Goal: Task Accomplishment & Management: Complete application form

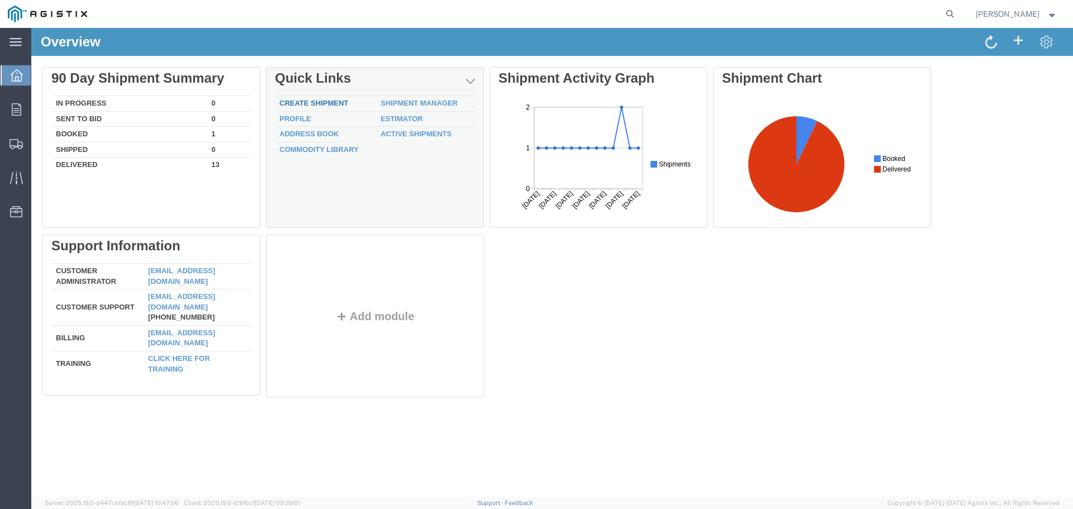
click at [329, 99] on link "Create Shipment" at bounding box center [313, 103] width 69 height 8
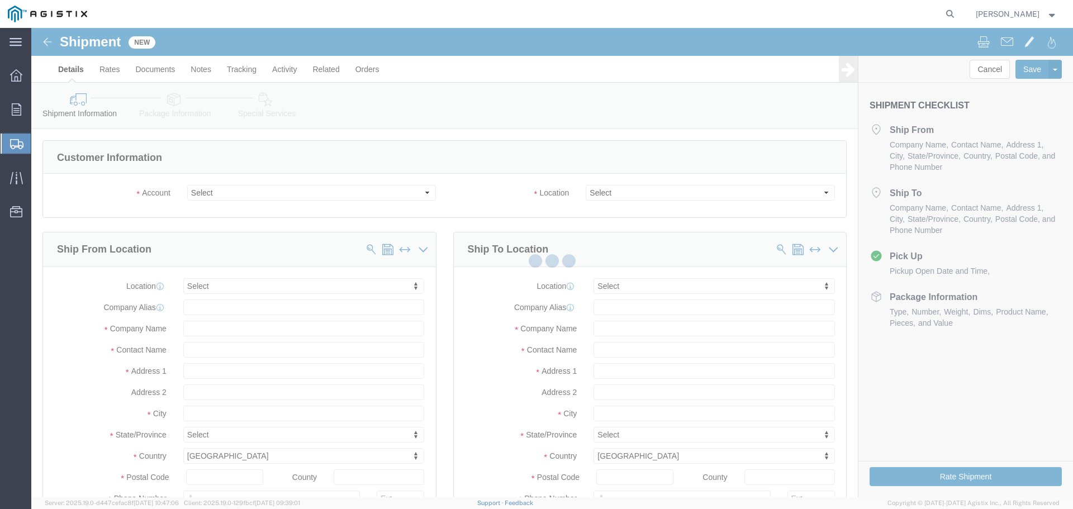
select select
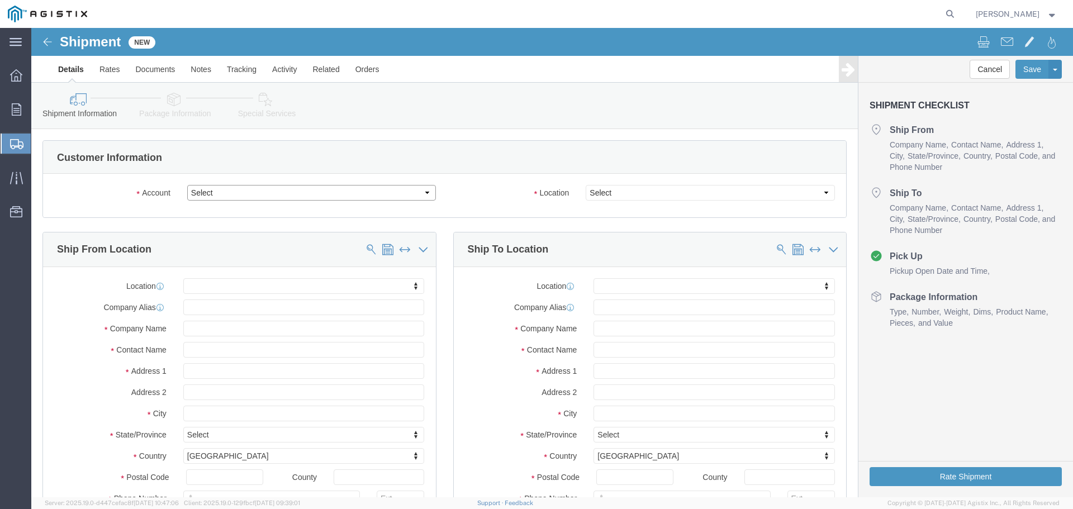
click select "Select America Fujikura Ltd (AFL Global) PG&E"
click div "Customer Information"
click select "Select America Fujikura Ltd (AFL Global) PG&E"
select select "9596"
click select "Select America Fujikura Ltd (AFL Global) PG&E"
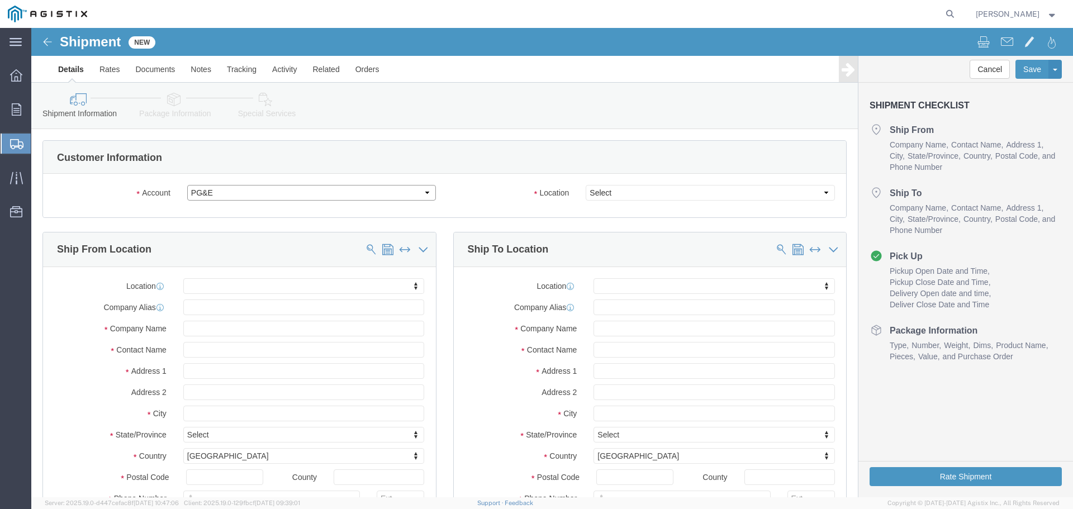
select select
select select "PURCHORD"
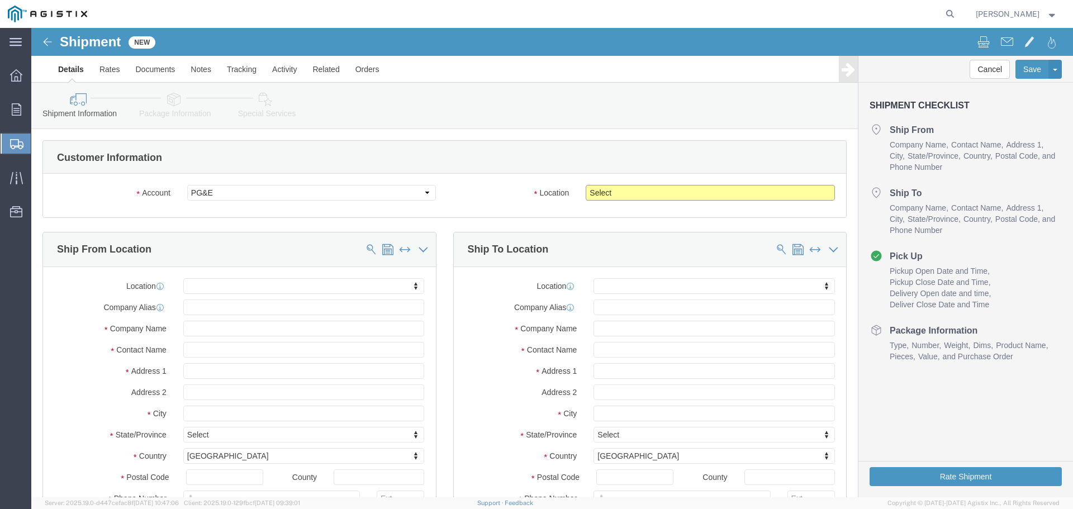
click select "Select All Others Fremont DC Fresno DC Wheatland DC"
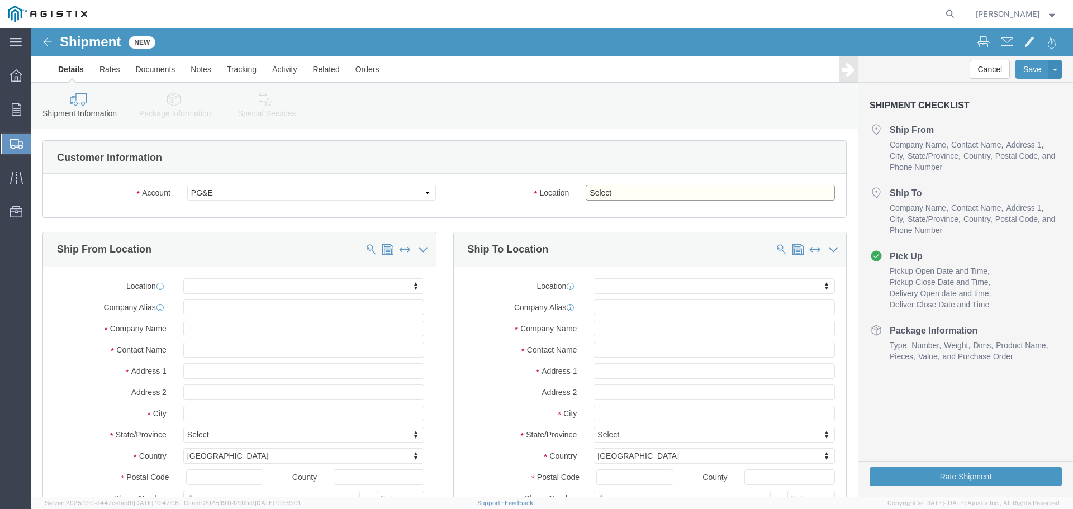
click select "Select All Others Fremont DC Fresno DC Wheatland DC"
select select "23082"
click select "Select All Others Fremont DC Fresno DC Wheatland DC"
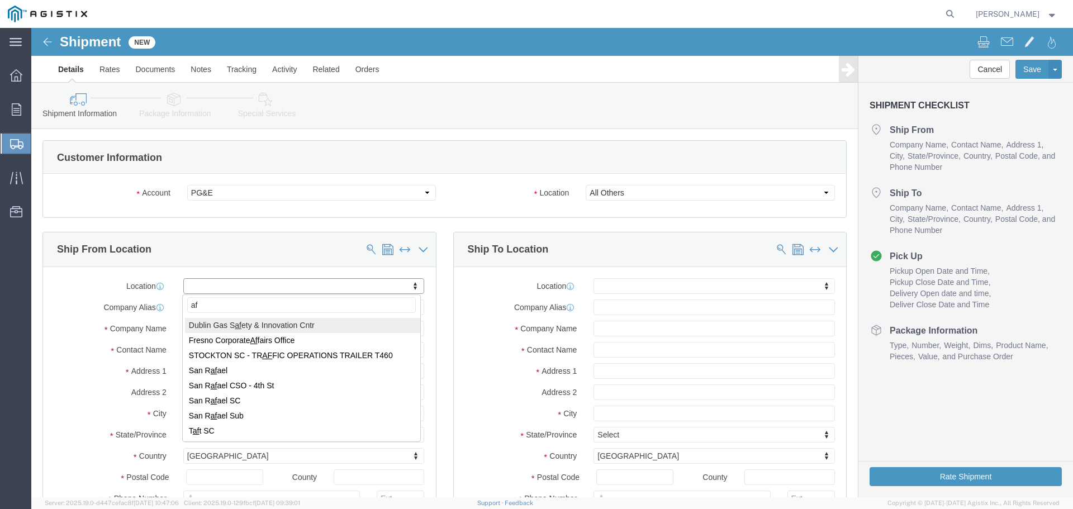
type input "a"
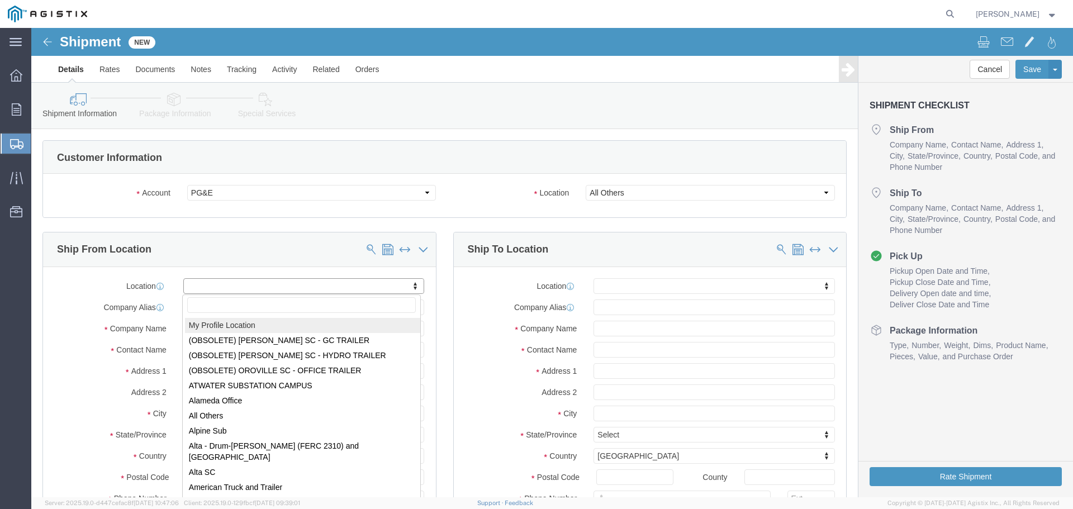
select select "MYPROFILE"
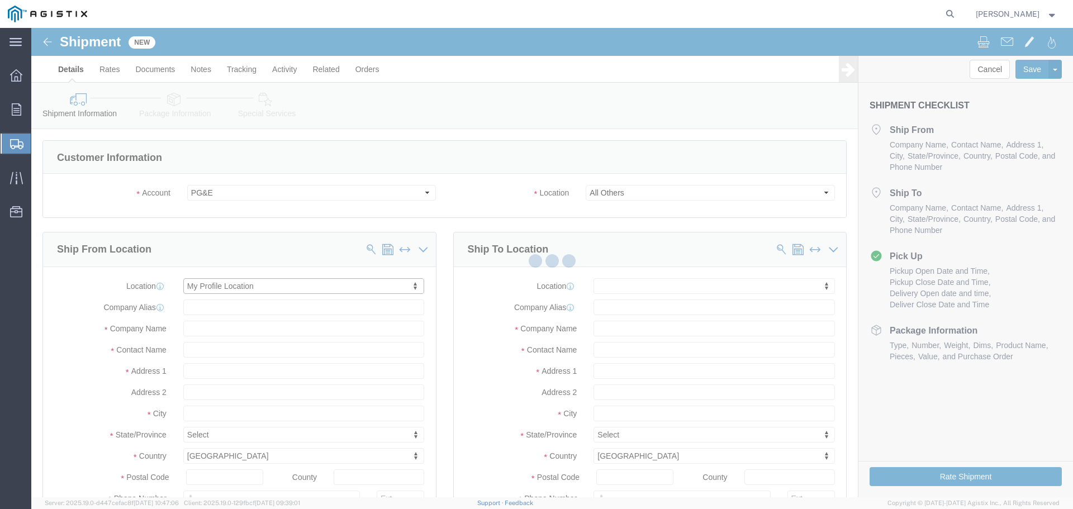
type input "America Fujikura Ltd (AFL Global)"
type input "[PERSON_NAME]"
type input "104 Hidden Lake Circle"
type input "[PERSON_NAME]"
type input "29334"
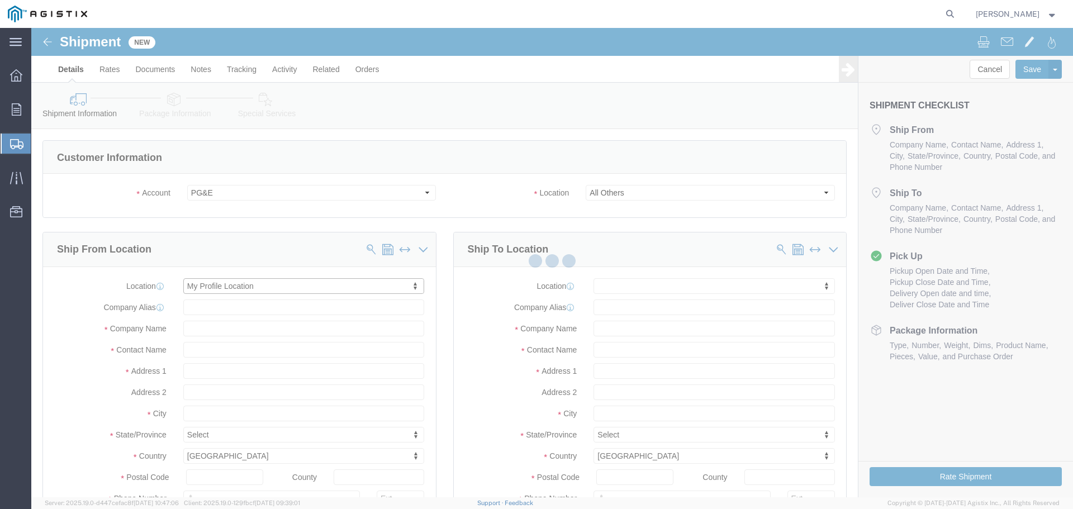
type input "[PHONE_NUMBER]"
type input "elijah.platt@aflglobal.com"
checkbox input "true"
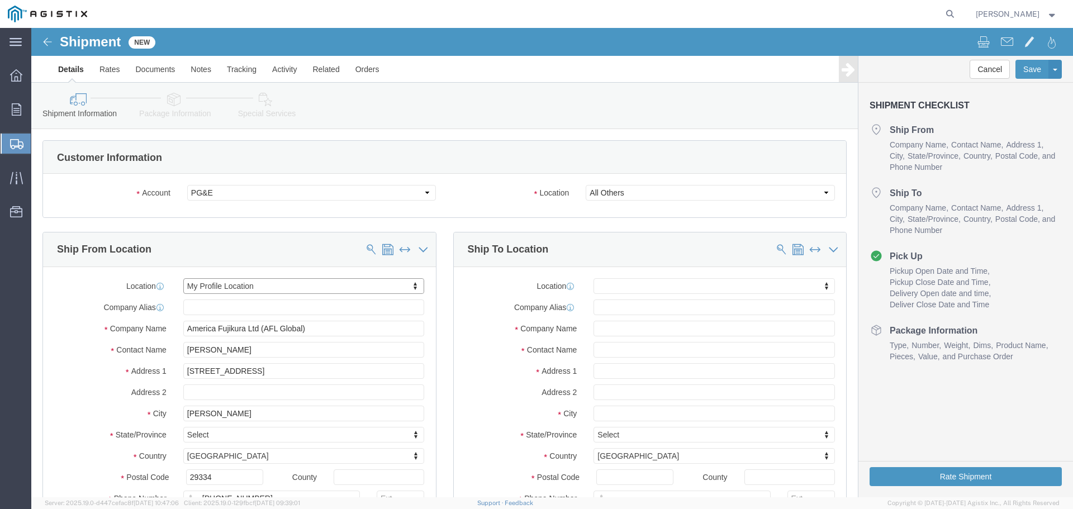
select select "SC"
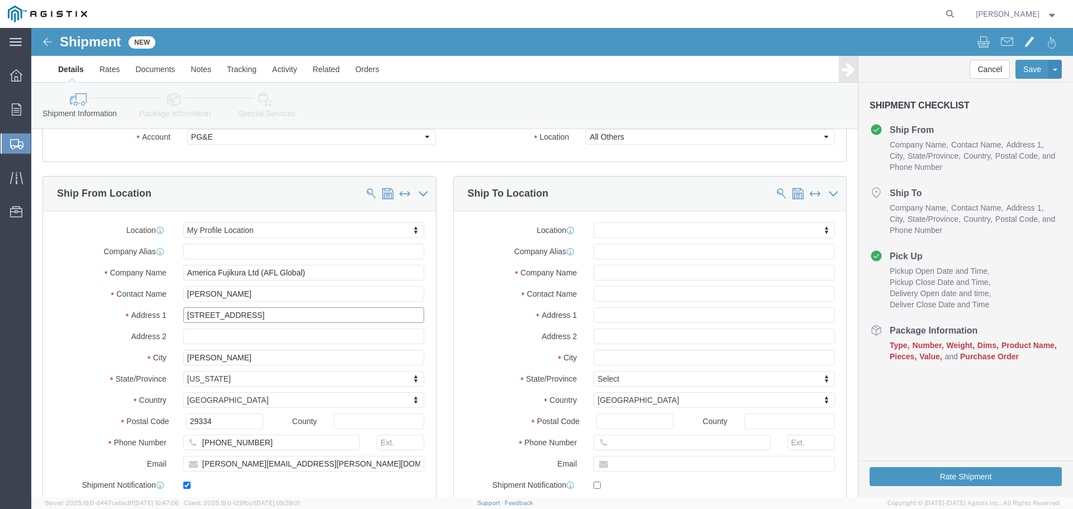
drag, startPoint x: 264, startPoint y: 280, endPoint x: 103, endPoint y: 287, distance: 161.0
click div "Address 1 104 Hidden Lake Circle"
type input "1171 Howell Rd"
select select
type input "[STREET_ADDRESS][PERSON_NAME]"
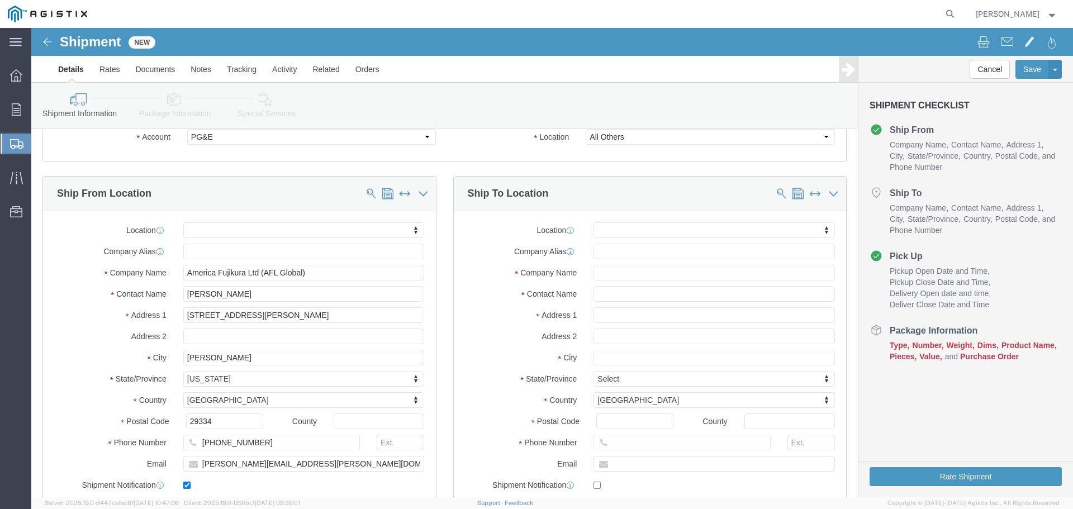
select select
click div "Ship From Location Location My Profile Location (OBSOLETE) BURNEY SC - GC TRAIL…"
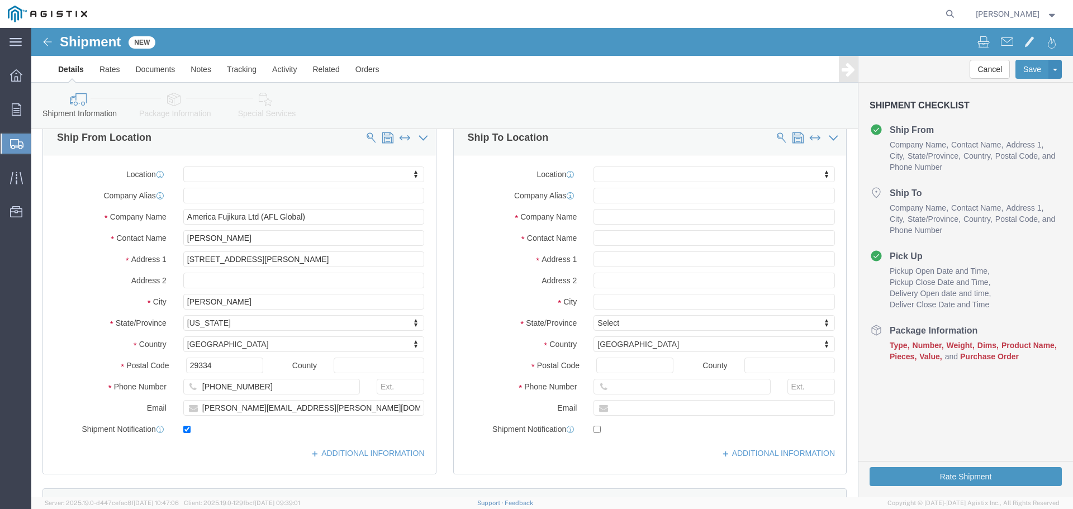
scroll to position [168, 0]
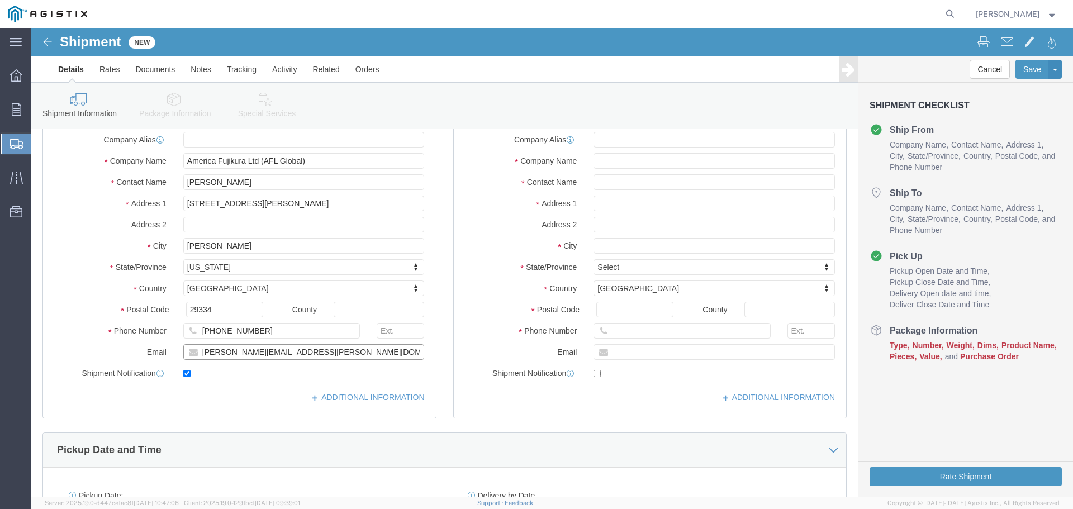
click input "elijah.platt@aflglobal.com"
drag, startPoint x: 289, startPoint y: 324, endPoint x: 2, endPoint y: 358, distance: 288.6
click html "Shipment New Details Rates Documents Notes Tracking Activity Related Orders Can…"
paste input "[PERSON_NAME][EMAIL_ADDRESS][PERSON_NAME][DOMAIN_NAME]"
type input "[PERSON_NAME][EMAIL_ADDRESS][PERSON_NAME][DOMAIN_NAME]"
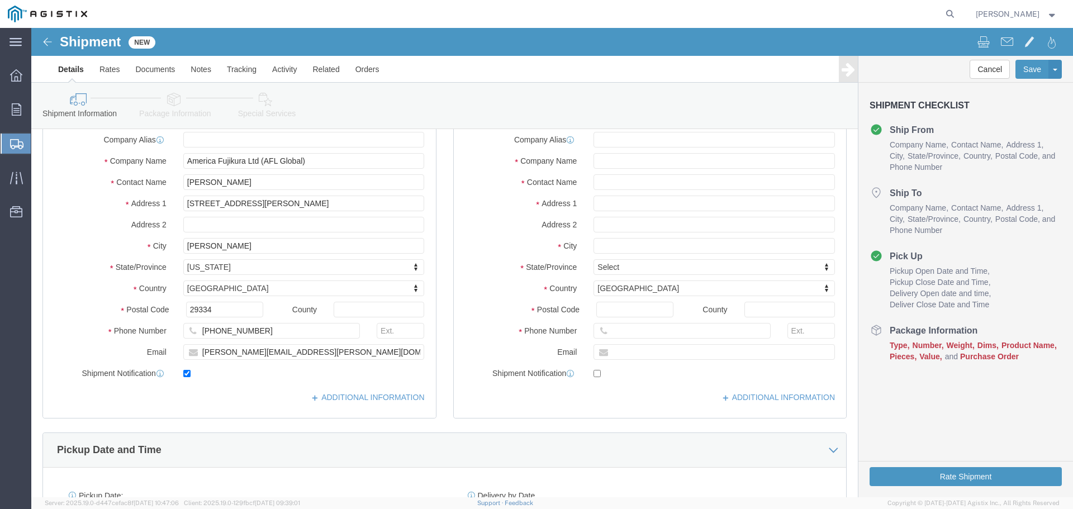
click label "State/Province"
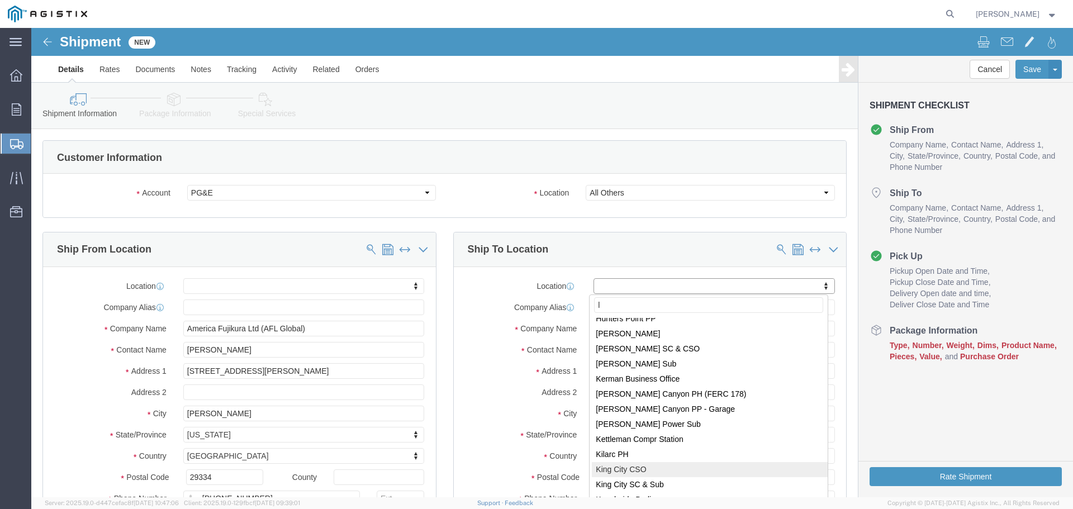
scroll to position [0, 0]
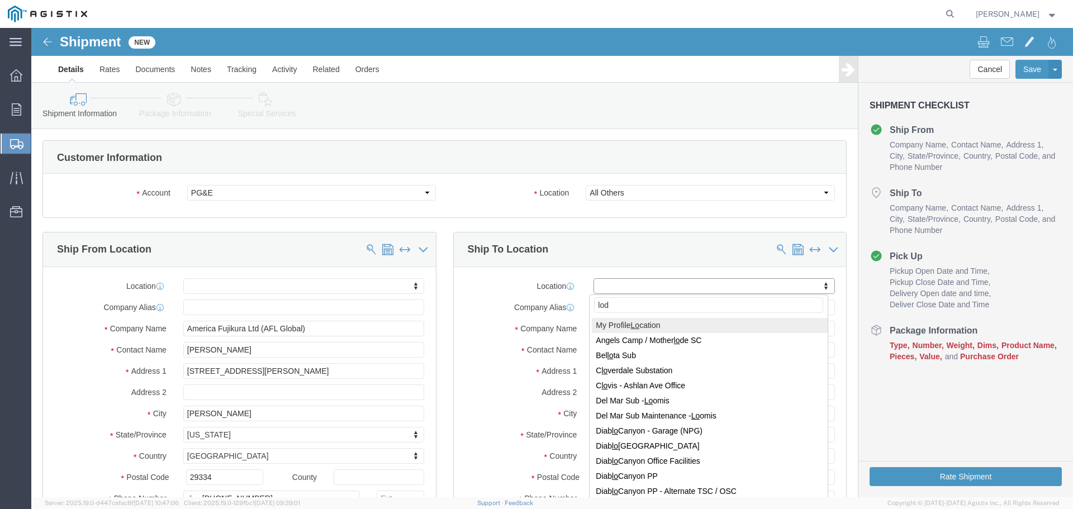
type input "lodi"
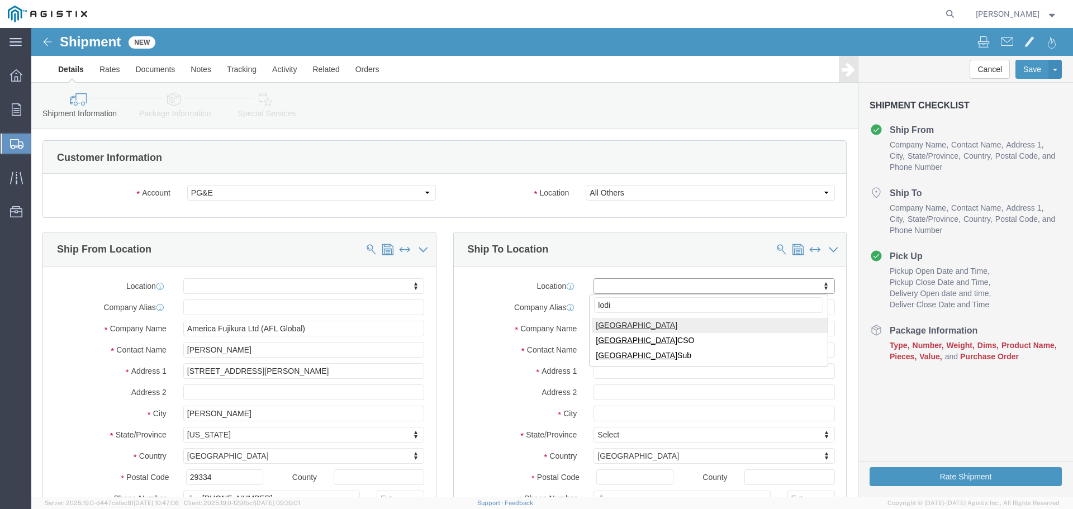
select select "66111"
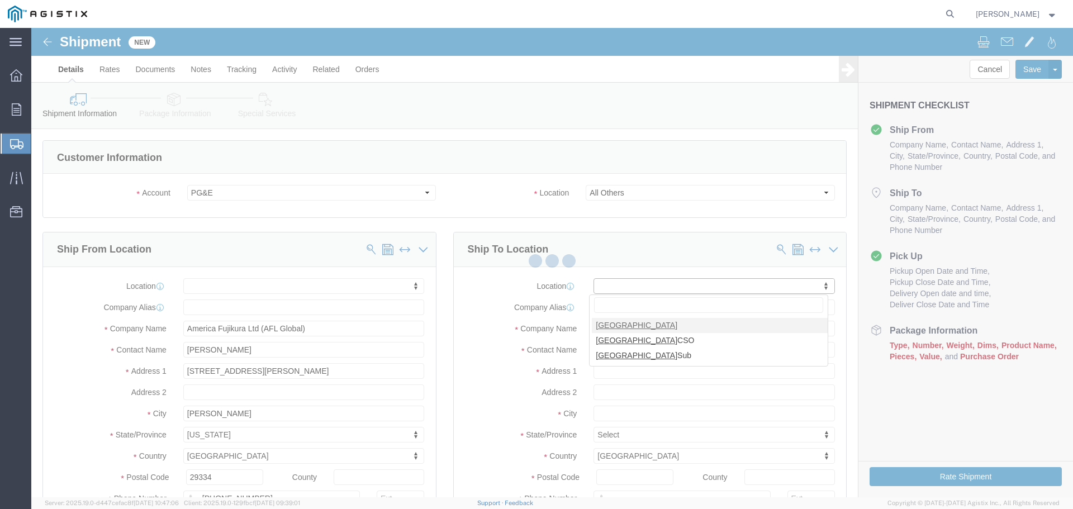
type input "PG&E"
type input "1430 Cherokee Ln"
type input "[GEOGRAPHIC_DATA]"
type input "95240"
select select "CA"
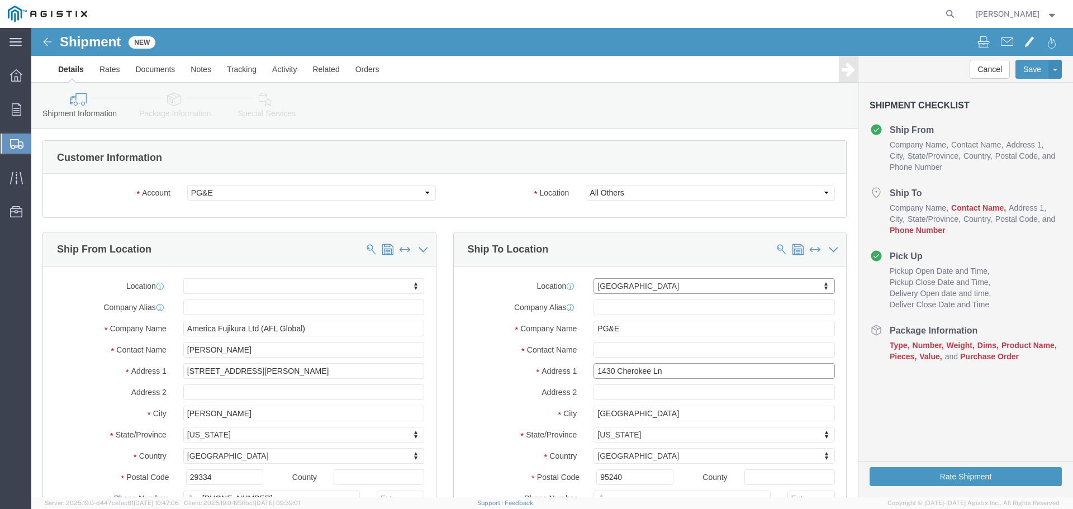
click input "1430 Cherokee Ln"
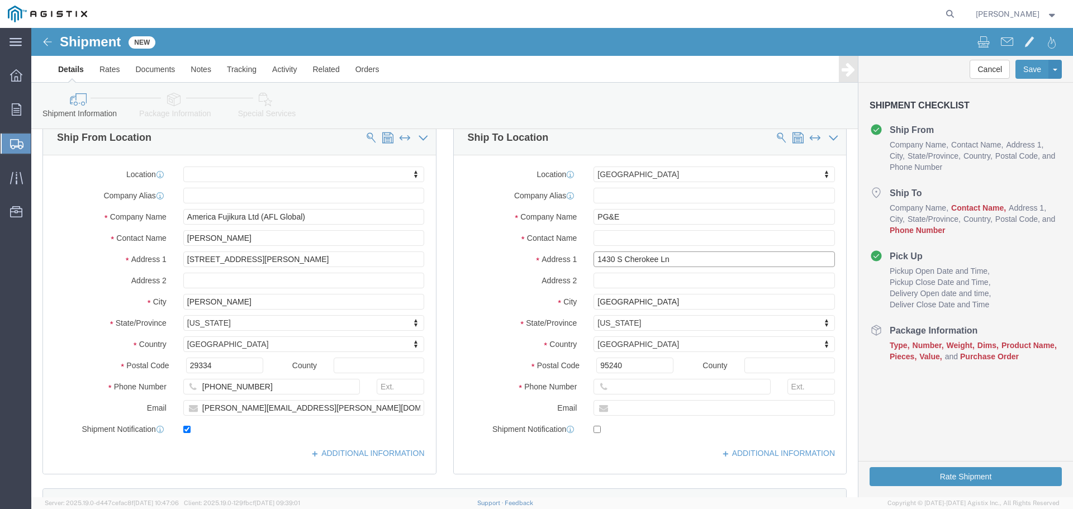
scroll to position [168, 0]
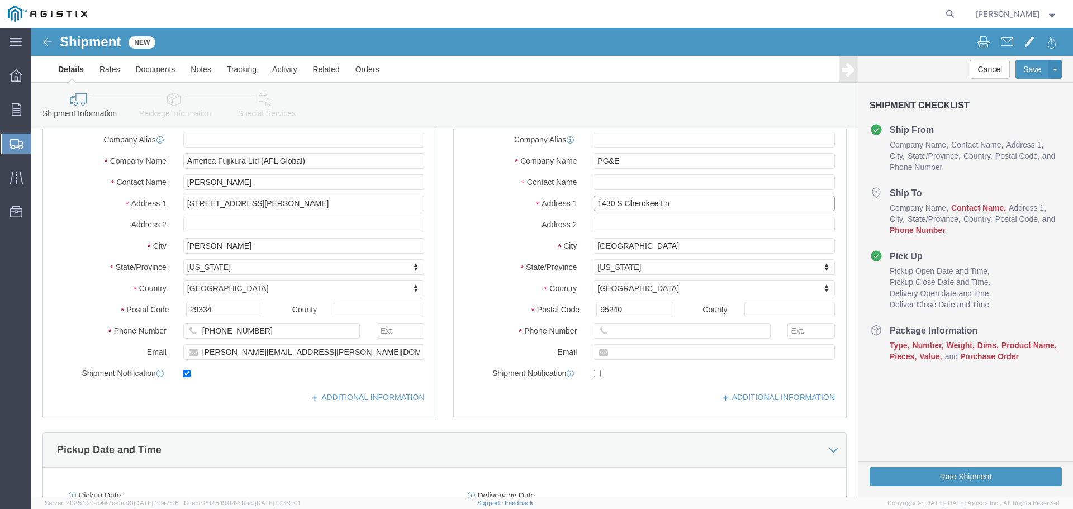
type input "1430 S Cherokee Ln"
select select
click input "text"
type input "00000000000000000000"
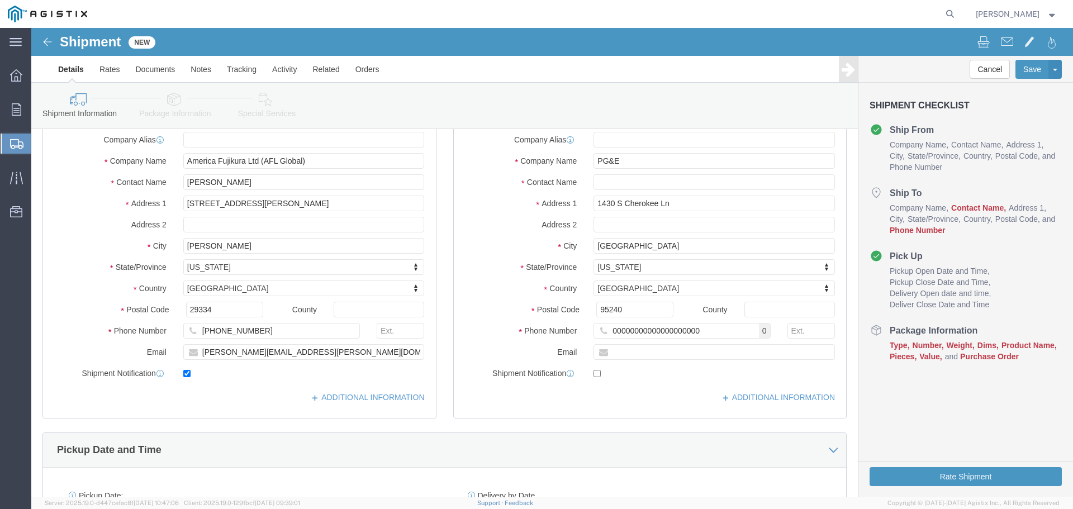
click div "Location My Profile Location (OBSOLETE) BURNEY SC - GC TRAILER (OBSOLETE) BURNE…"
drag, startPoint x: 669, startPoint y: 300, endPoint x: 370, endPoint y: 304, distance: 298.9
click div "Ship From Location Location My Profile Location (OBSOLETE) BURNEY SC - GC TRAIL…"
type input "[PHONE_NUMBER]"
click input "text"
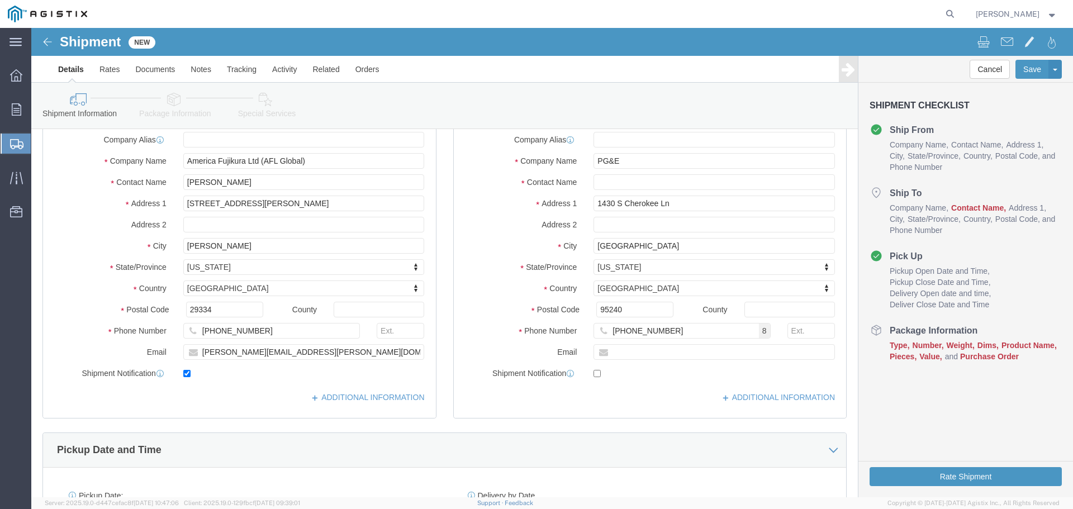
click div "Location My Profile Location (OBSOLETE) BURNEY SC - GC TRAILER (OBSOLETE) BURNE…"
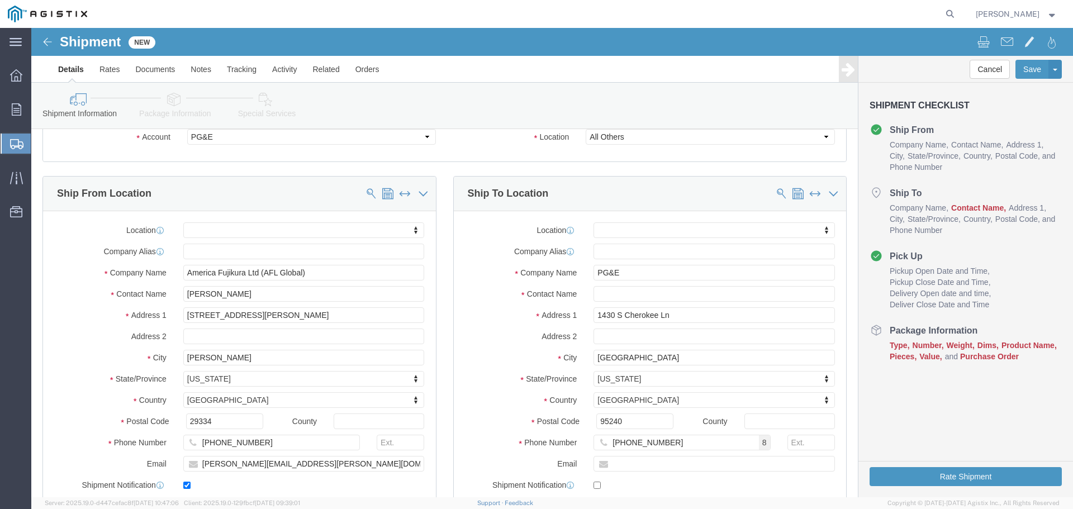
scroll to position [0, 0]
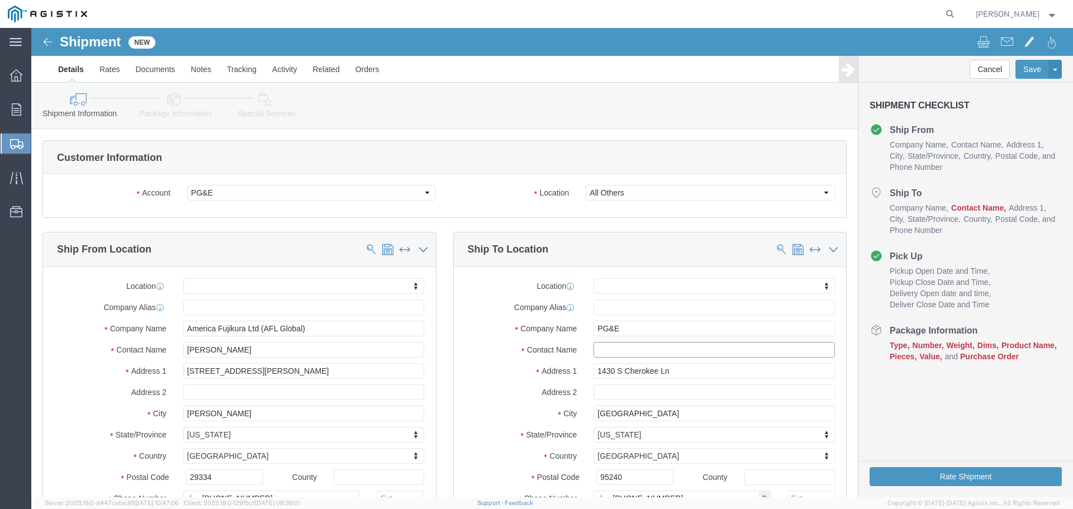
click input "text"
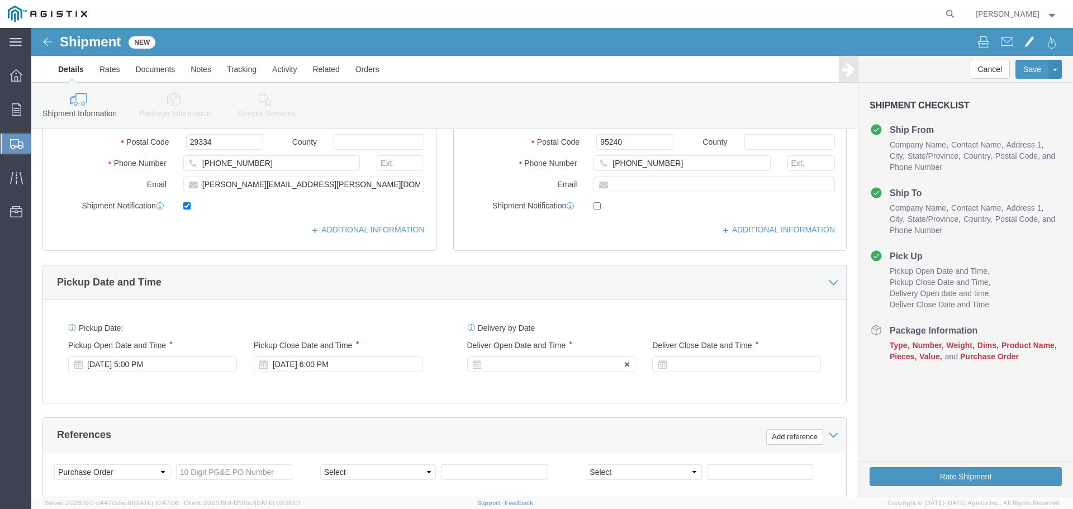
scroll to position [391, 0]
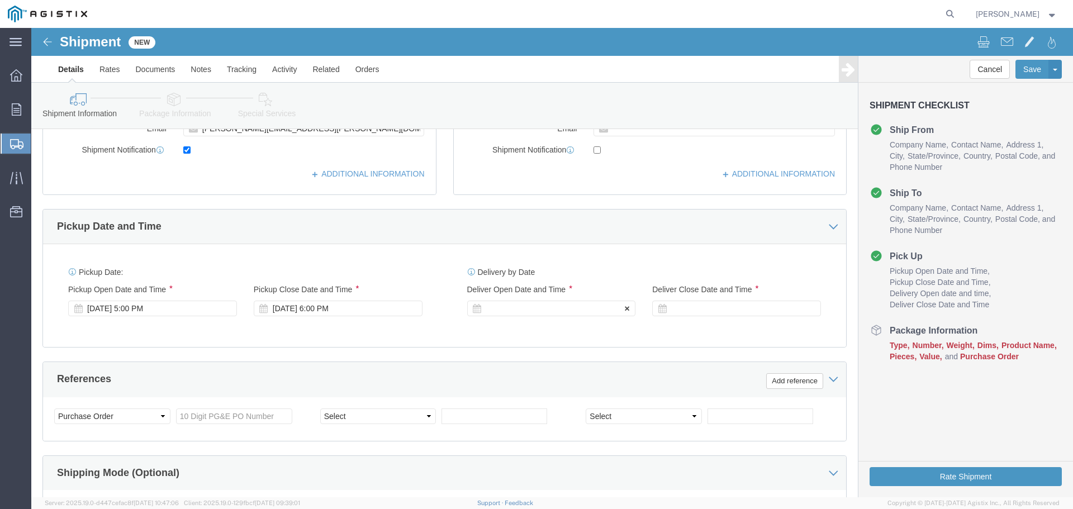
type input "[PERSON_NAME]"
click div
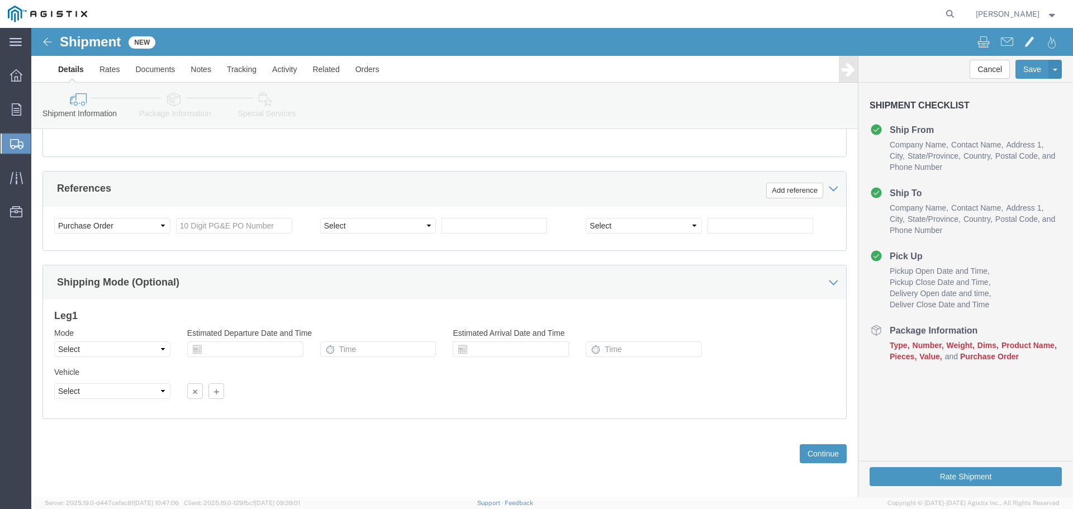
click div "Vehicle Select Size Select Container Number Owner Select Shipper Vessel"
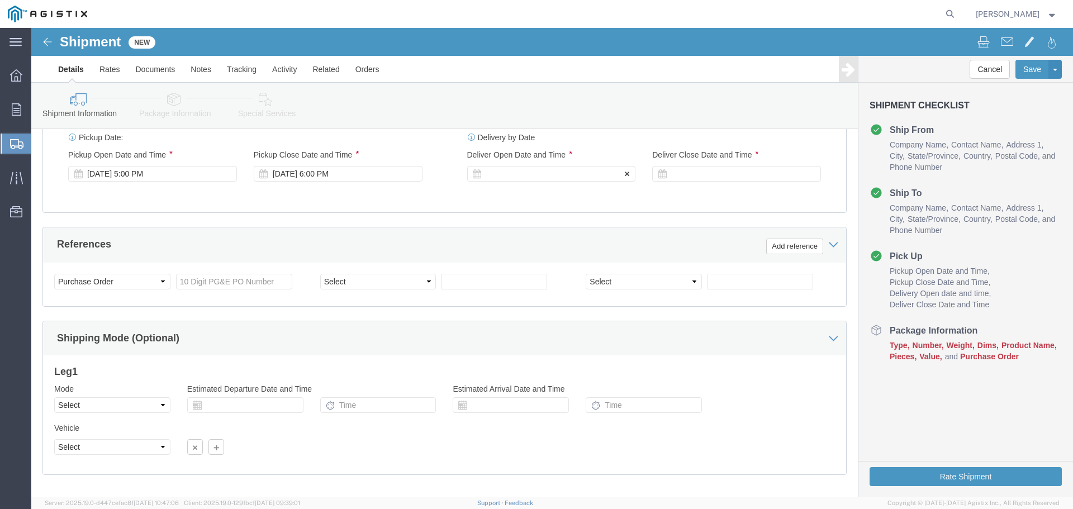
scroll to position [358, 0]
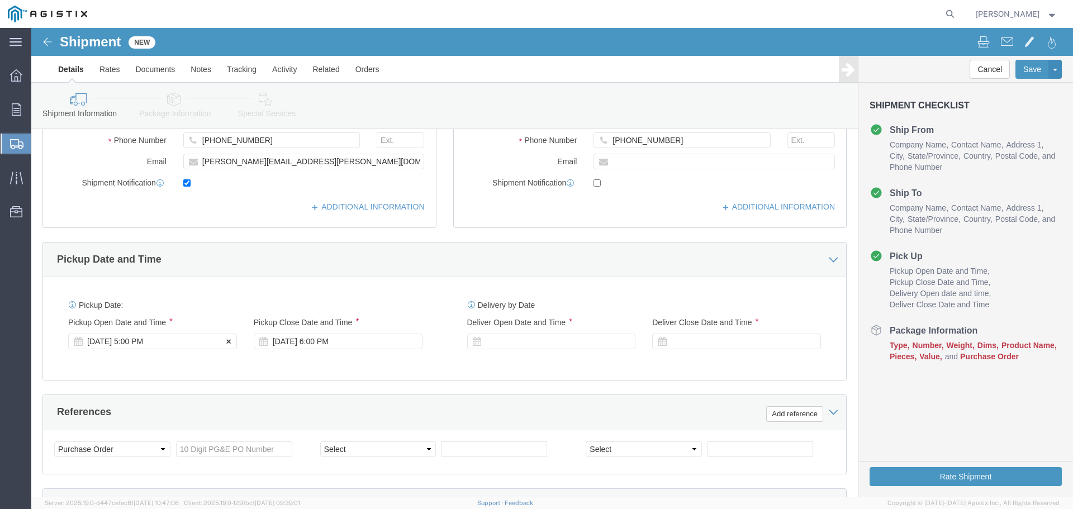
click div "Sep 18 2025 5:00 PM"
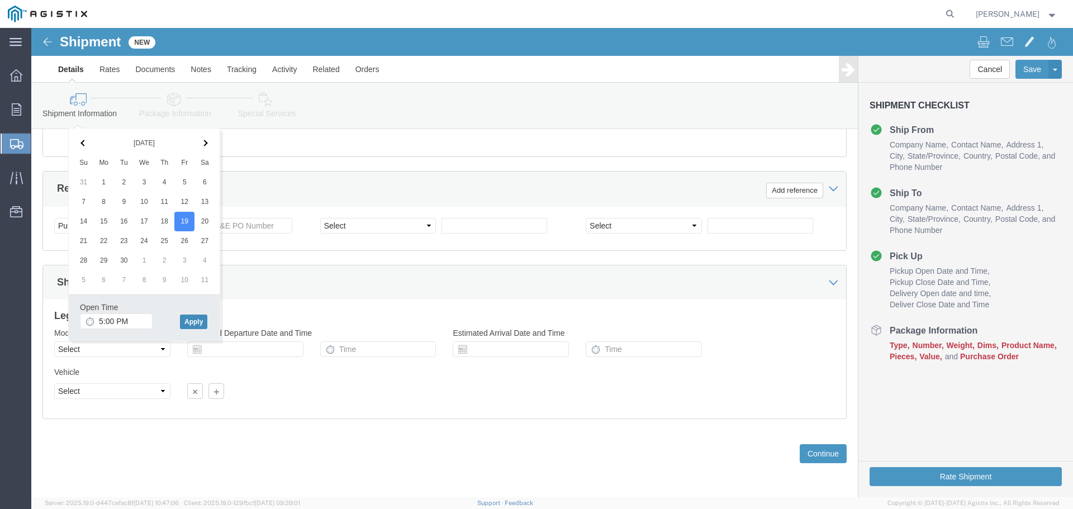
click button "Apply"
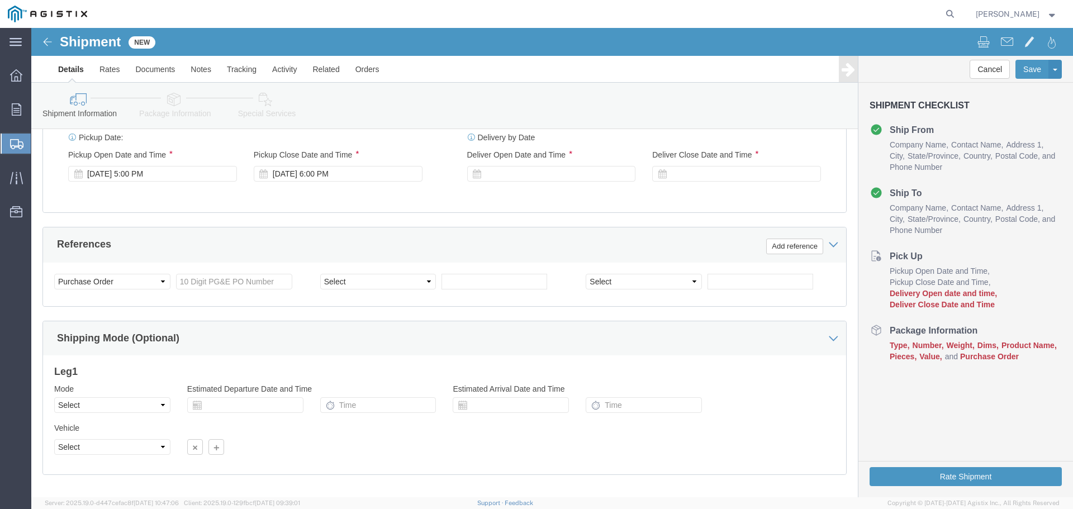
scroll to position [414, 0]
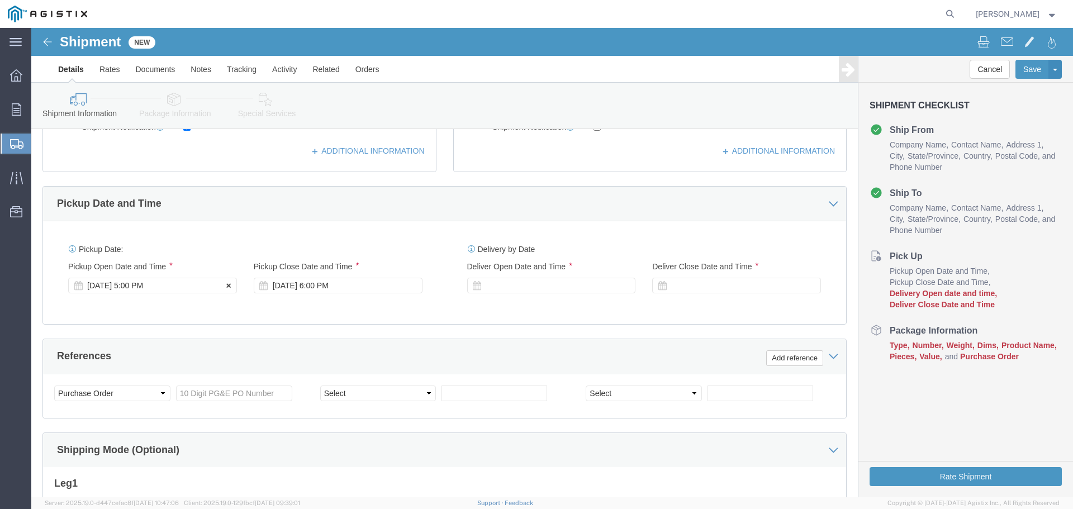
click div "Sep 19 2025 5:00 PM"
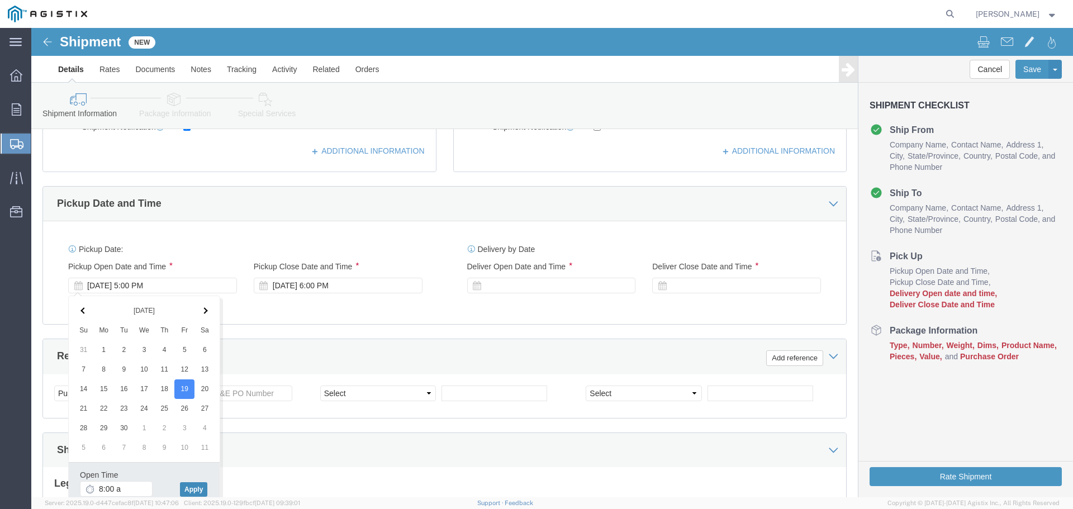
type input "8:00 AM"
click button "Apply"
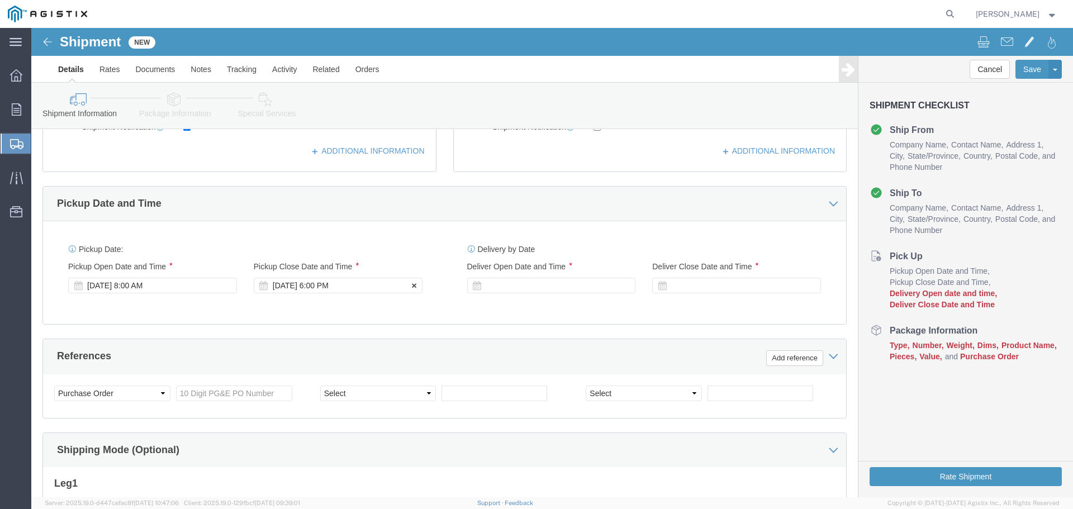
click div "Sep 19 2025 6:00 PM"
type input "4:00 PM"
click button "Apply"
click div
click button "Apply"
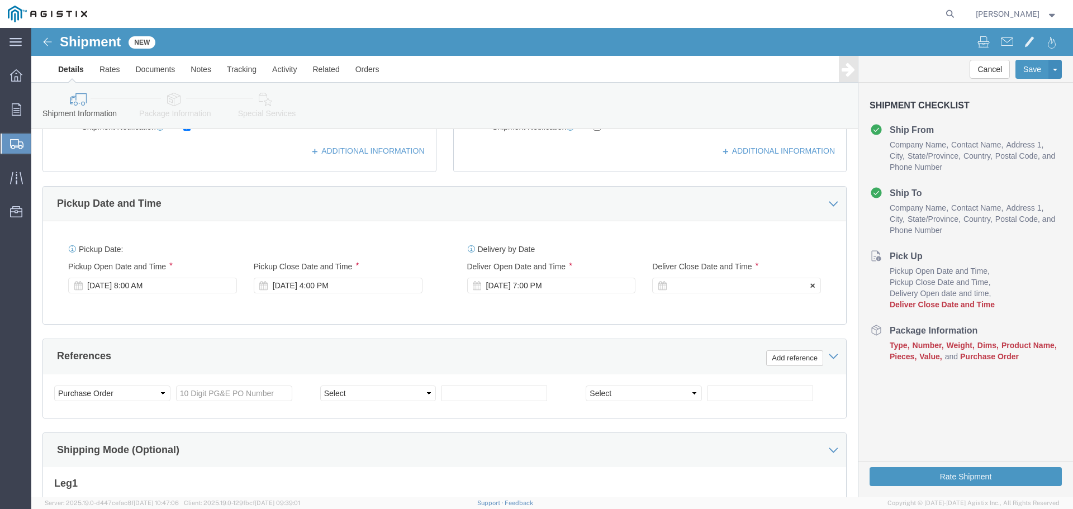
click div
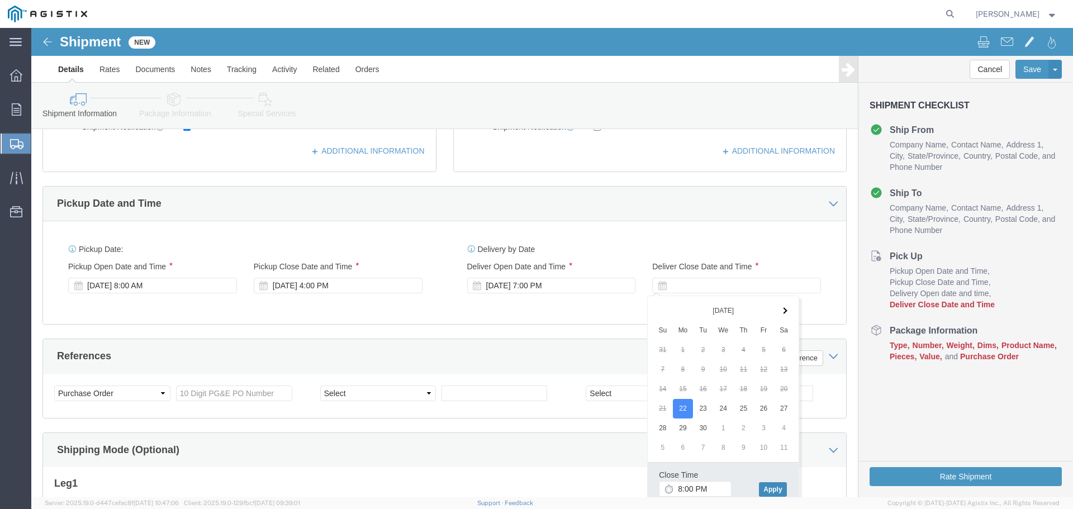
click button "Apply"
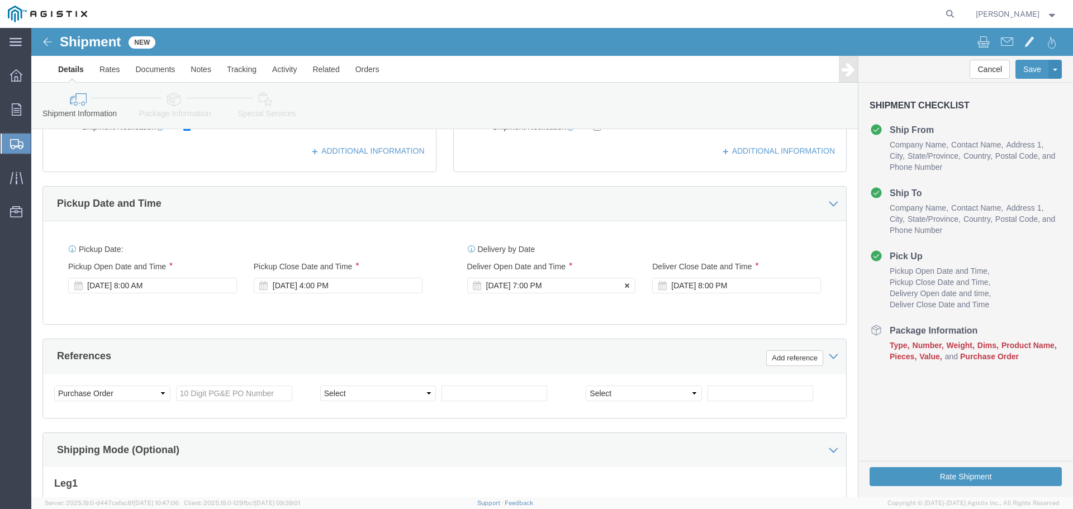
click div "Sep 22 2025 7:00 PM"
type input "8:00 AM"
click button "Apply"
click div "Sep 22 2025 8:00 PM"
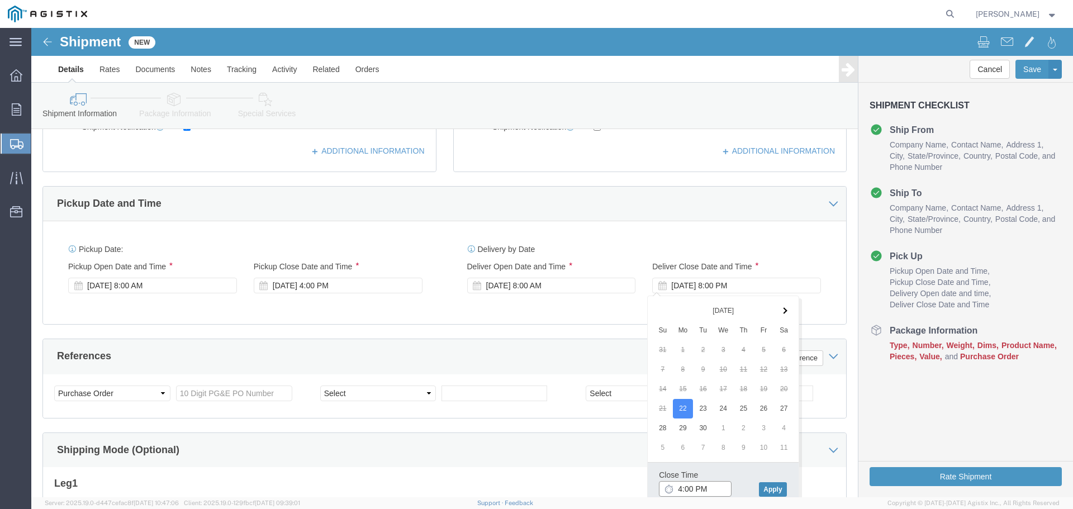
type input "4:00 PM"
click button "Apply"
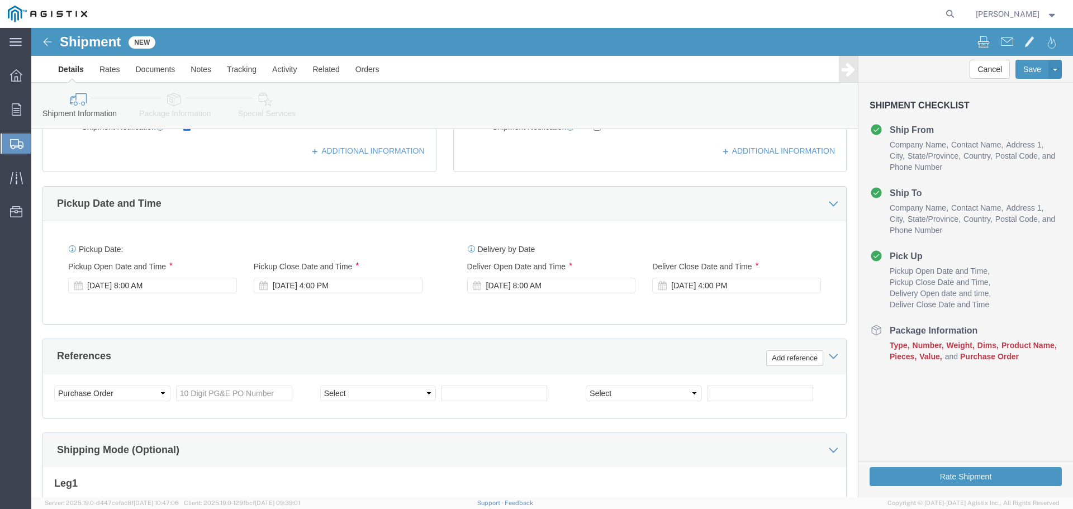
scroll to position [470, 0]
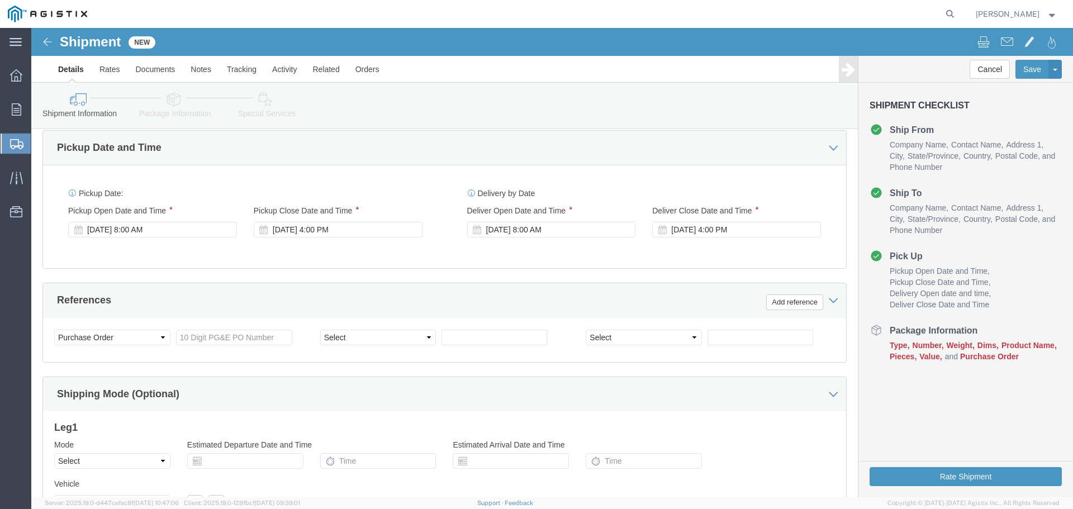
click div "Select Account Type Activity ID Airline Appointment Number ASN Batch Request # …"
click input "text"
type input "S007835517"
click div "Customer Information Account Select America Fujikura Ltd (AFL Global) PG&E Loca…"
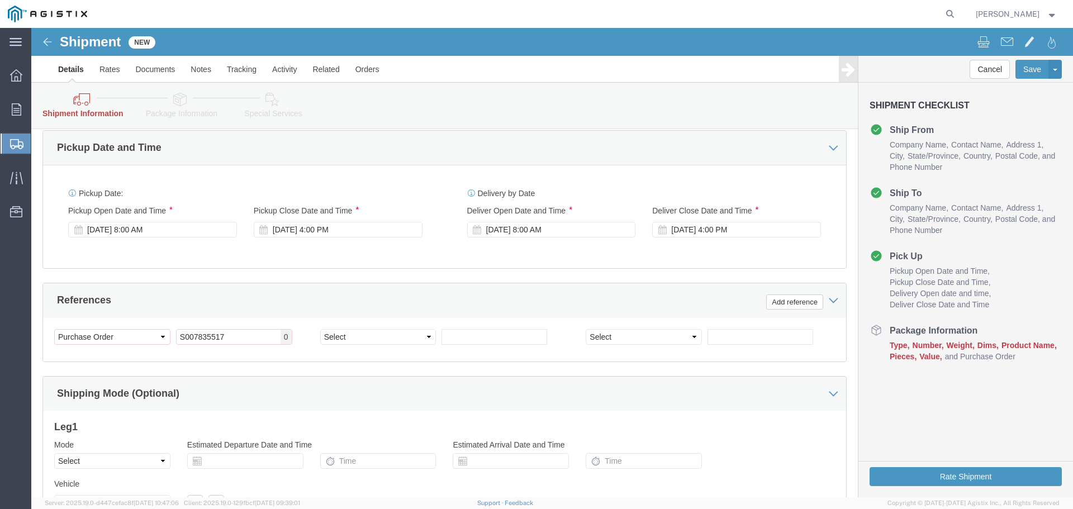
click div "Select Account Type Activity ID Airline Appointment Number ASN Batch Request # …"
click select "Select Account Type Activity ID Airline Appointment Number ASN Batch Request # …"
click input "text"
click select "Select Account Type Activity ID Airline Appointment Number ASN Batch Request # …"
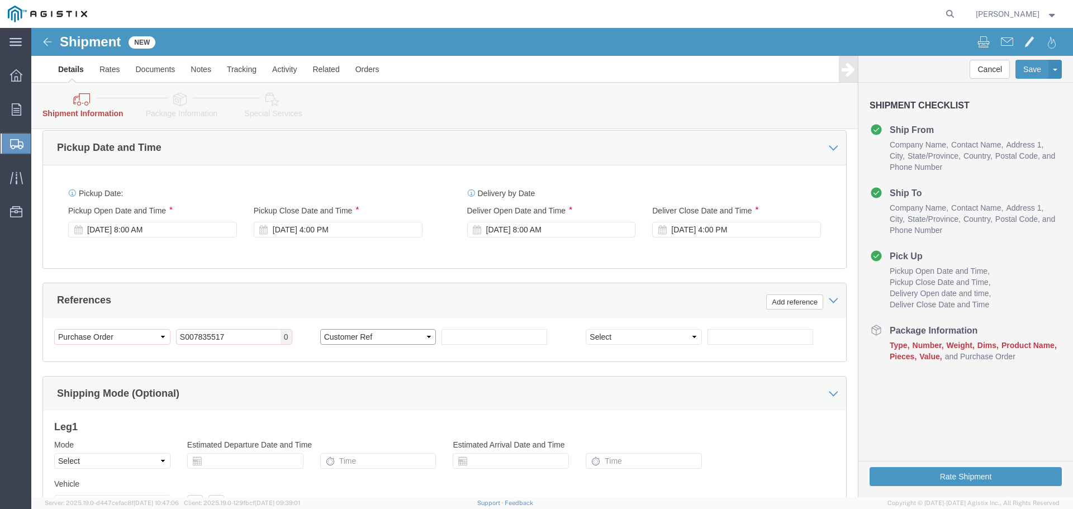
click select "Select Account Type Activity ID Airline Appointment Number ASN Batch Request # …"
select select "DELNUM"
click select "Select Account Type Activity ID Airline Appointment Number ASN Batch Request # …"
click input "text"
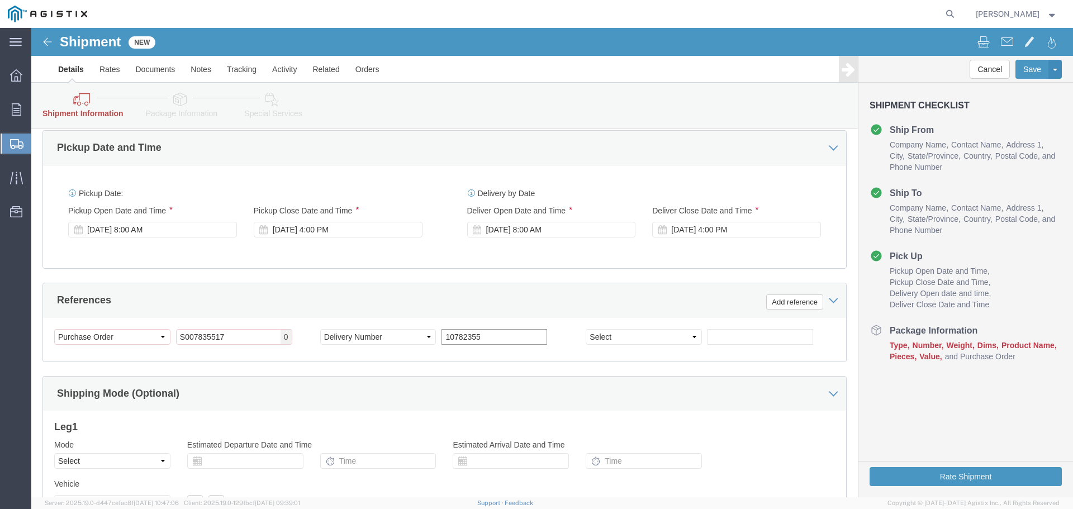
type input "10782355"
click div "Customer Information Account Select America Fujikura Ltd (AFL Global) PG&E Loca…"
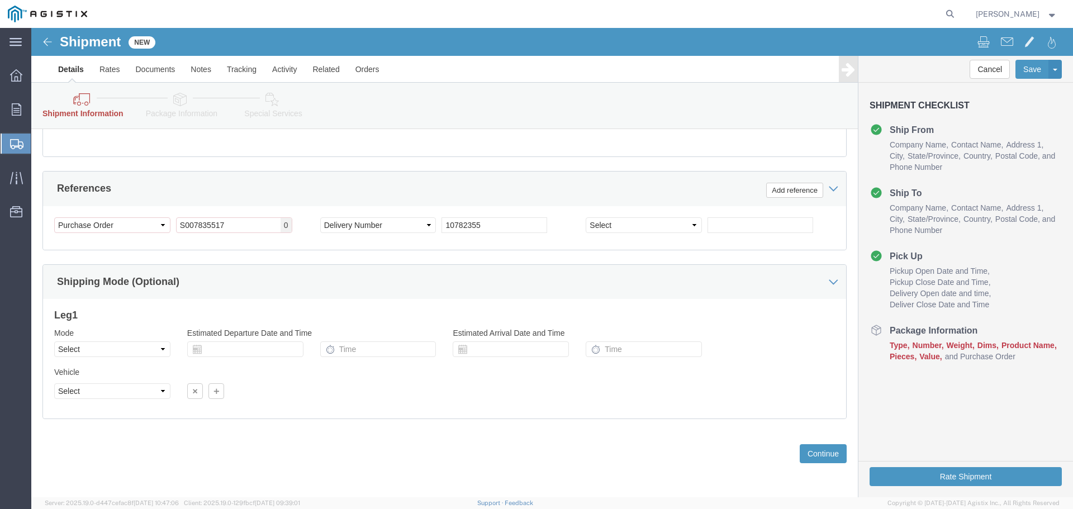
click div "Shipping Mode (Optional)"
click select "Select Air Less than Truckload Multi-Leg Ocean Freight Rail Small Parcel Truckl…"
select select "LTL"
click select "Select Air Less than Truckload Multi-Leg Ocean Freight Rail Small Parcel Truckl…"
click select "Select Straight Truck"
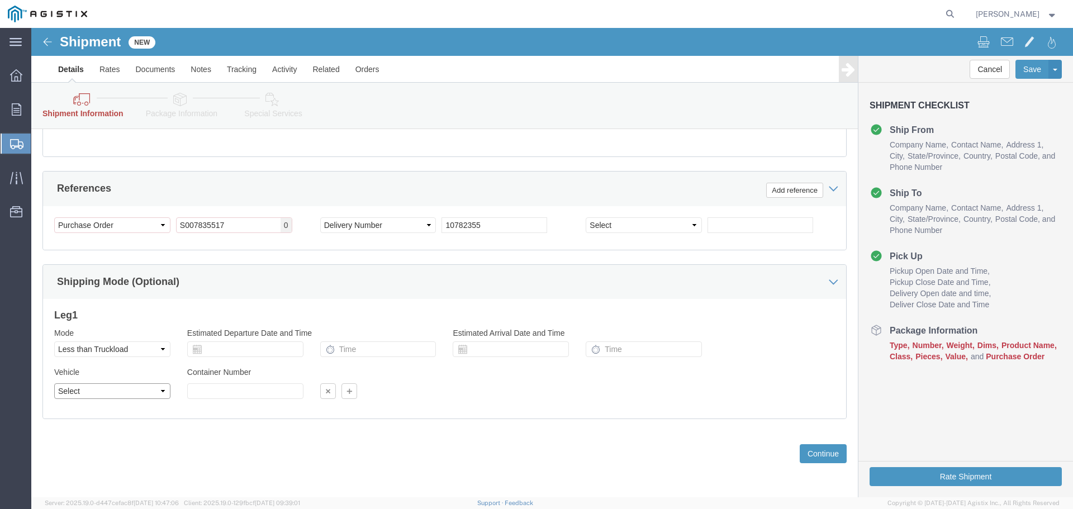
select select "STTR"
click select "Select Straight Truck"
click div "Please fix the following errors Ship To Location / Phone Number : This field is…"
click input "text"
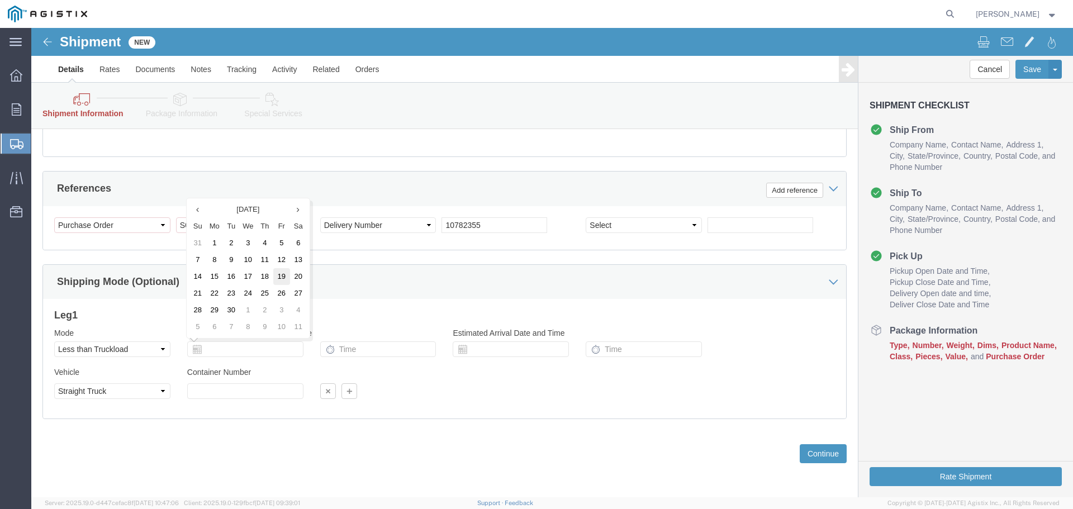
click td "19"
type input "[DATE]"
click input "text"
type input "11:00 AM"
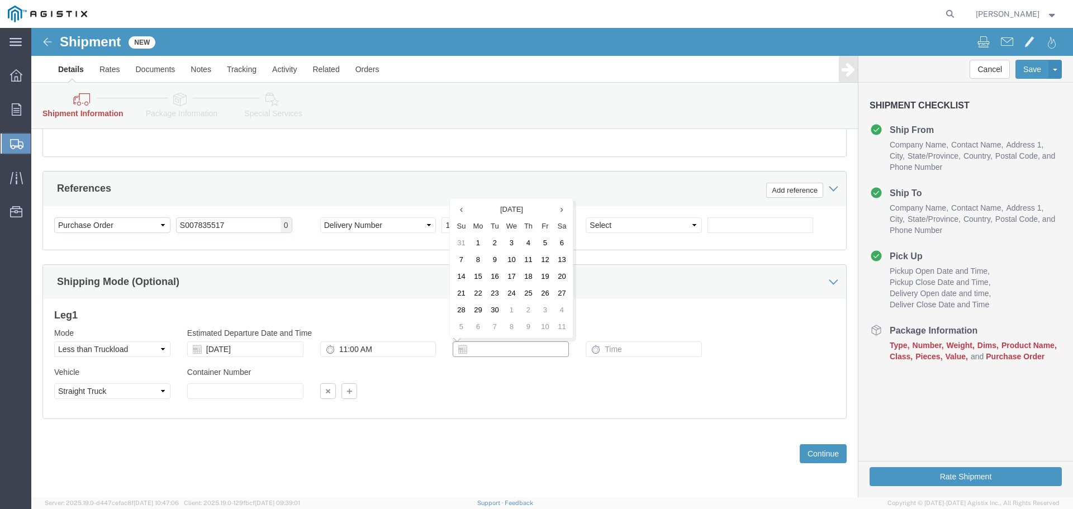
click input "text"
click td "22"
type input "[DATE]"
click input "text"
type input "10:00 AM"
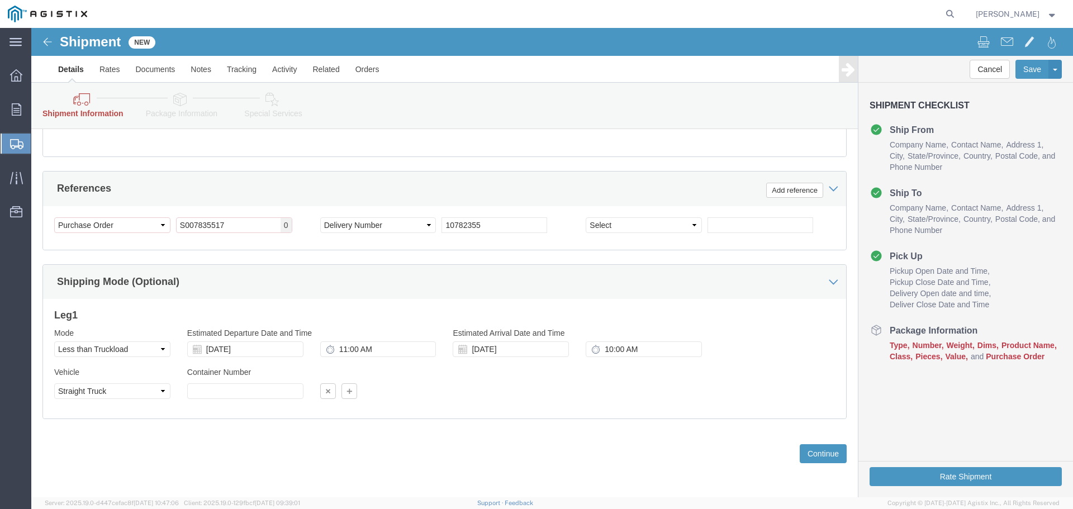
click div "Previous Continue"
click button "Continue"
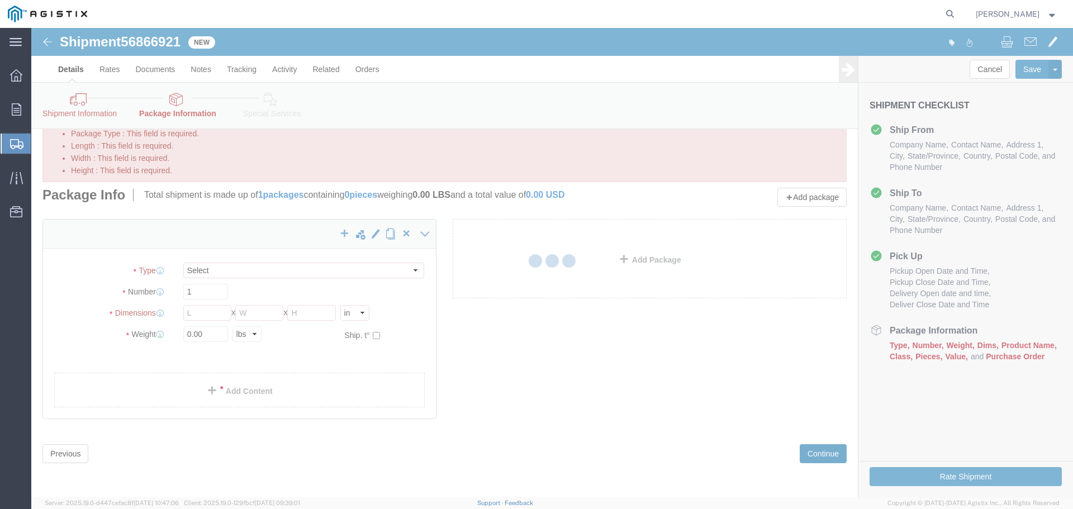
scroll to position [49, 0]
select select "CBOX"
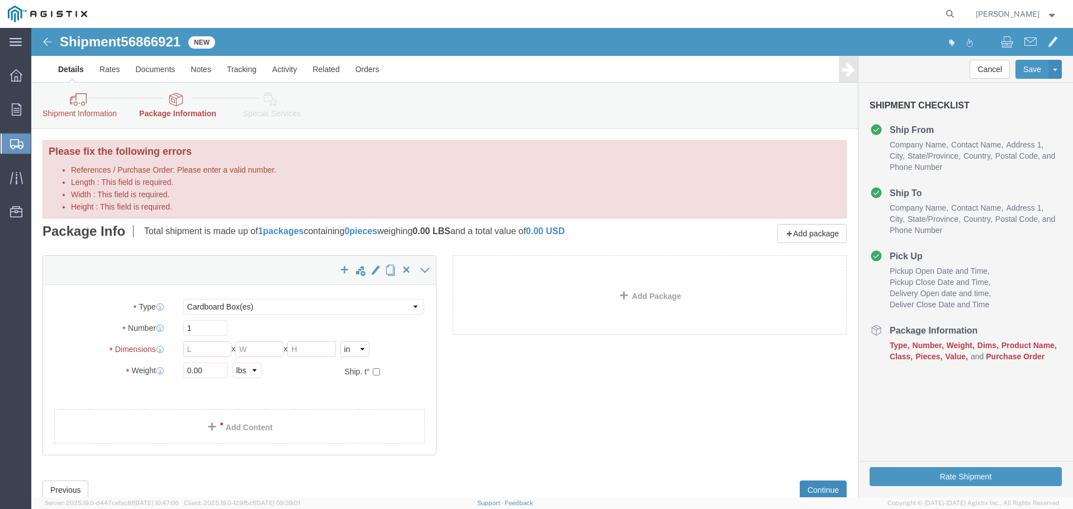
scroll to position [0, 0]
click link "Shipment Information"
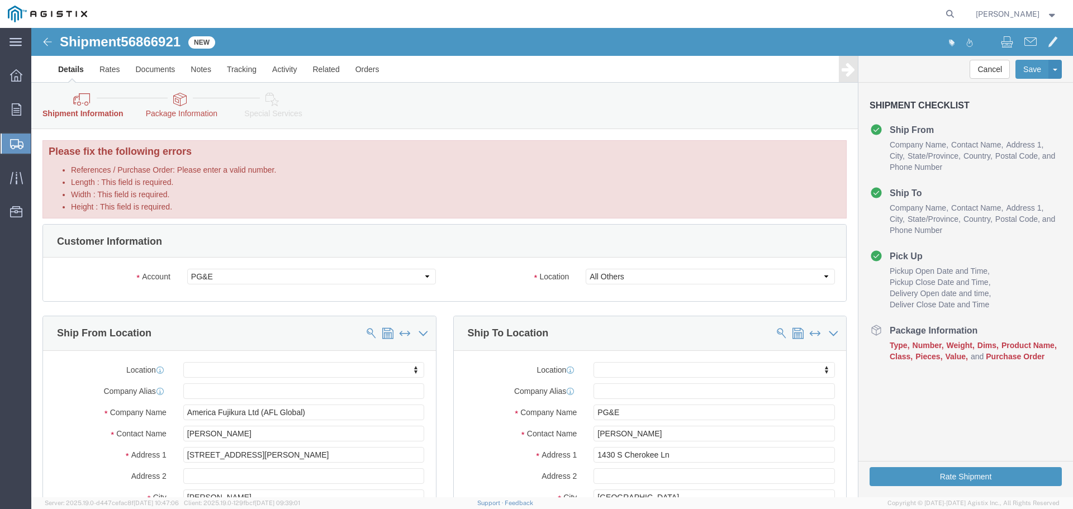
click link "Package Information"
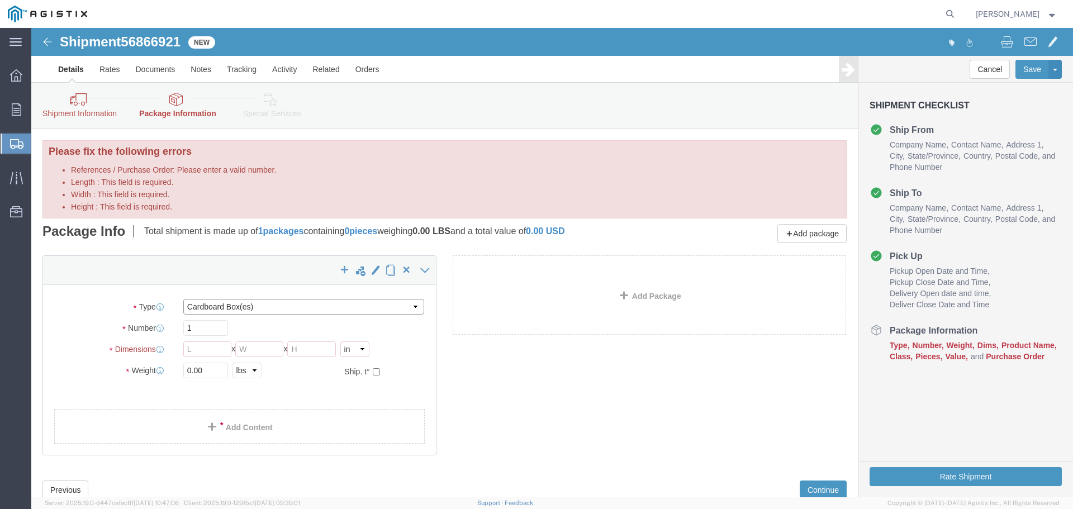
click select "Select Bulk Bundle(s) Cardboard Box(es) Carton(s) Crate(s) Drum(s) (Fiberboard)…"
click input "1"
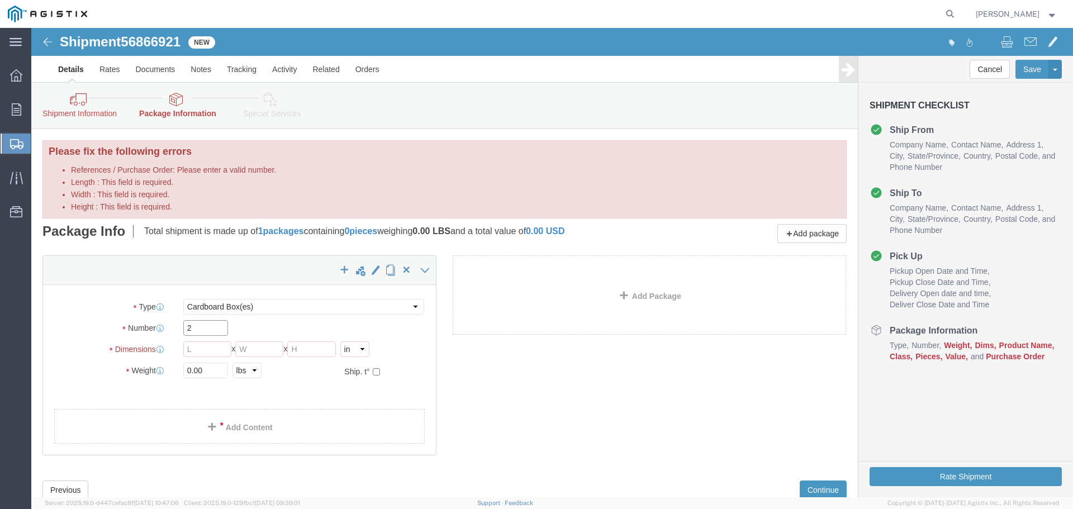
type input "2"
click input "Length : This field is required."
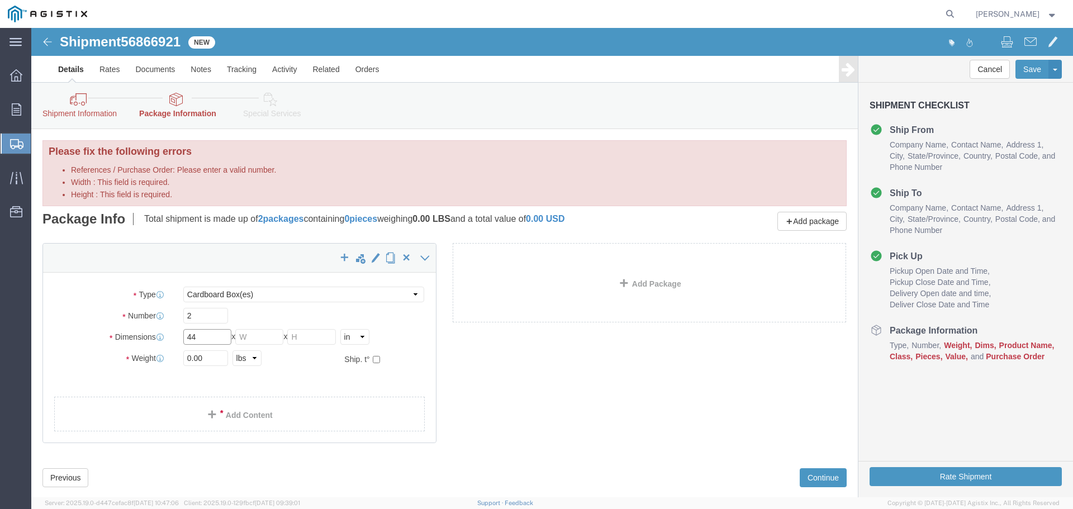
type input "44"
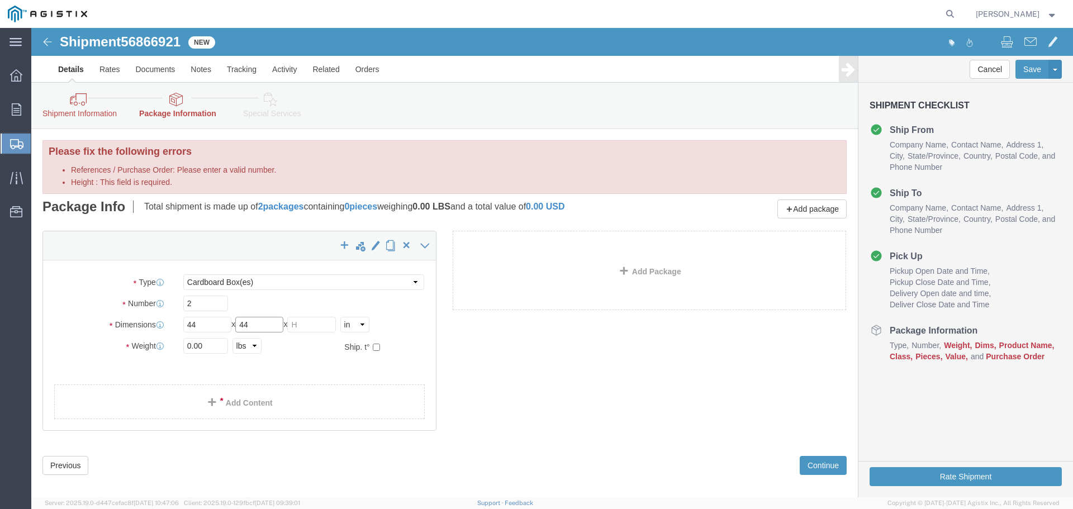
type input "44"
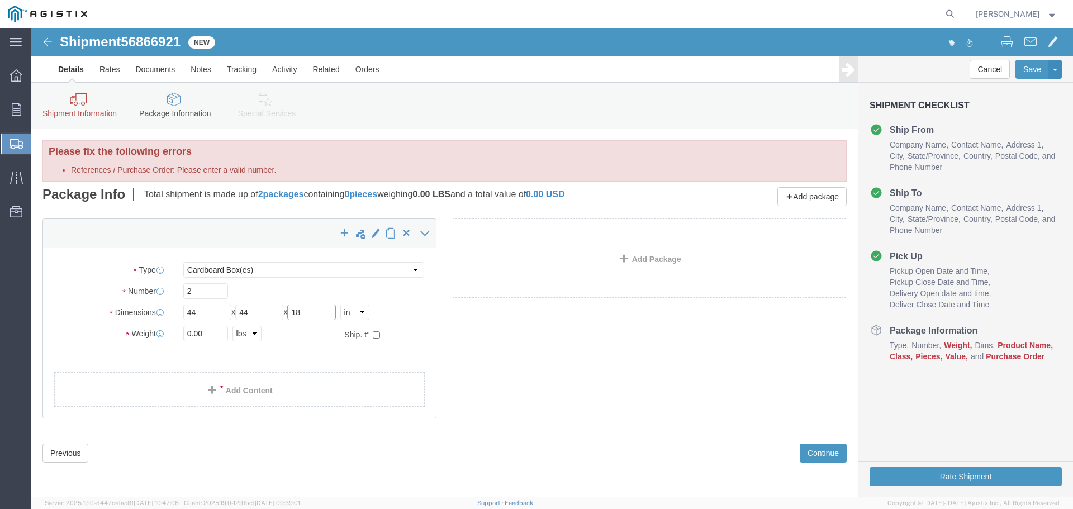
type input "18"
click input "0.00"
type input "160"
click div "x Package Type Select Bulk Bundle(s) Cardboard Box(es) Carton(s) Crate(s) Drum(…"
click link "Add Package"
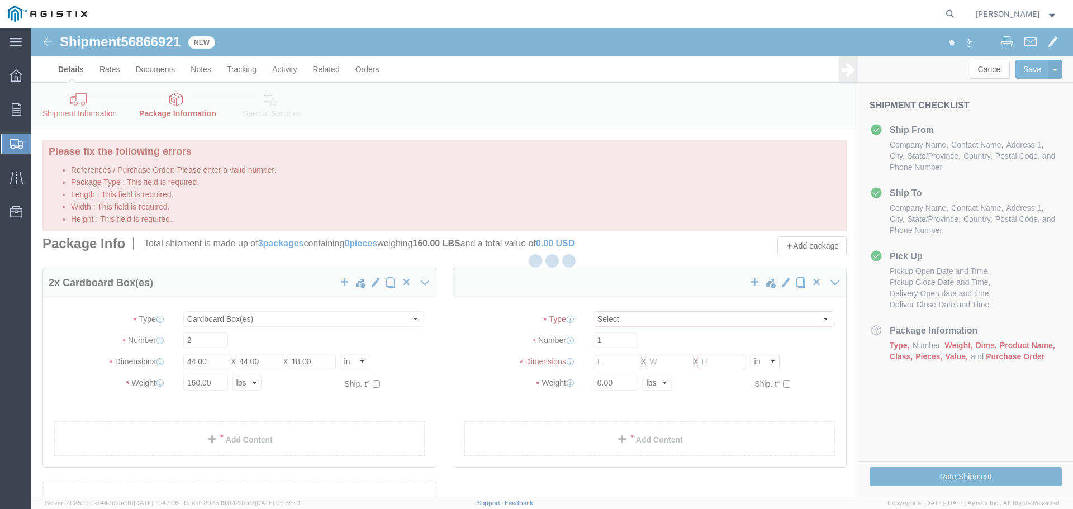
select select "CBOX"
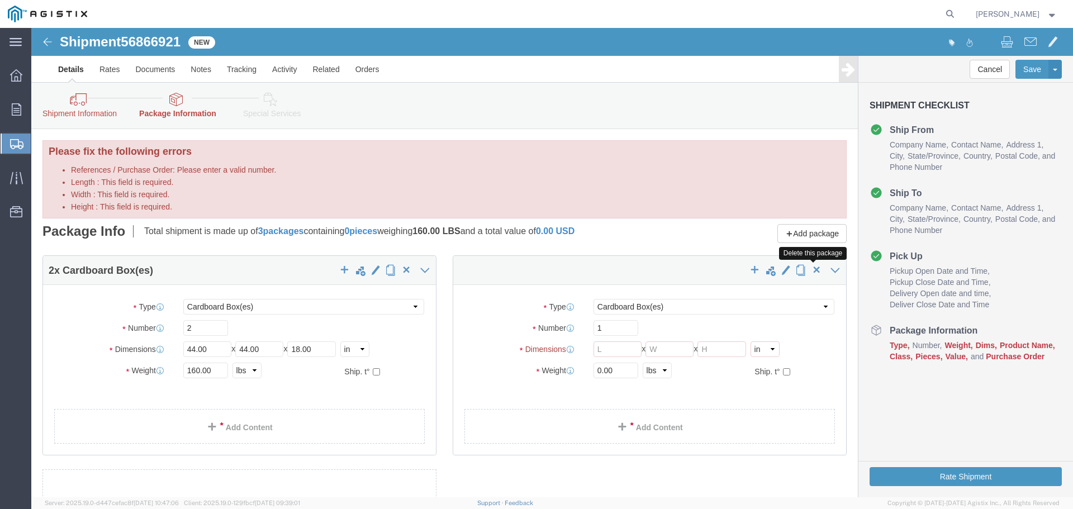
click span "button"
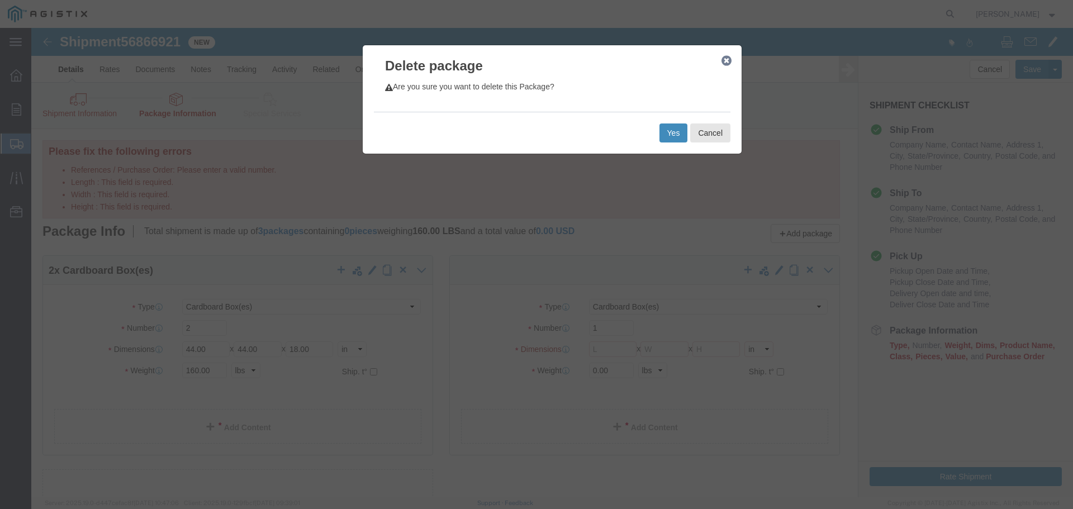
click button "Yes"
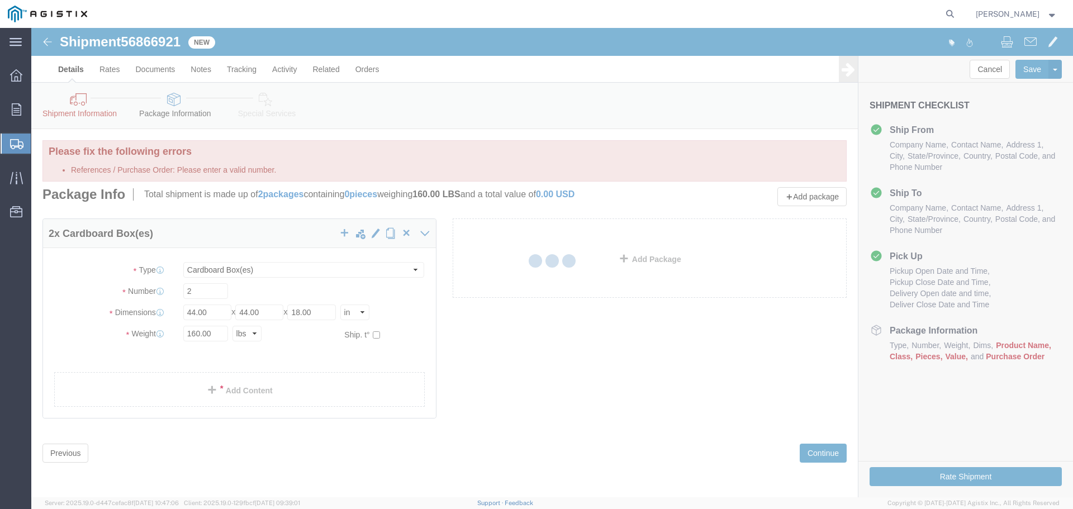
select select "CBOX"
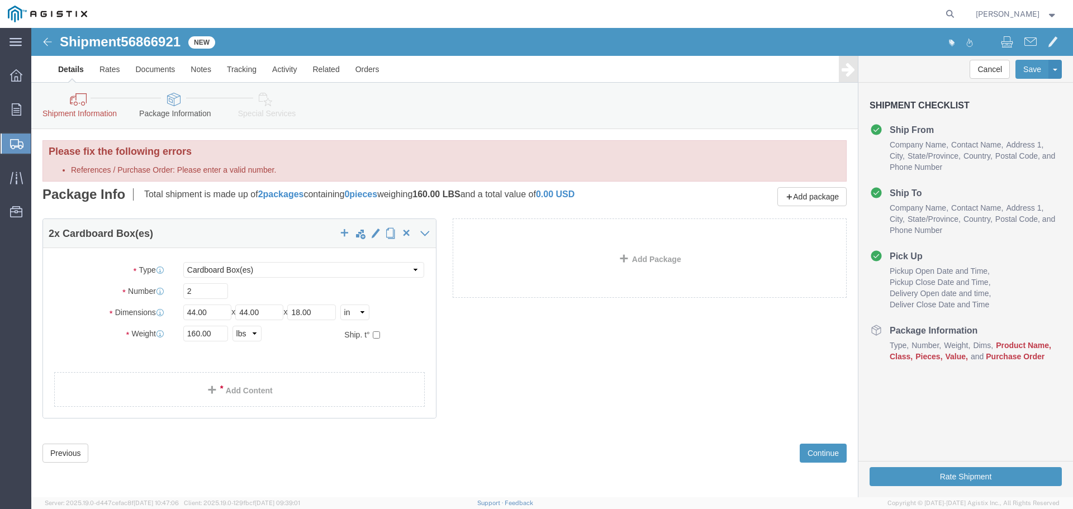
click span "0.00"
click button "Continue"
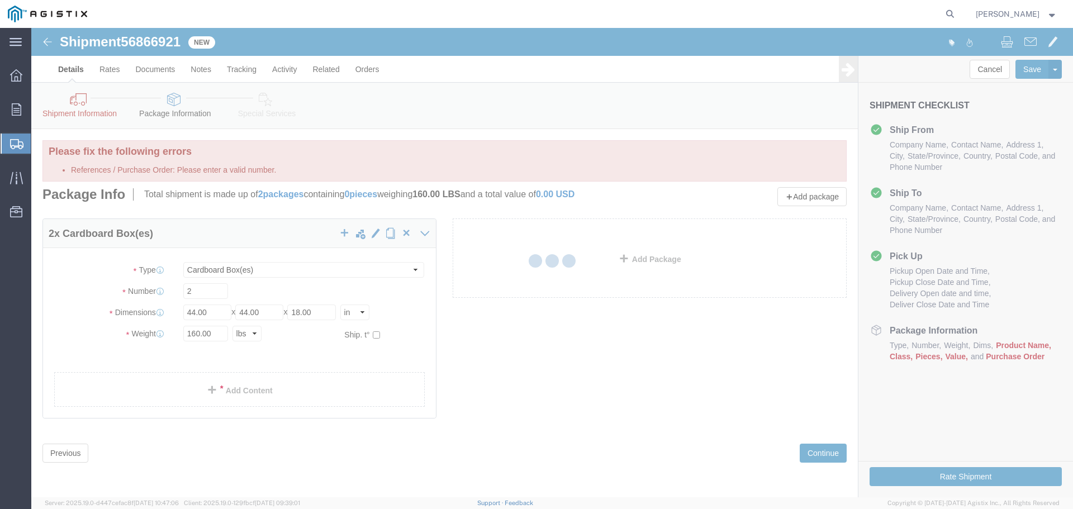
select select
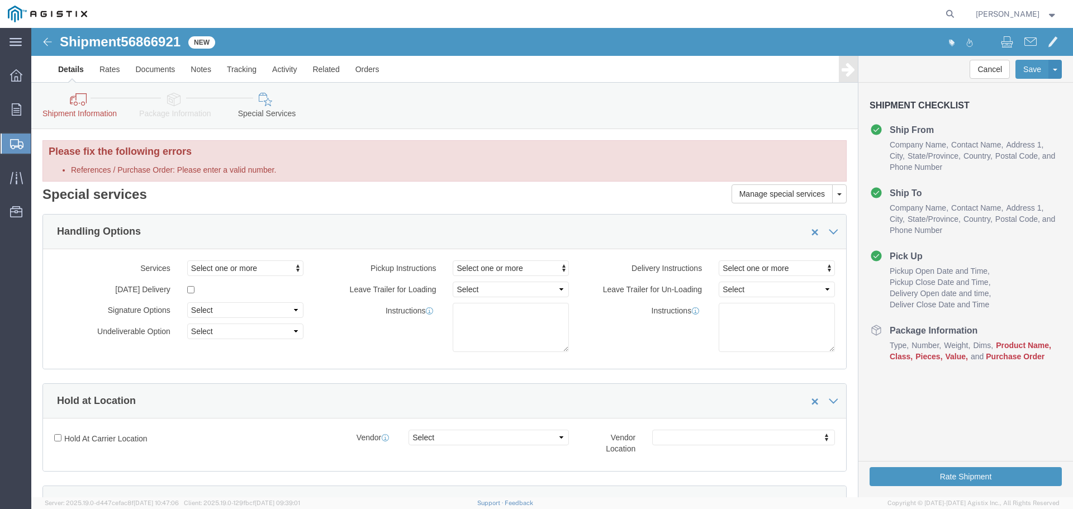
click link "Shipment Information"
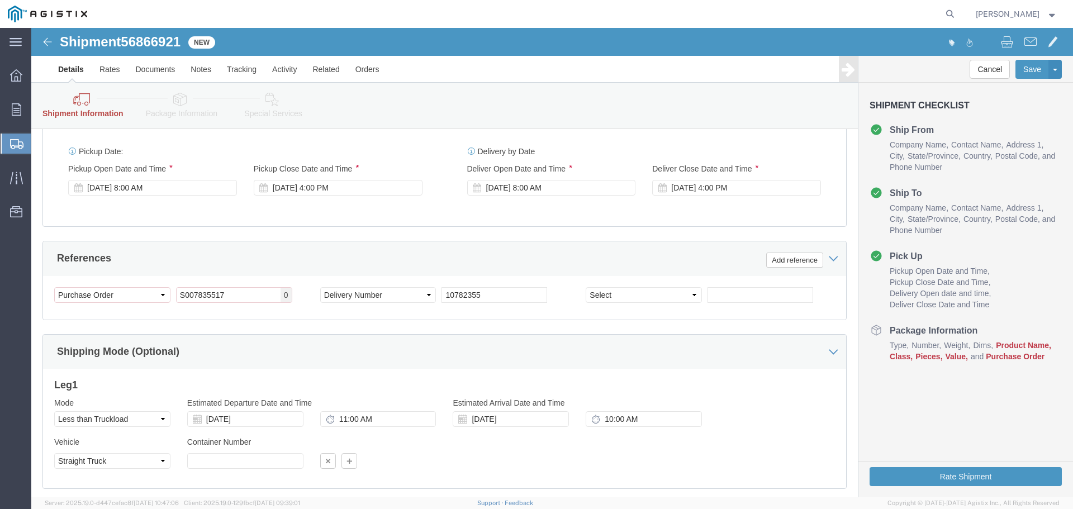
scroll to position [629, 0]
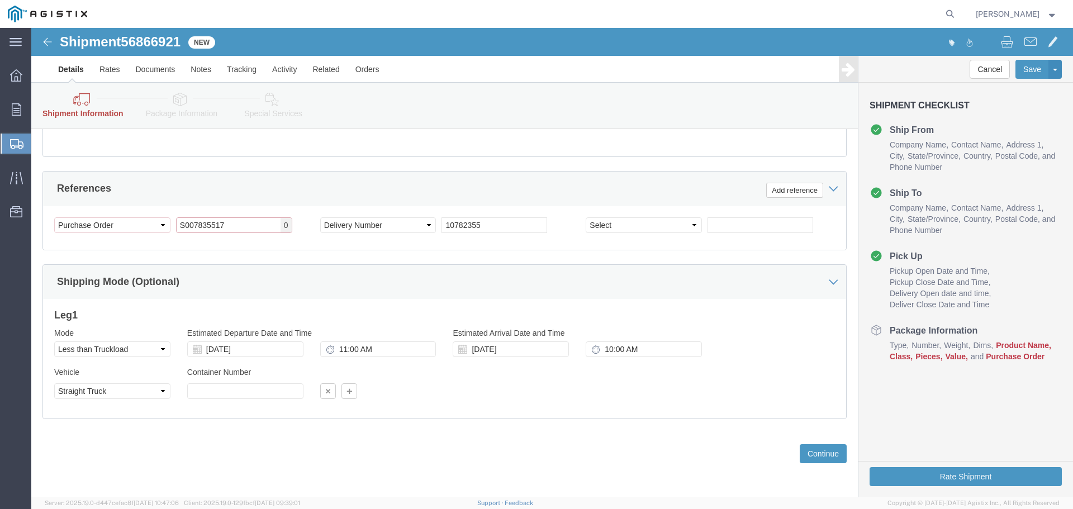
click input "S007835517"
type input "S"
paste input "2701161924"
type input "2701161924"
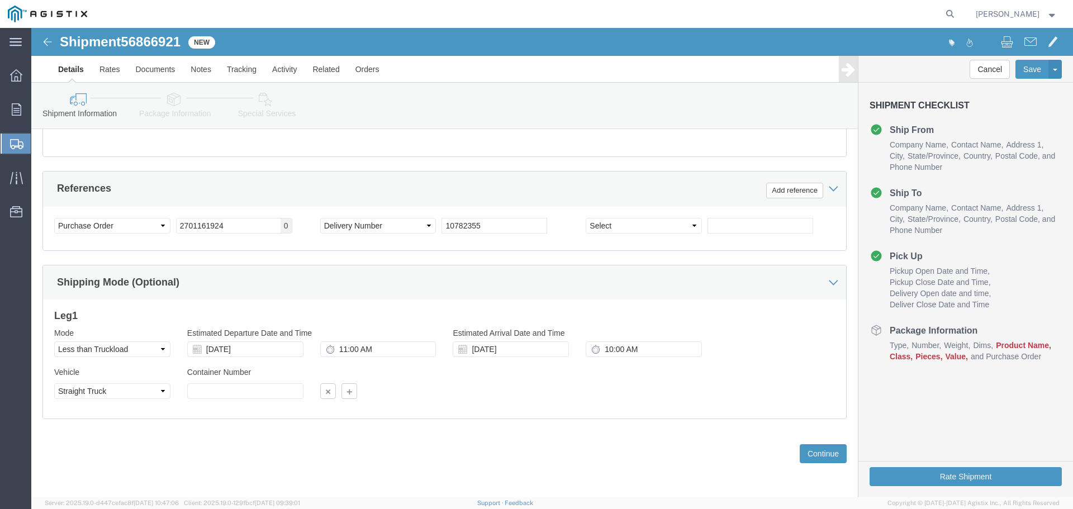
click div "Customer Information Account Select America Fujikura Ltd (AFL Global) PG&E Loca…"
drag, startPoint x: 211, startPoint y: 199, endPoint x: 77, endPoint y: 202, distance: 134.1
click div "Select Account Type Activity ID Airline Appointment Number ASN Batch Request # …"
click button "Continue"
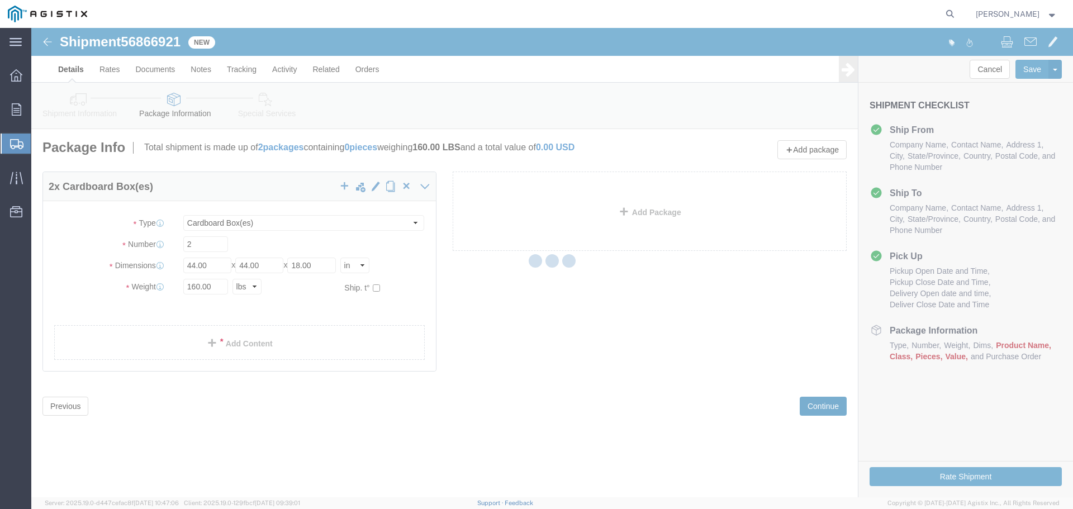
scroll to position [0, 0]
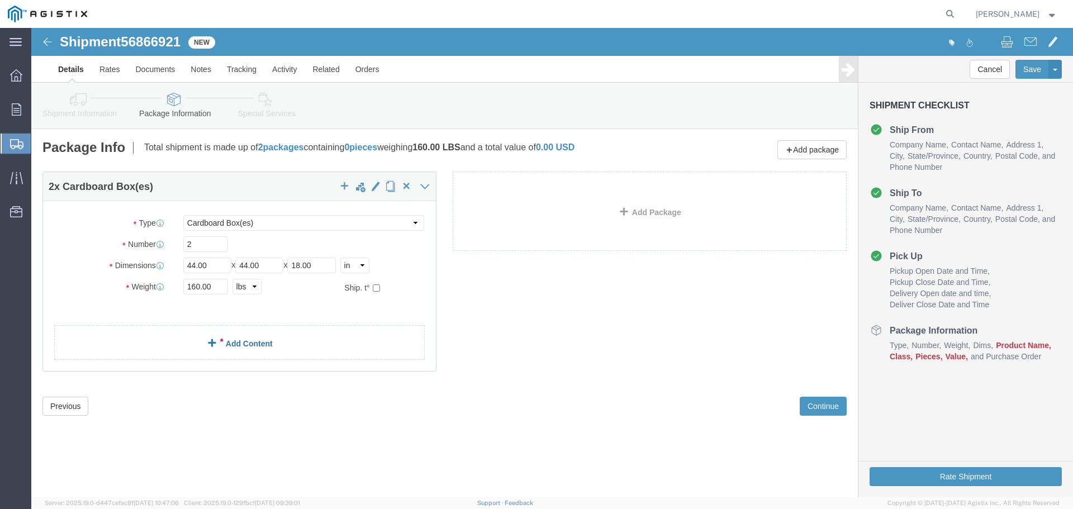
click link "Add Content"
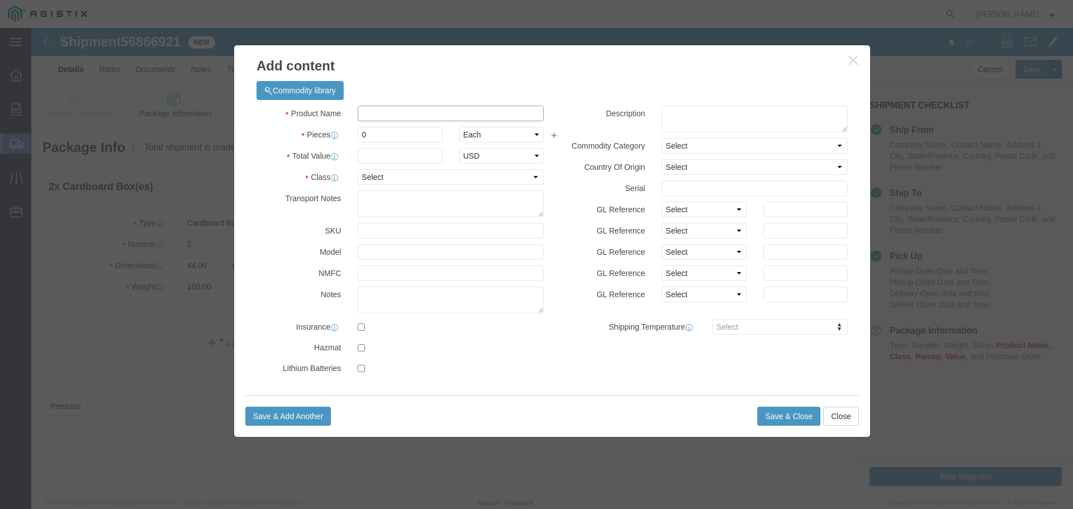
click input "text"
click h3 "Add content"
click button "Commodity library"
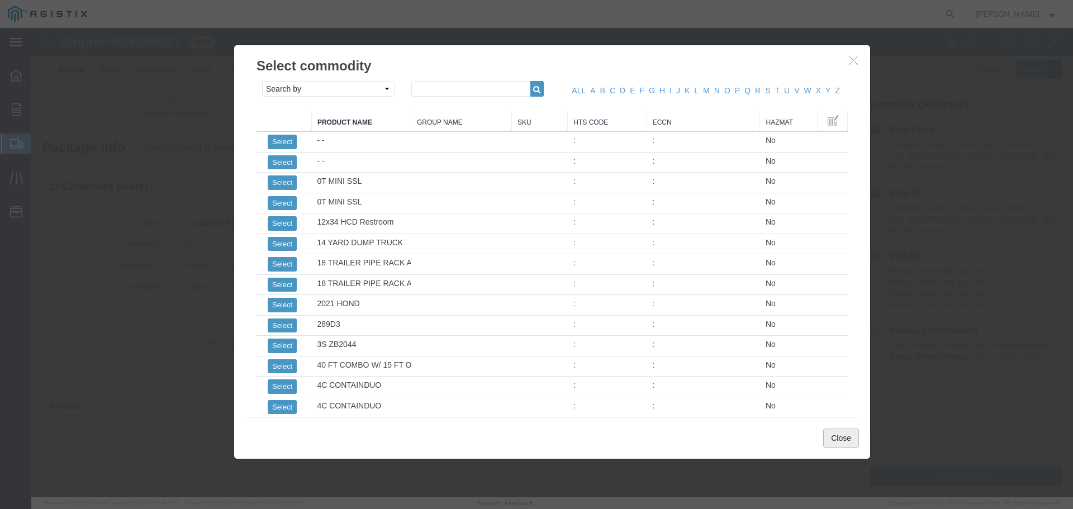
click button "Close"
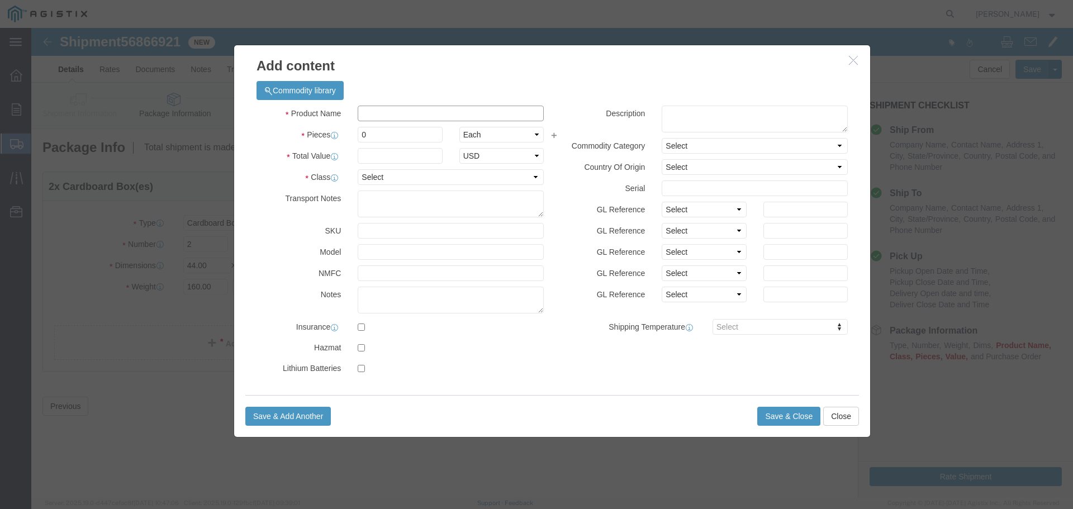
click input "text"
type input "SB01-72"
click textarea
type textarea "Splice Box"
click input "0"
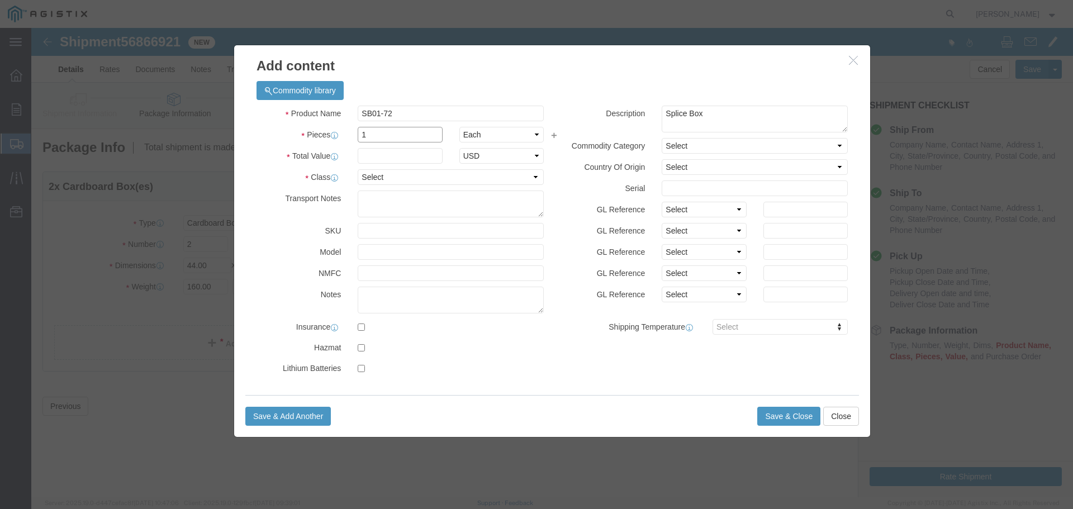
type input "1"
click input "text"
type input "798.72"
click input "1"
click select "Select Bag Barrels 100Board Feet Bottle Box Blister Pack Carats Can Capsule Car…"
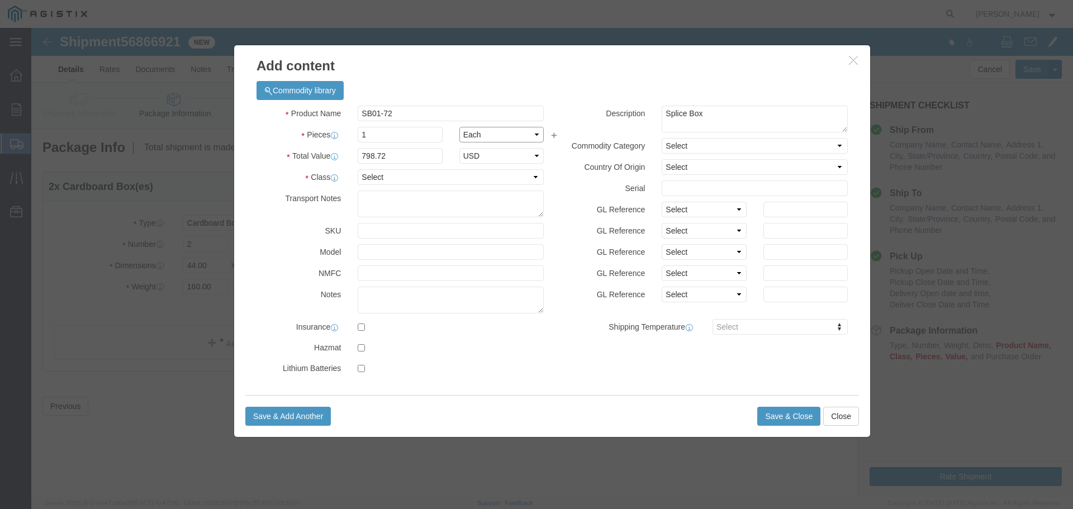
click select "Select Bag Barrels 100Board Feet Bottle Box Blister Pack Carats Can Capsule Car…"
click div "Commodity library Product Name SB01-72 Pieces 1 Select Bag Barrels 100Board Fee…"
click select "Select 50 55 60 65 70 85 92.5 100 125 175 250 300 400"
select select "60"
click select "Select 50 55 60 65 70 85 92.5 100 125 175 250 300 400"
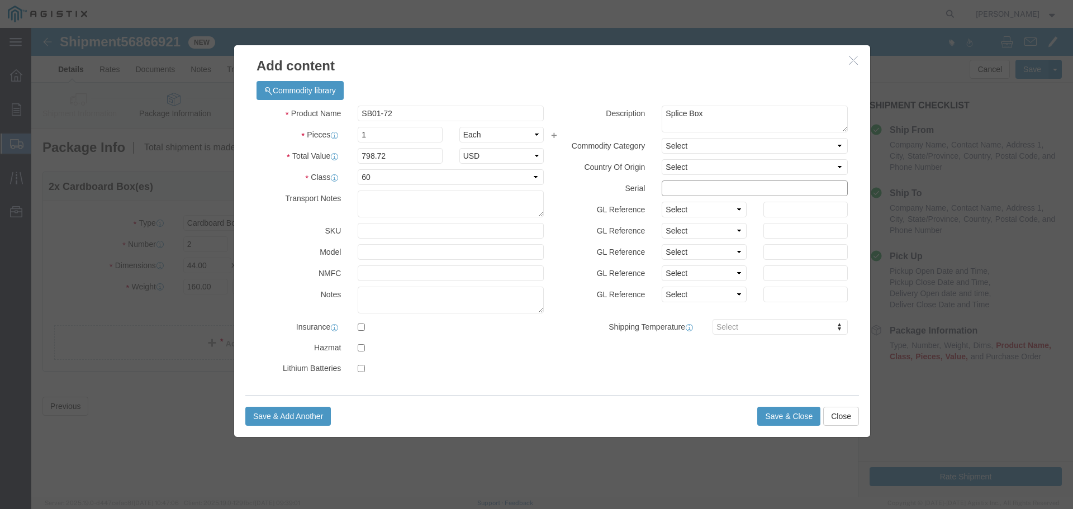
click input "text"
click textarea
click input "text"
click div "Product Name SB01-72 Pieces 1 Select Bag Barrels 100Board Feet Bottle Box Blist…"
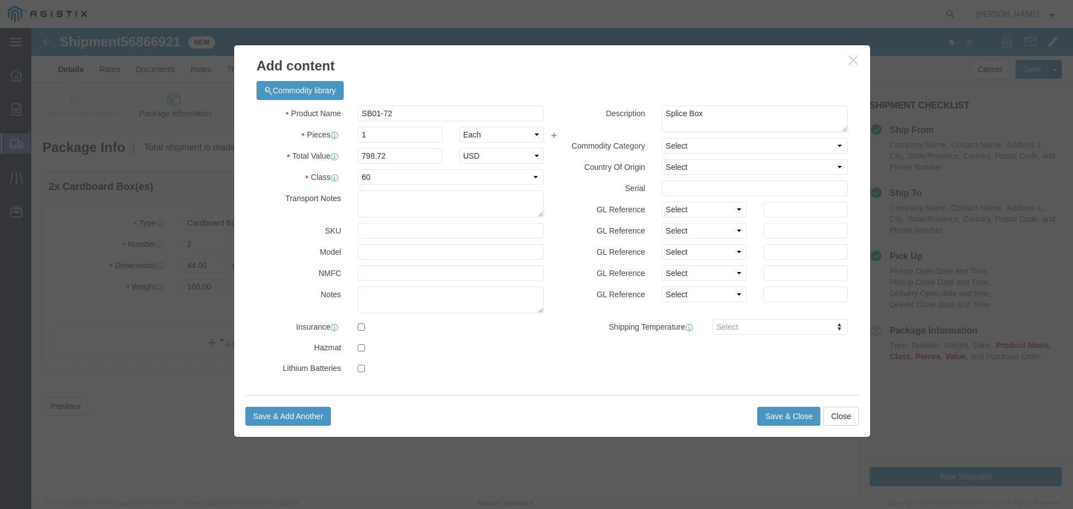
click div "Product Name SB01-72 Pieces 1 Select Bag Barrels 100Board Feet Bottle Box Blist…"
click textarea
click button "Save & Close"
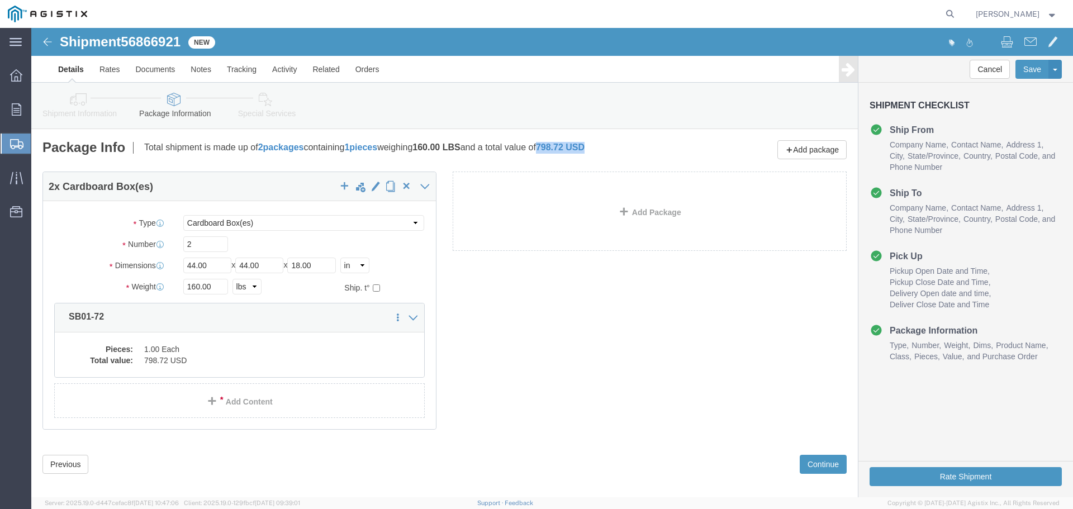
drag, startPoint x: 529, startPoint y: 123, endPoint x: 610, endPoint y: 123, distance: 80.5
click div "Package Info Total shipment is made up of 2 packages containing 1 pieces weighi…"
click icon
click link
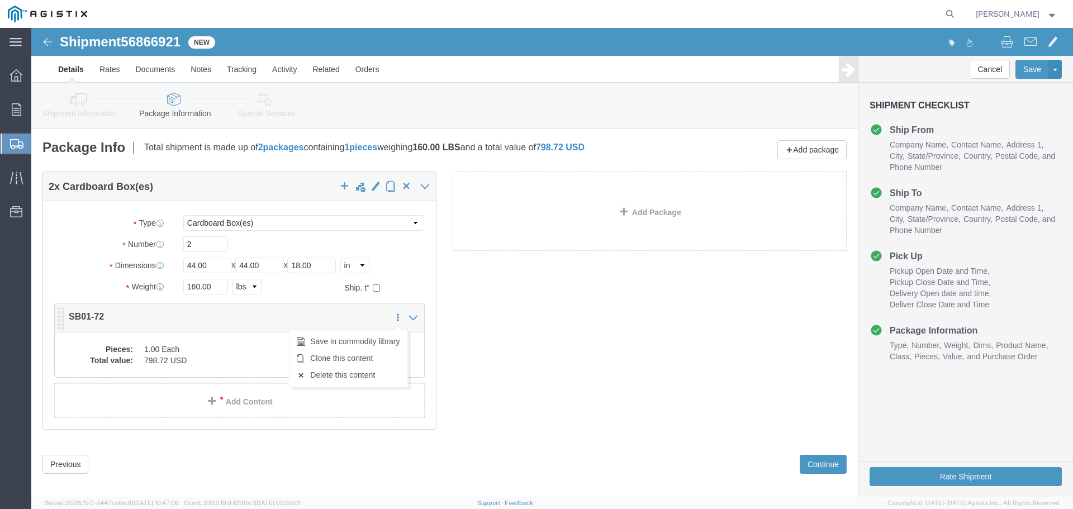
click icon
click link "Delete this content"
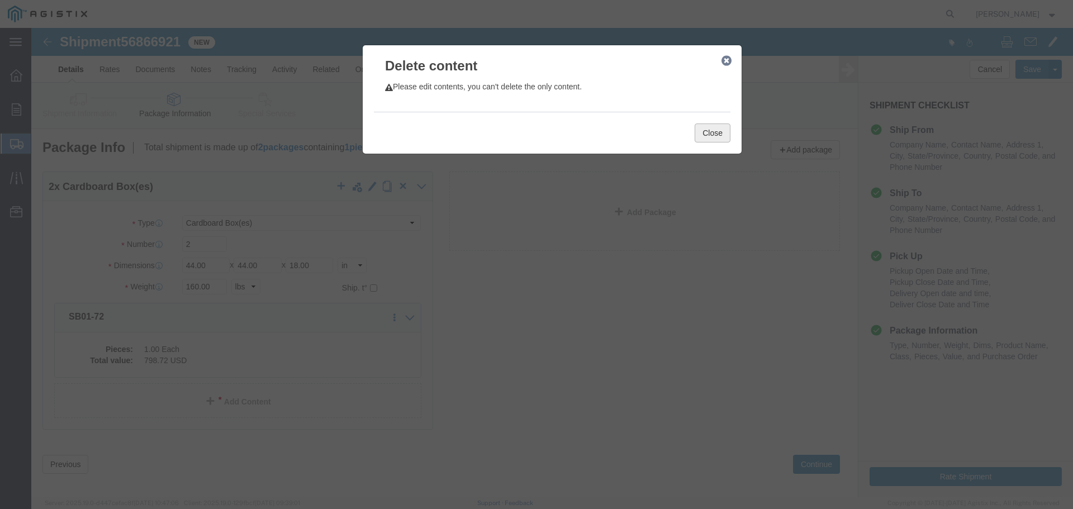
click button "Close"
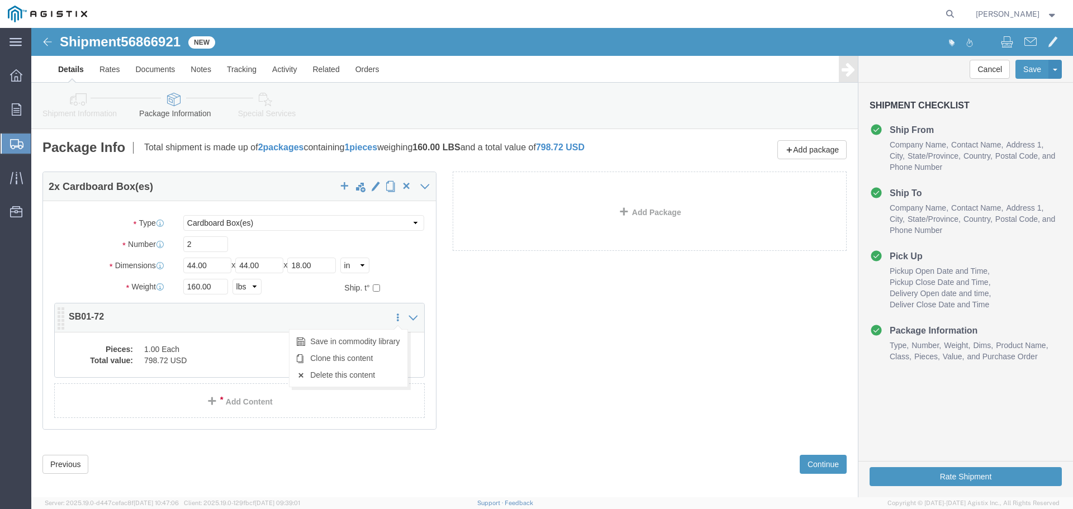
click icon
click link "Delete this content"
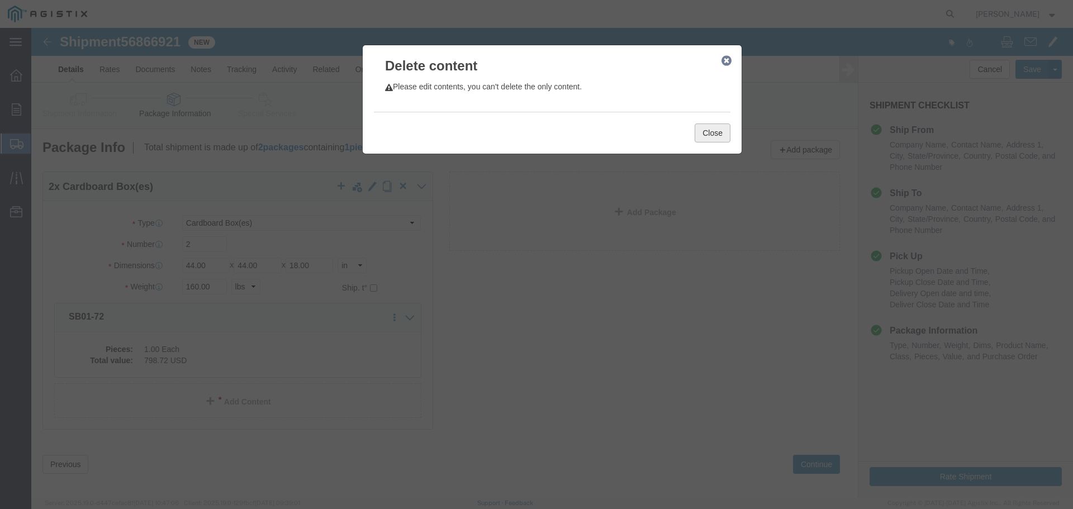
click button "Close"
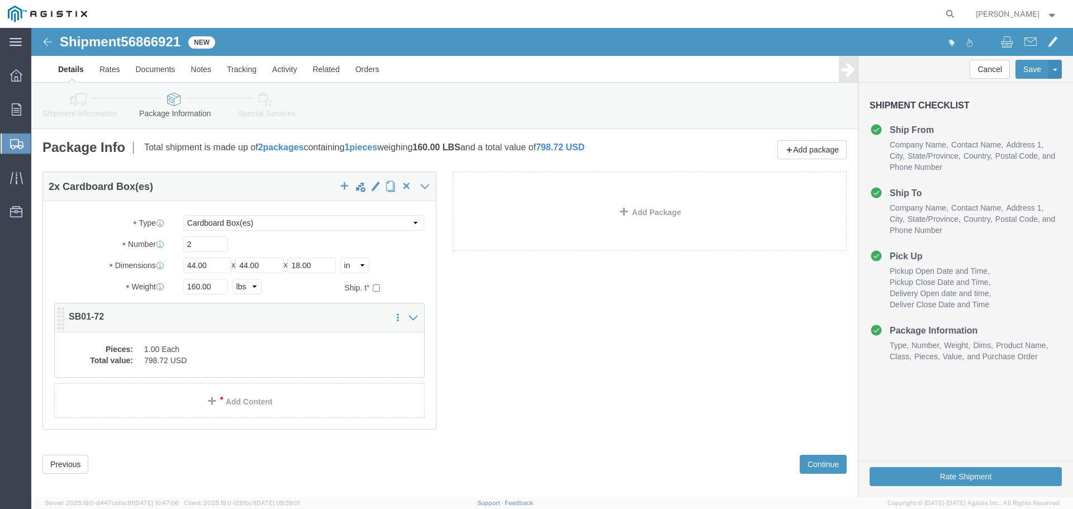
click icon
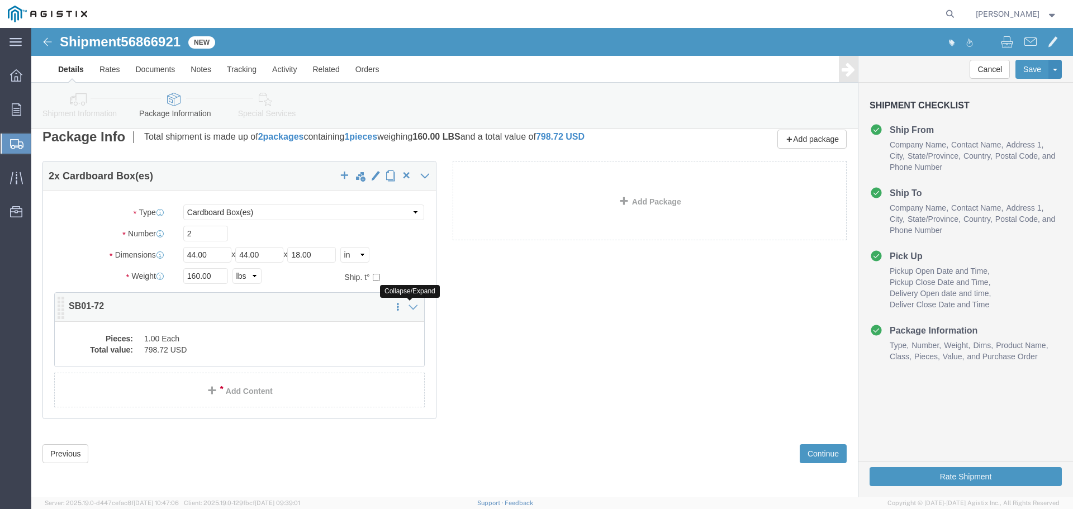
click icon
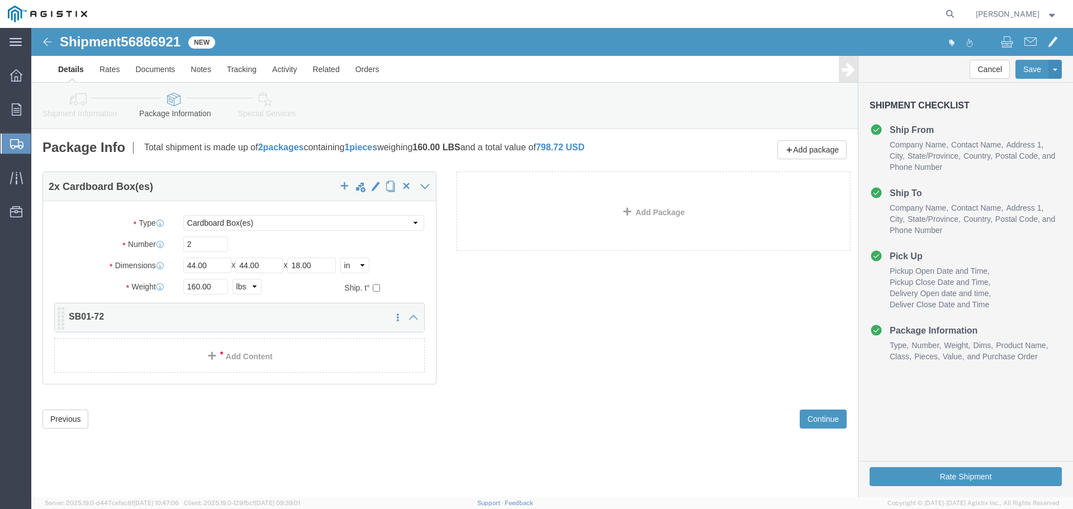
scroll to position [0, 0]
click icon
click div "2 x Cardboard Box(es) Package Type Select Bulk Bundle(s) Cardboard Box(es) Cart…"
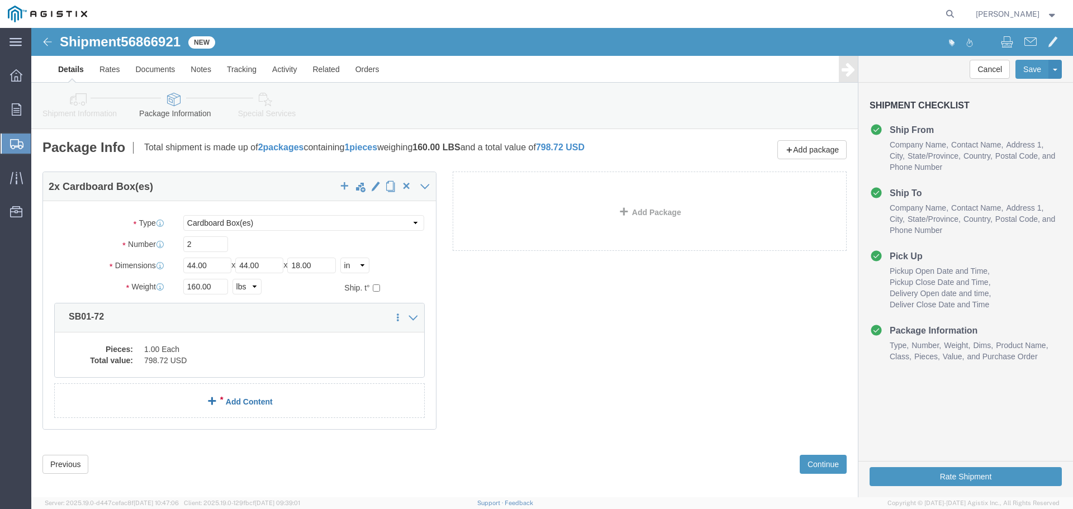
click link "Add Content"
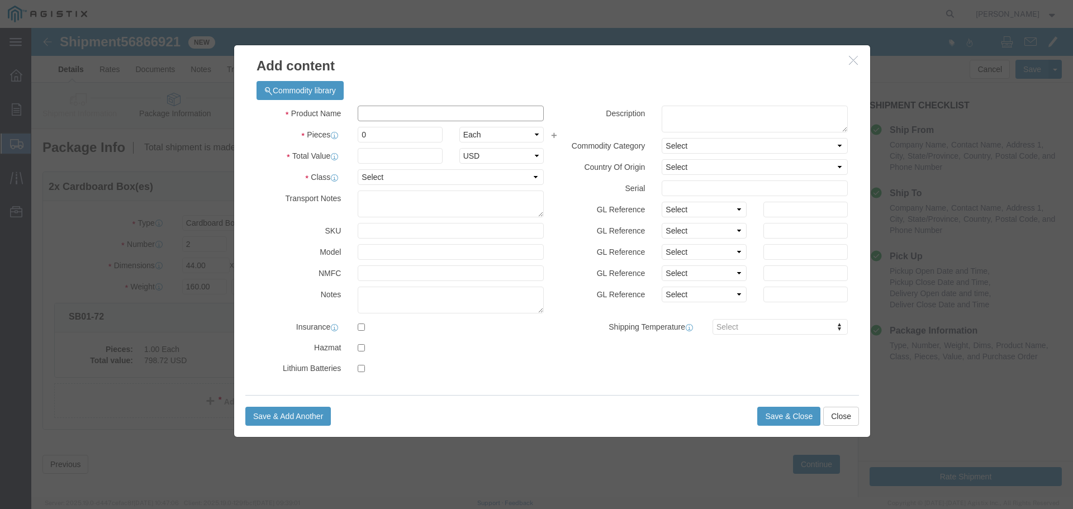
click input "text"
type input "SB01-72"
type input "2"
click select "Select Bag Barrels 100Board Feet Bottle Box Blister Pack Carats Can Capsule Car…"
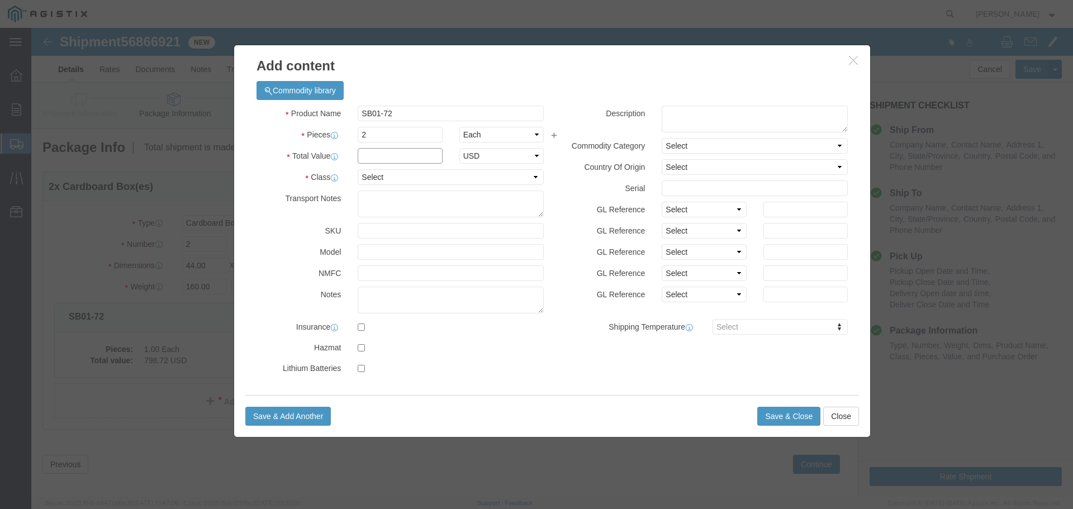
click input "text"
type input "798.72"
click textarea
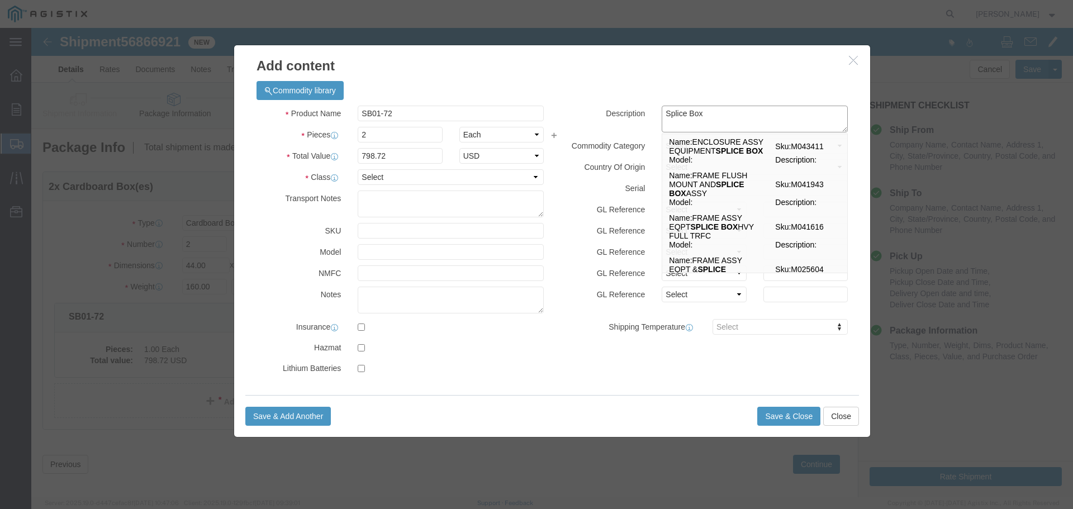
type textarea "Splice Box"
click div "Commodity library Product Name SB01-72 SB Pieces 2 Select Bag Barrels 100Board …"
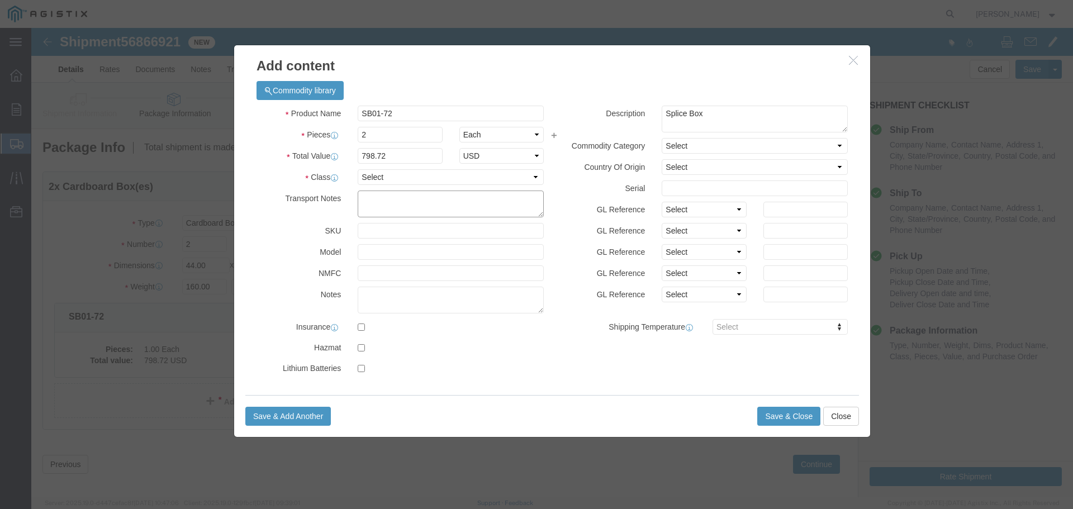
click textarea
click div "Product Name SB01-72 SB Pieces 2 Select Bag Barrels 100Board Feet Bottle Box Bl…"
click select "Select 50 55 60 65 70 85 92.5 100 125 175 250 300 400"
select select "60"
click select "Select 50 55 60 65 70 85 92.5 100 125 175 250 300 400"
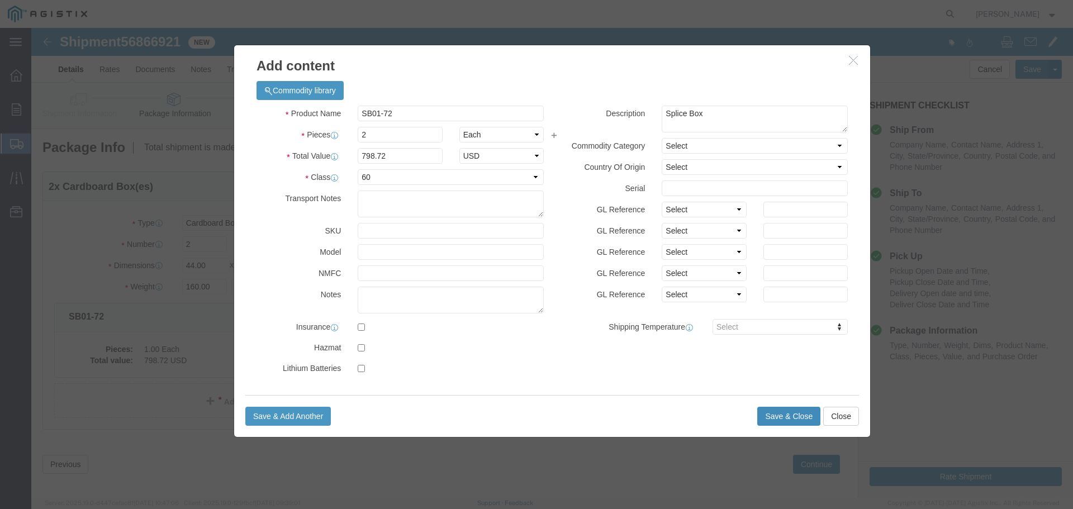
click button "Save & Close"
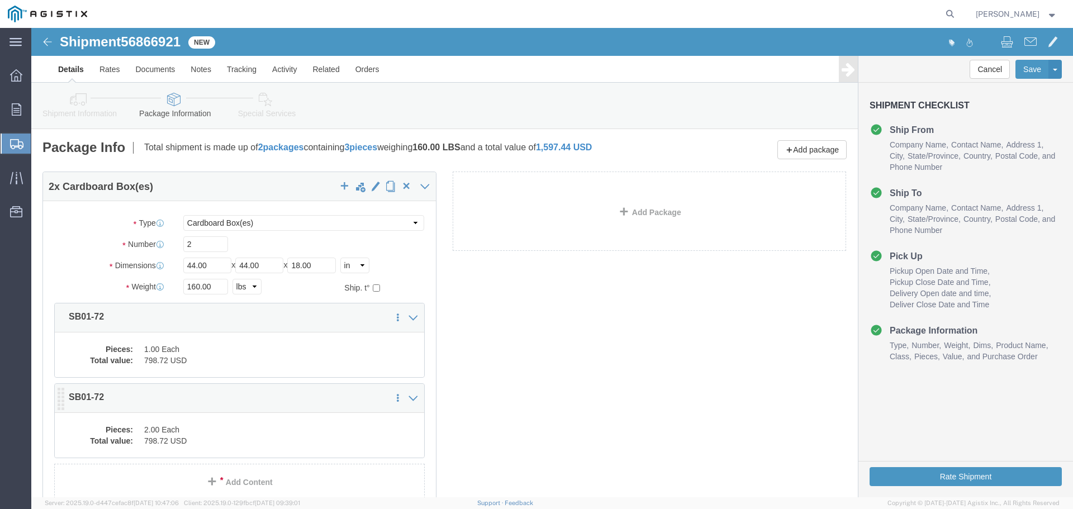
scroll to position [91, 0]
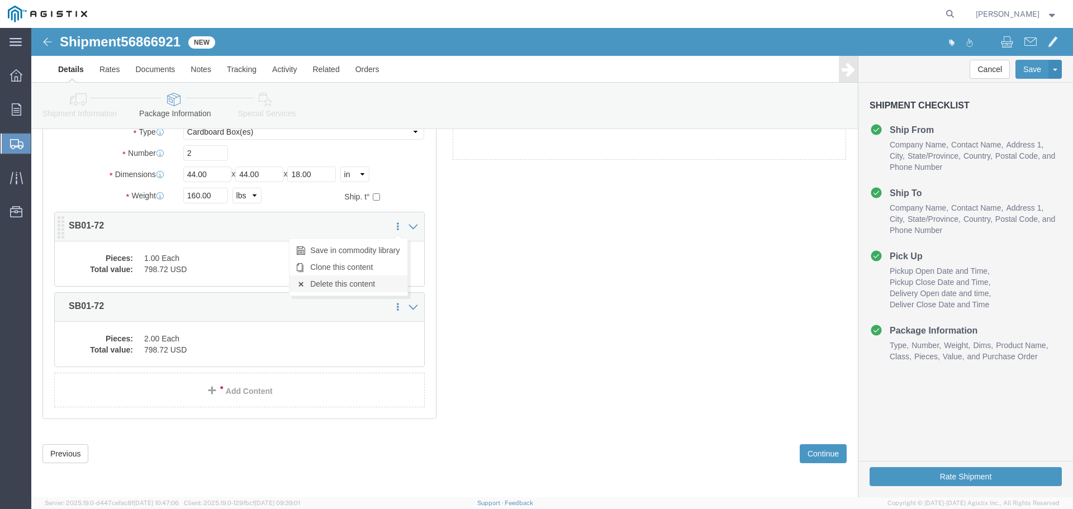
click link "Delete this content"
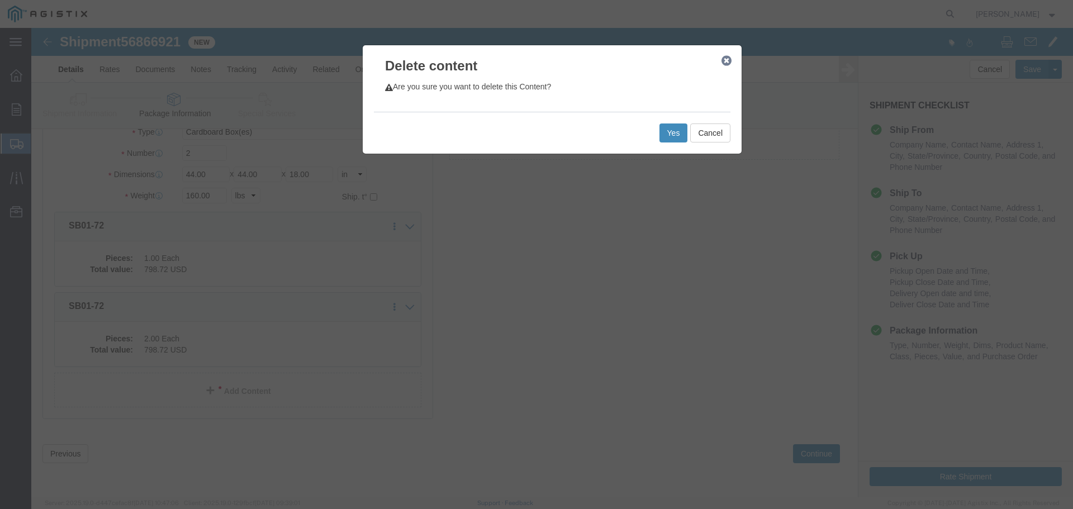
click button "Yes"
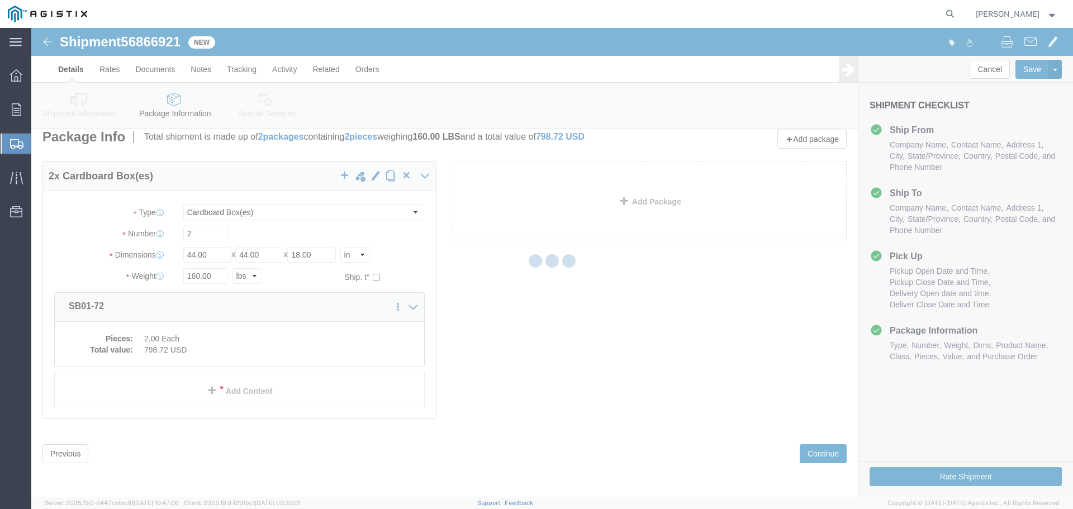
scroll to position [0, 0]
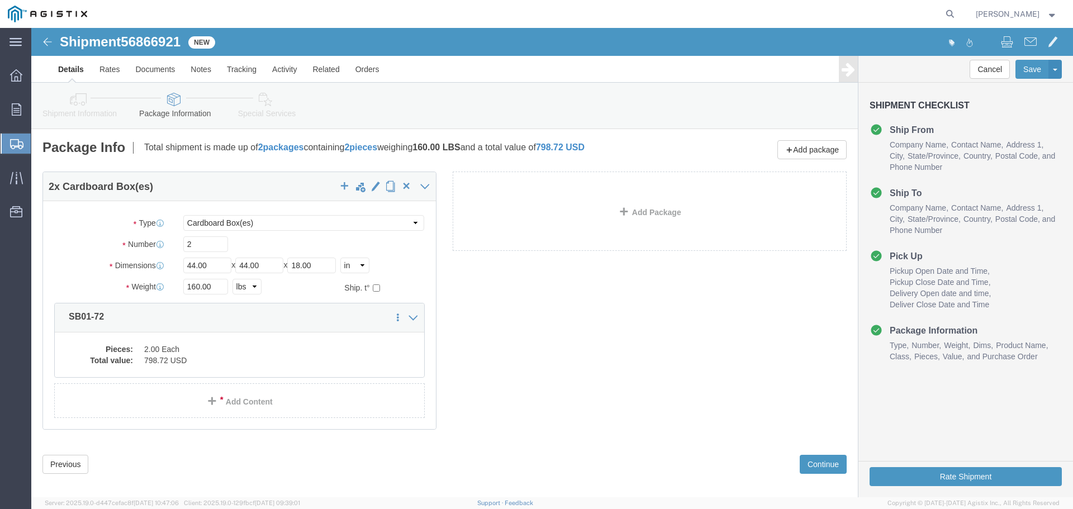
select select "CBOX"
drag, startPoint x: 530, startPoint y: 122, endPoint x: 584, endPoint y: 118, distance: 54.3
click div "Package Info Total shipment is made up of 2 packages containing 2 pieces weighi…"
click div "2 x Cardboard Box(es) Package Type Select Bulk Bundle(s) Cardboard Box(es) Cart…"
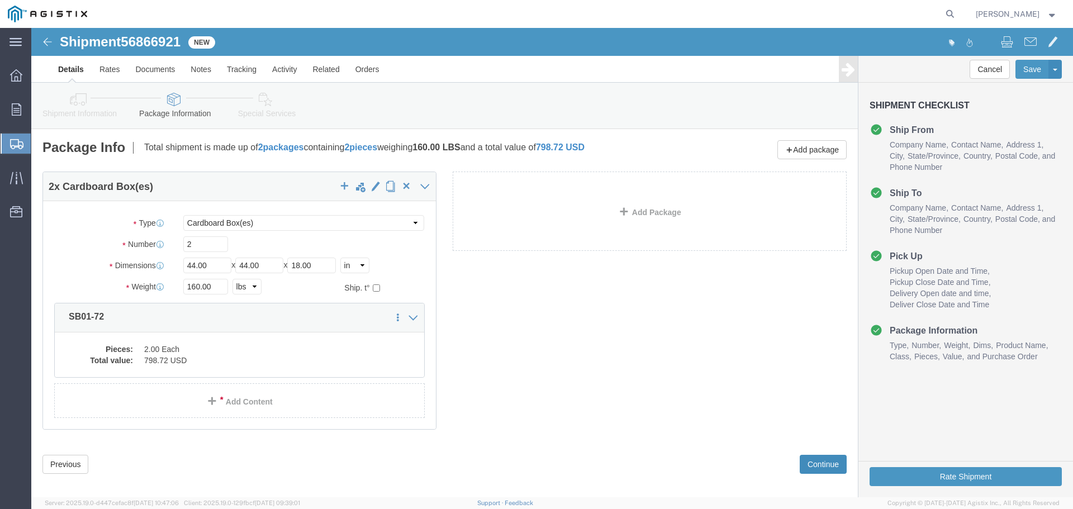
click button "Continue"
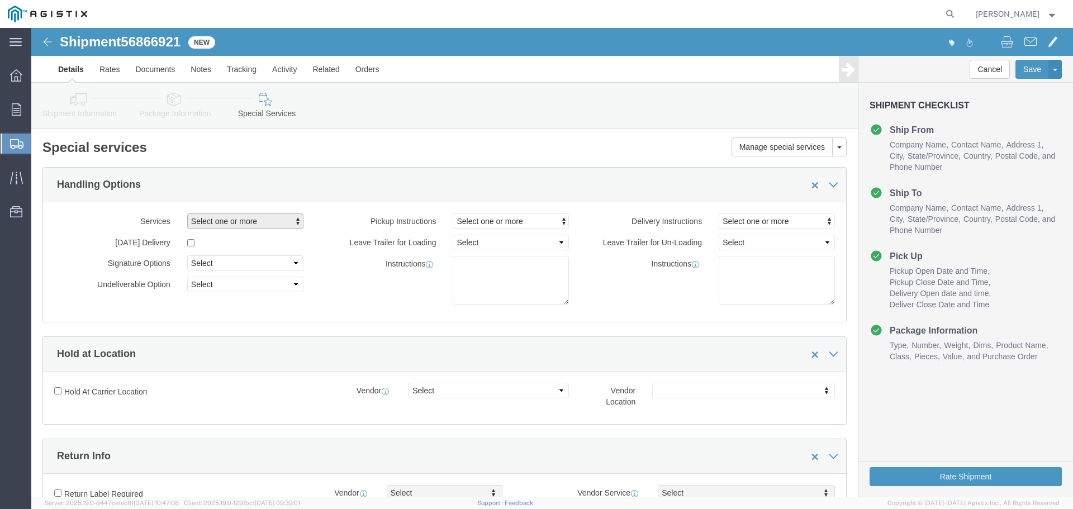
click span "Select one or more"
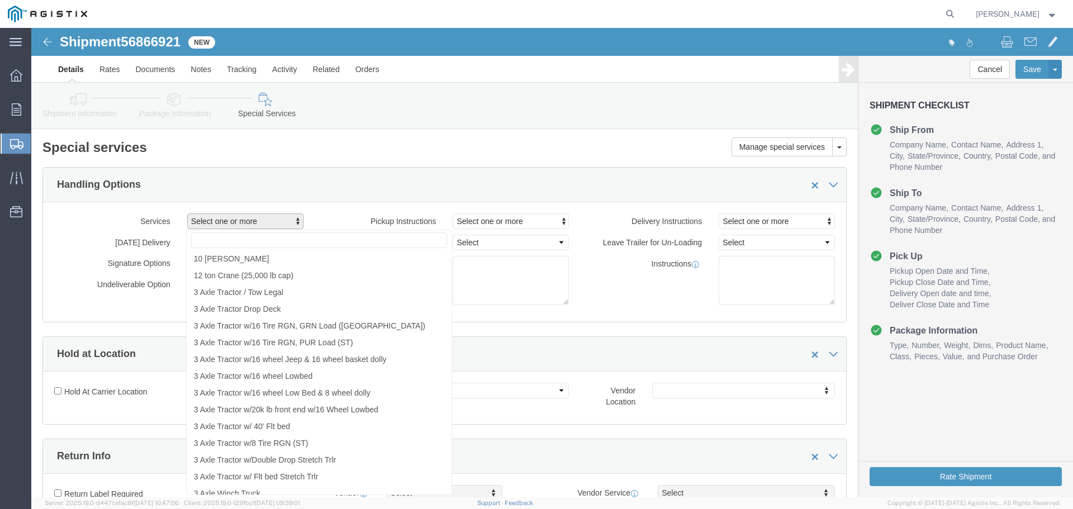
click div "Handling Options"
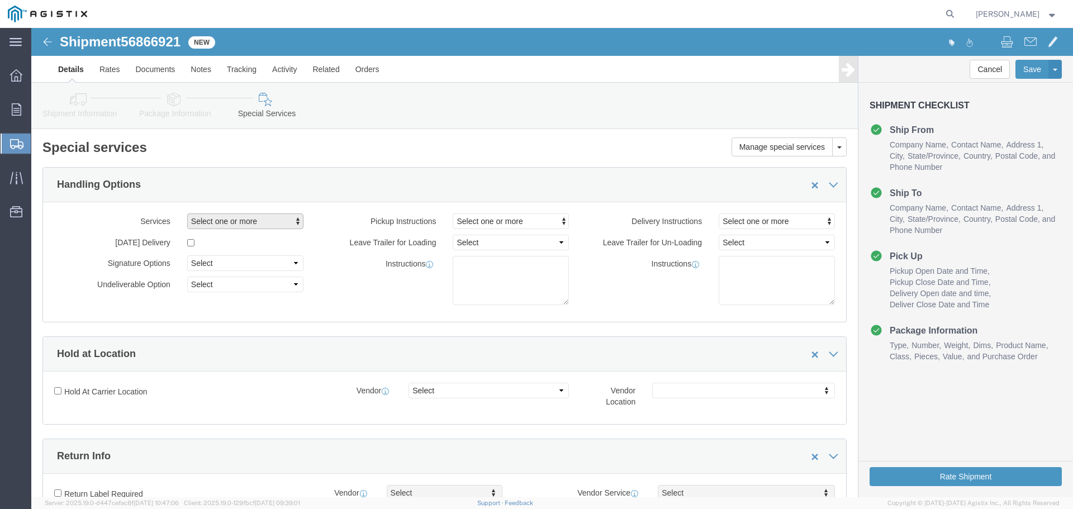
click span "Select one or more"
type input "l"
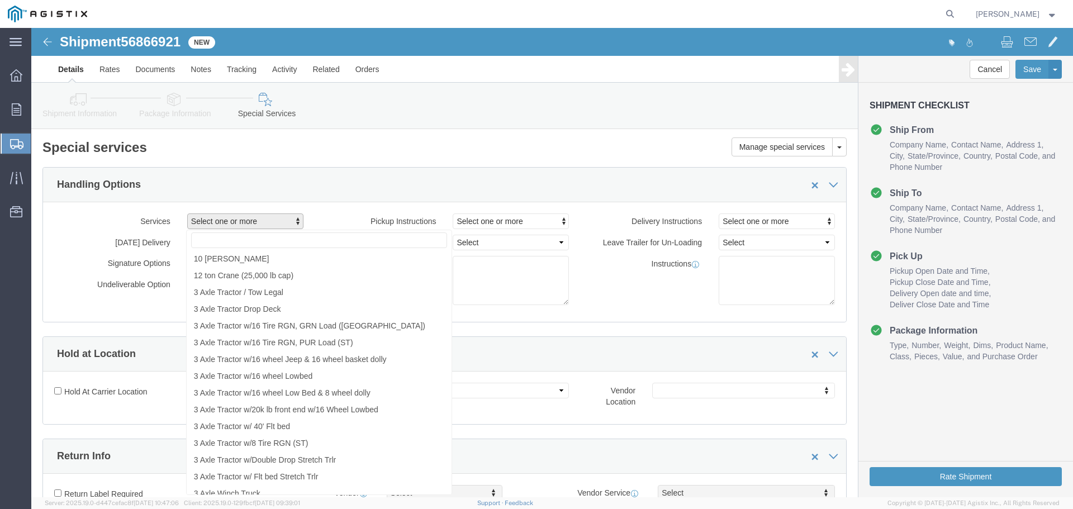
click div "Manage special services Handling Options Hold at Location Return Info Service O…"
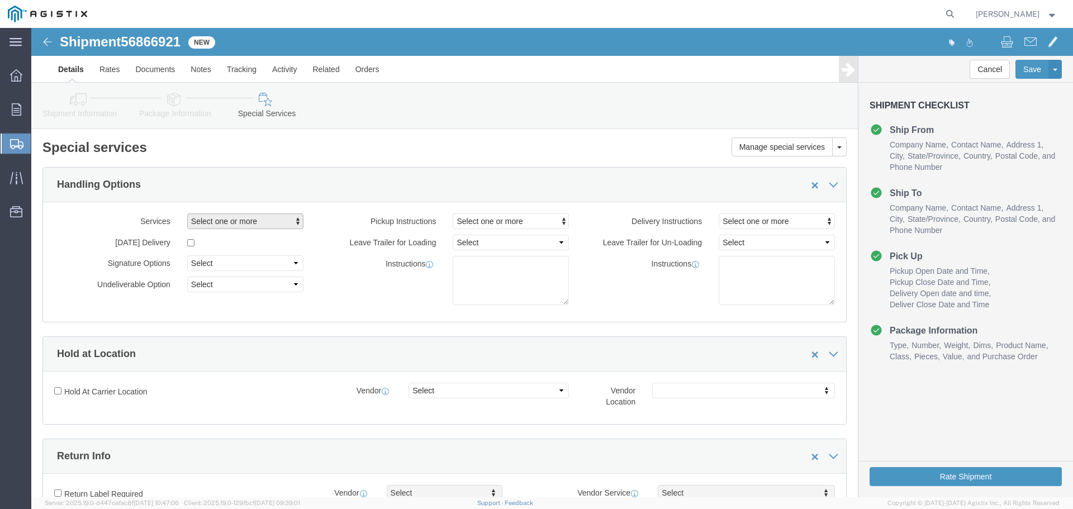
click span "Select one or more"
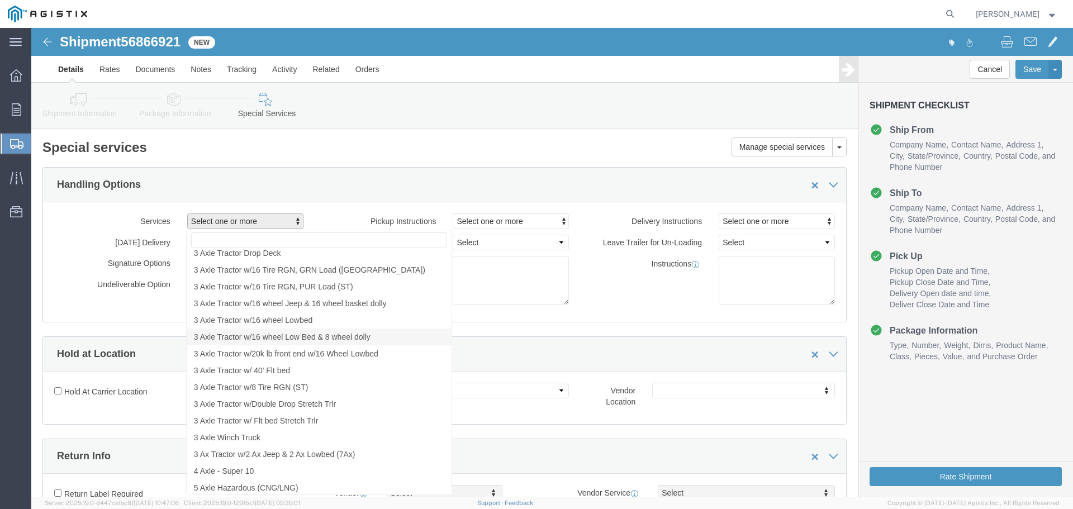
scroll to position [168, 0]
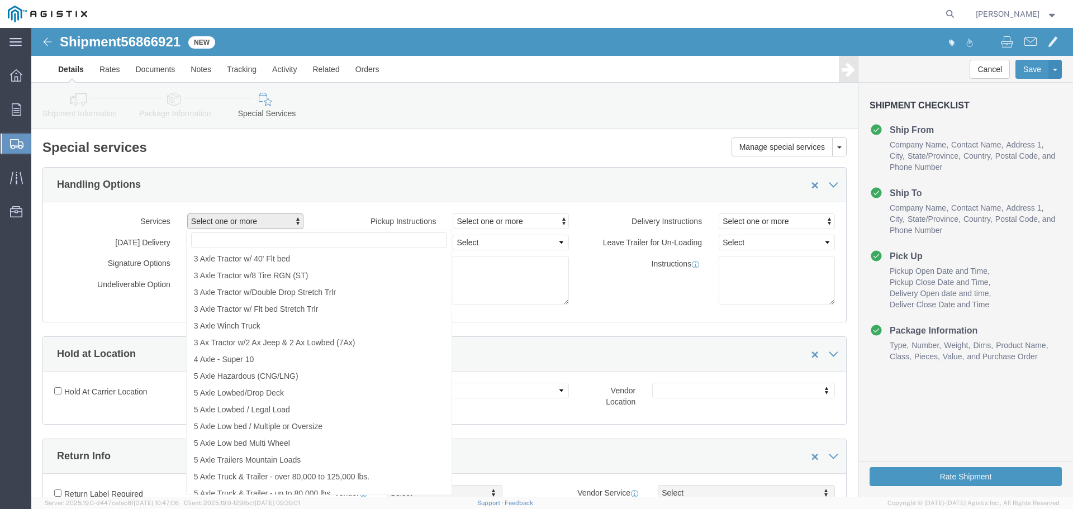
click h2 "Special services"
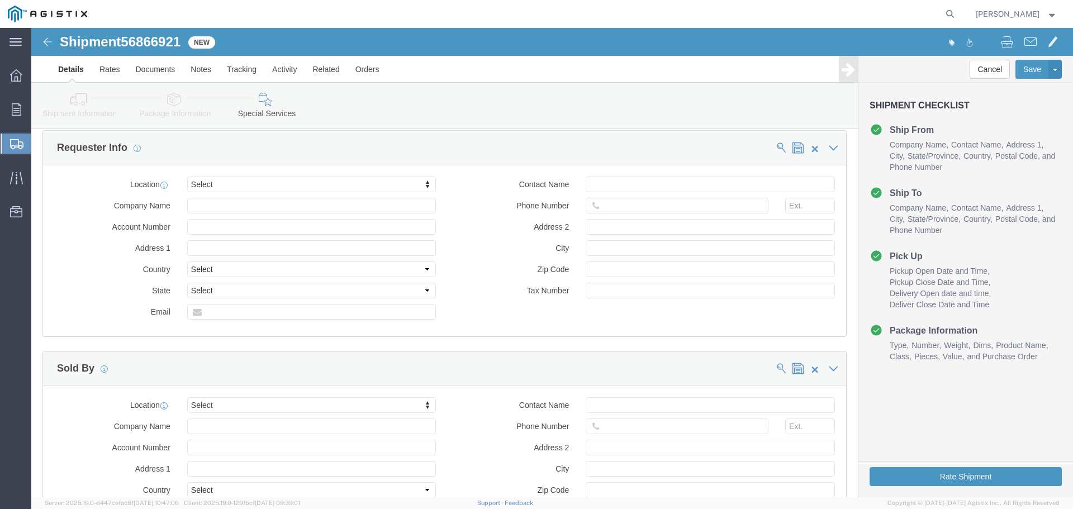
scroll to position [1049, 0]
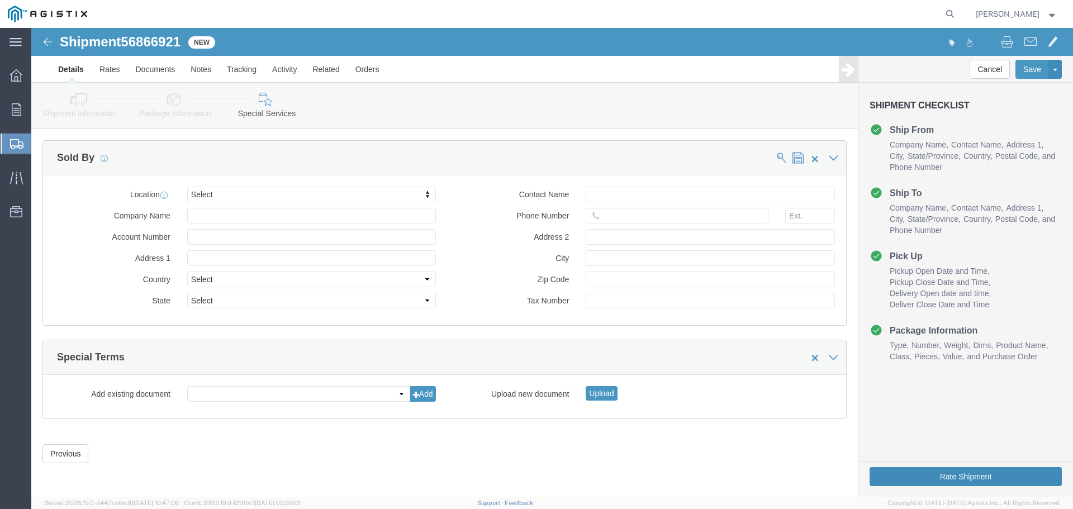
click button "Rate Shipment"
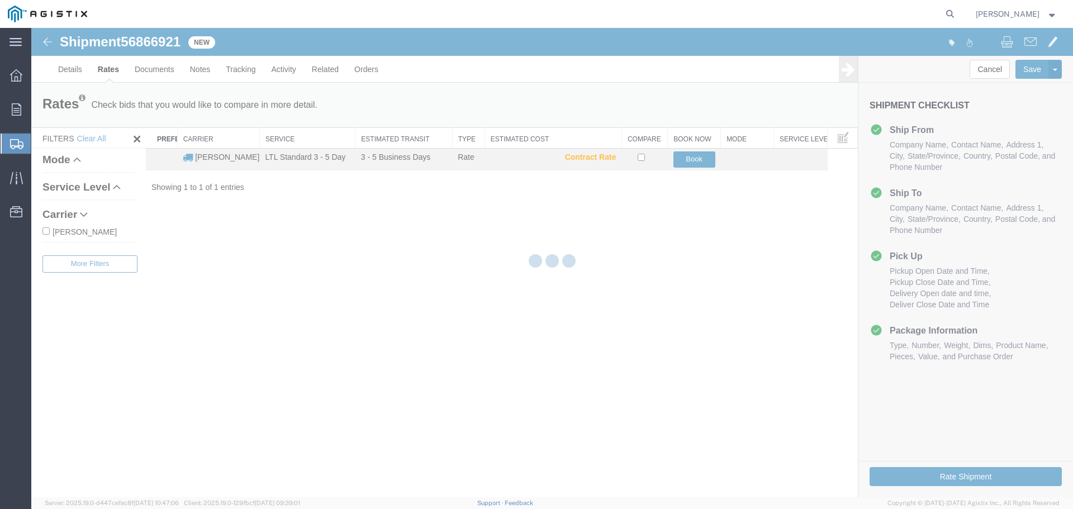
scroll to position [0, 0]
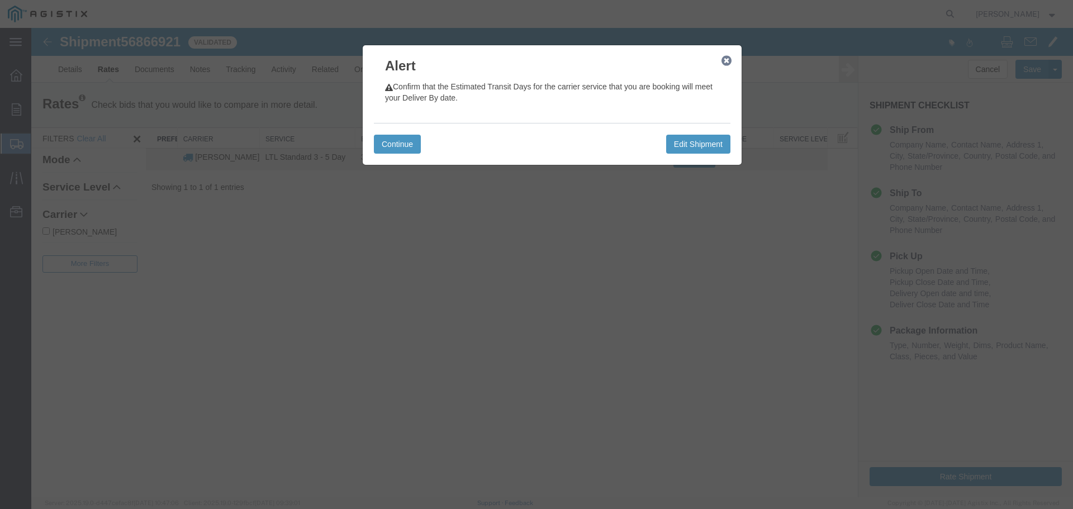
drag, startPoint x: 415, startPoint y: 91, endPoint x: 506, endPoint y: 96, distance: 91.2
click at [506, 96] on p "Confirm that the Estimated Transit Days for the carrier service that you are bo…" at bounding box center [552, 92] width 334 height 22
click at [391, 149] on button "Continue" at bounding box center [397, 144] width 47 height 19
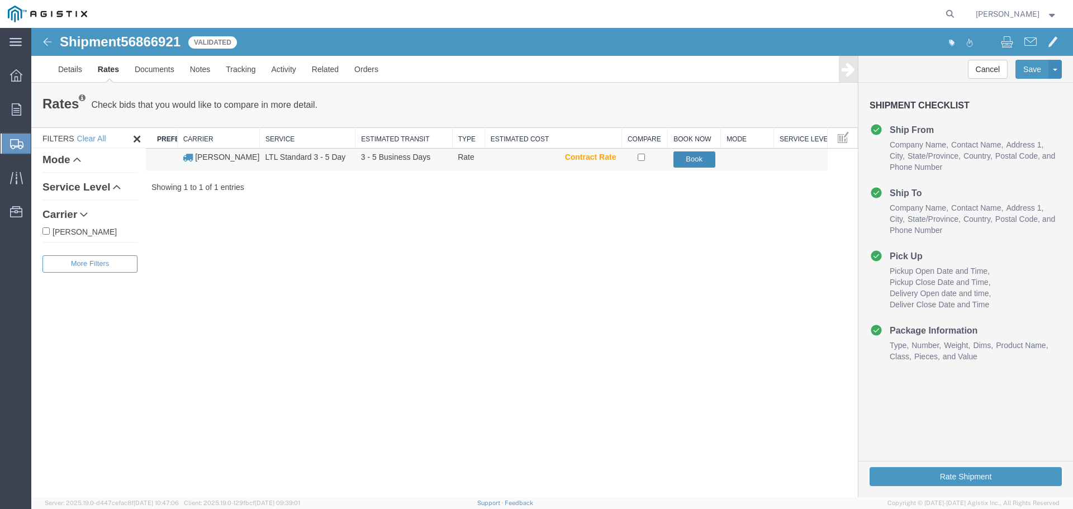
click at [700, 155] on button "Book" at bounding box center [694, 159] width 42 height 16
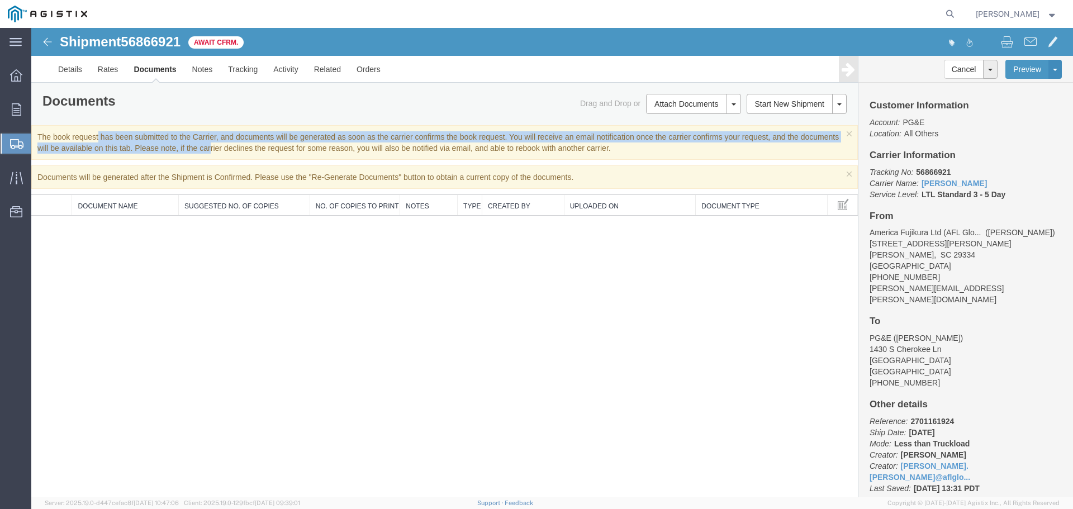
drag, startPoint x: 155, startPoint y: 137, endPoint x: 192, endPoint y: 148, distance: 38.0
click at [192, 148] on div "× The book request has been submitted to the Carrier, and documents will be gen…" at bounding box center [444, 142] width 826 height 35
drag, startPoint x: 131, startPoint y: 136, endPoint x: 237, endPoint y: 148, distance: 106.9
click at [234, 146] on div "× The book request has been submitted to the Carrier, and documents will be gen…" at bounding box center [444, 142] width 826 height 35
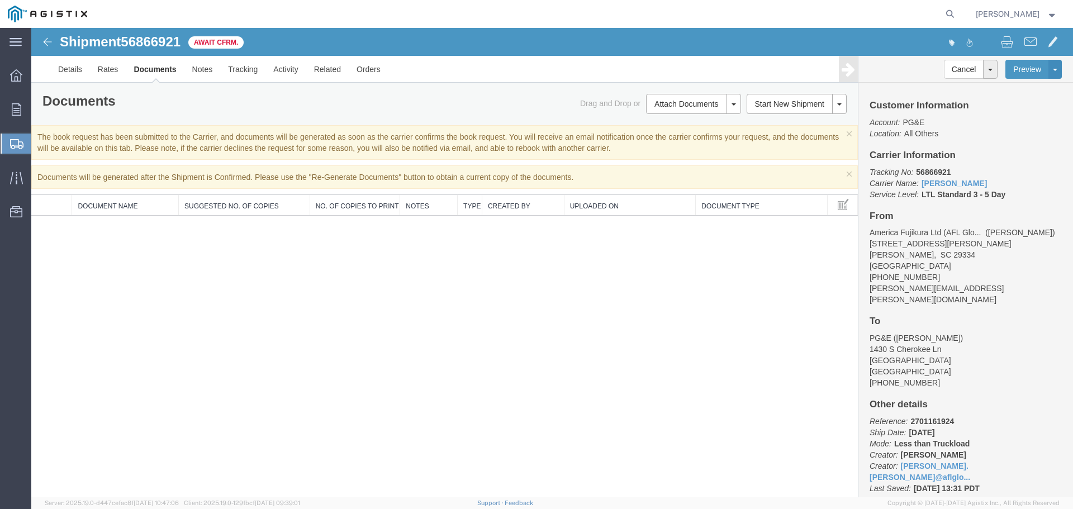
click at [237, 148] on div "× The book request has been submitted to the Carrier, and documents will be gen…" at bounding box center [444, 142] width 826 height 35
drag, startPoint x: 235, startPoint y: 137, endPoint x: 435, endPoint y: 142, distance: 200.1
click at [435, 142] on div "× The book request has been submitted to the Carrier, and documents will be gen…" at bounding box center [444, 142] width 826 height 35
click at [435, 143] on div "× The book request has been submitted to the Carrier, and documents will be gen…" at bounding box center [444, 142] width 826 height 35
click at [364, 151] on div "× The book request has been submitted to the Carrier, and documents will be gen…" at bounding box center [444, 142] width 826 height 35
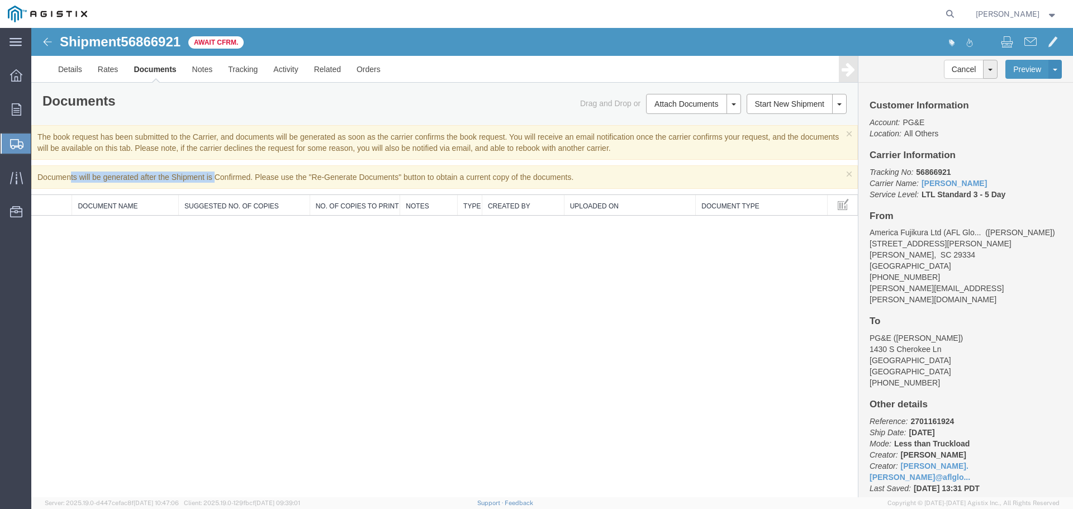
drag, startPoint x: 70, startPoint y: 175, endPoint x: 219, endPoint y: 178, distance: 149.2
click at [219, 178] on div "× Documents will be generated after the Shipment is Confirmed. Please use the "…" at bounding box center [444, 176] width 826 height 23
drag, startPoint x: 219, startPoint y: 178, endPoint x: 311, endPoint y: 178, distance: 91.6
click at [311, 178] on div "× Documents will be generated after the Shipment is Confirmed. Please use the "…" at bounding box center [444, 176] width 826 height 23
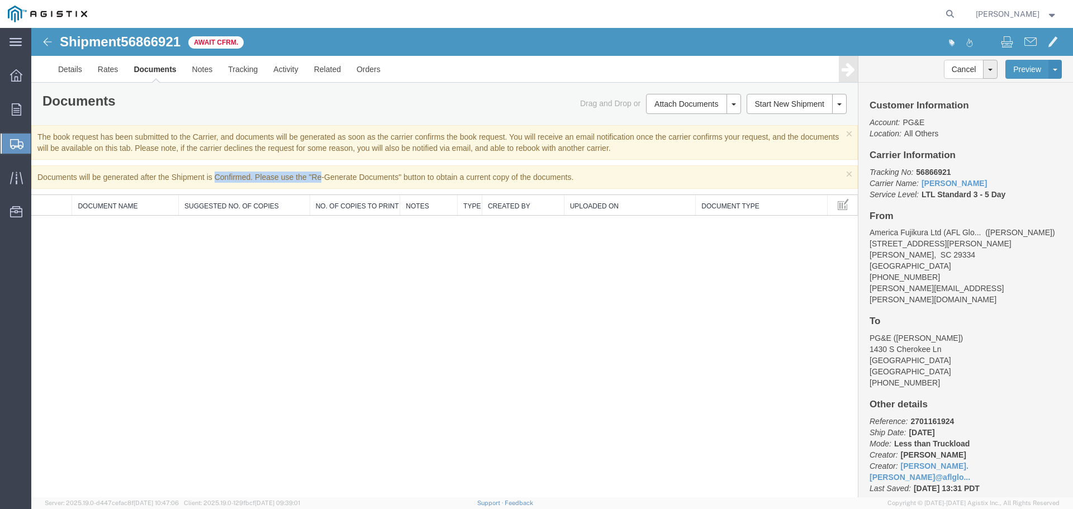
click at [311, 178] on div "× Documents will be generated after the Shipment is Confirmed. Please use the "…" at bounding box center [444, 176] width 826 height 23
click at [377, 175] on div "× Documents will be generated after the Shipment is Confirmed. Please use the "…" at bounding box center [444, 176] width 826 height 23
drag, startPoint x: 391, startPoint y: 177, endPoint x: 591, endPoint y: 168, distance: 200.2
click at [591, 168] on div "× Documents will be generated after the Shipment is Confirmed. Please use the "…" at bounding box center [444, 176] width 826 height 23
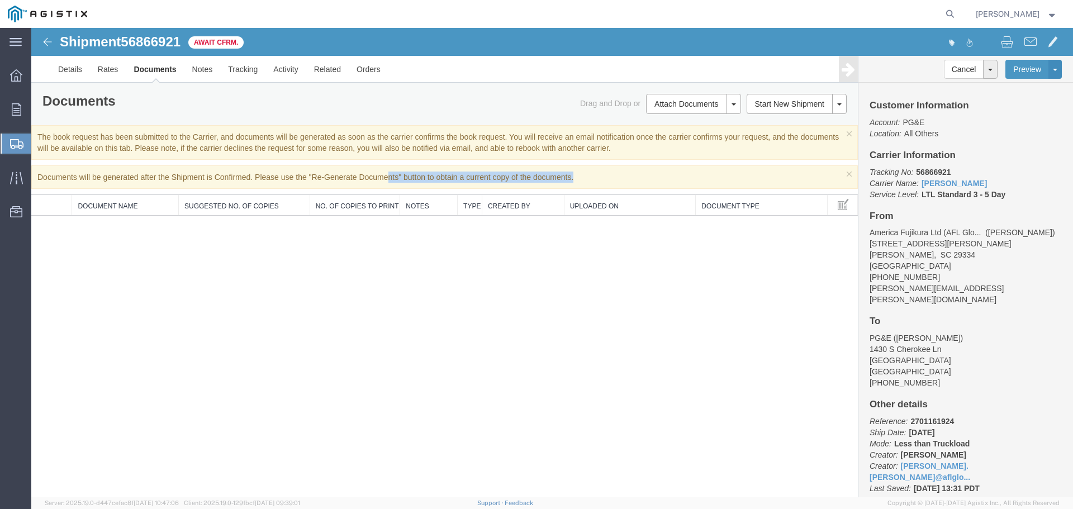
click at [591, 168] on div "× Documents will be generated after the Shipment is Confirmed. Please use the "…" at bounding box center [444, 176] width 826 height 23
click at [156, 70] on link "Documents" at bounding box center [155, 69] width 58 height 27
click at [154, 75] on link "Documents" at bounding box center [155, 69] width 58 height 27
click at [513, 408] on div "Shipment 56866921 0 of 0 Await Cfrm. Details Rates Documents Notes Tracking Act…" at bounding box center [551, 262] width 1041 height 469
click at [197, 73] on link "Notes" at bounding box center [202, 69] width 36 height 27
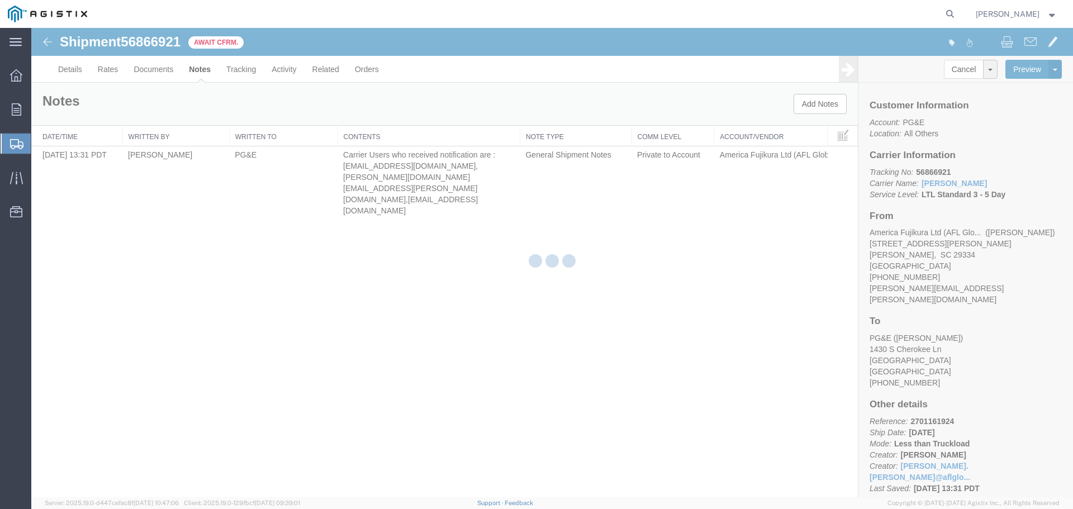
drag, startPoint x: 155, startPoint y: 69, endPoint x: 123, endPoint y: 41, distance: 42.4
click at [155, 69] on div at bounding box center [551, 262] width 1041 height 469
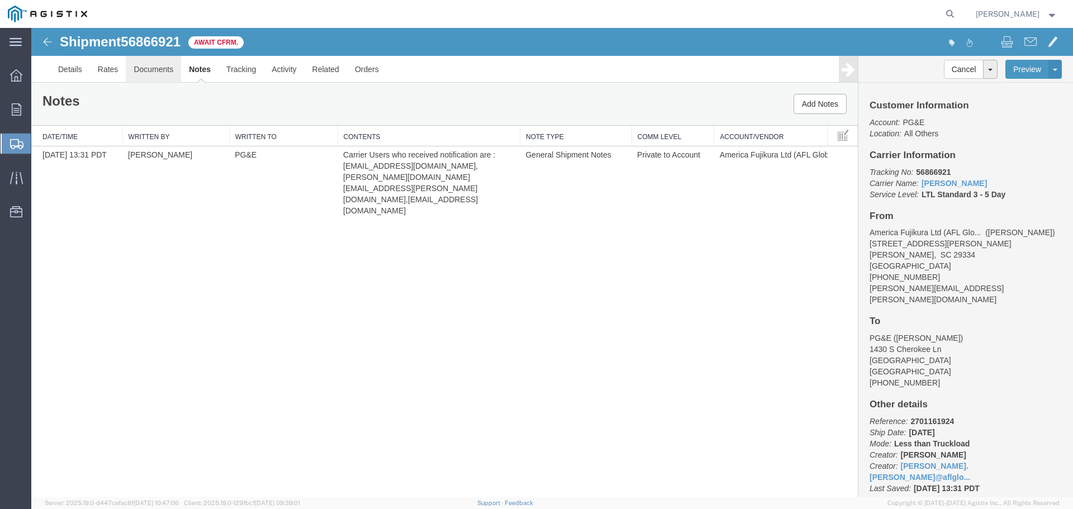
click at [154, 69] on link "Documents" at bounding box center [153, 69] width 55 height 27
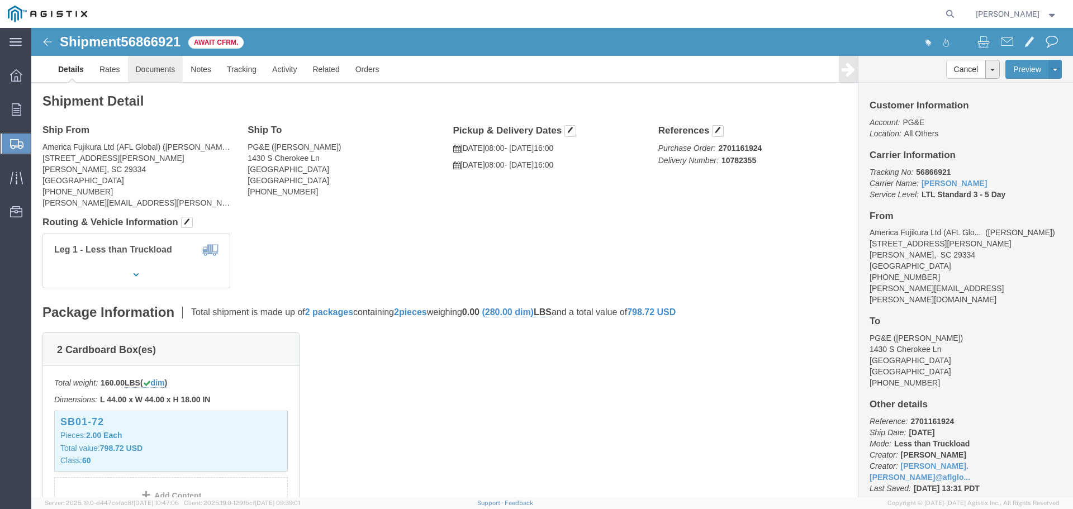
click link "Documents"
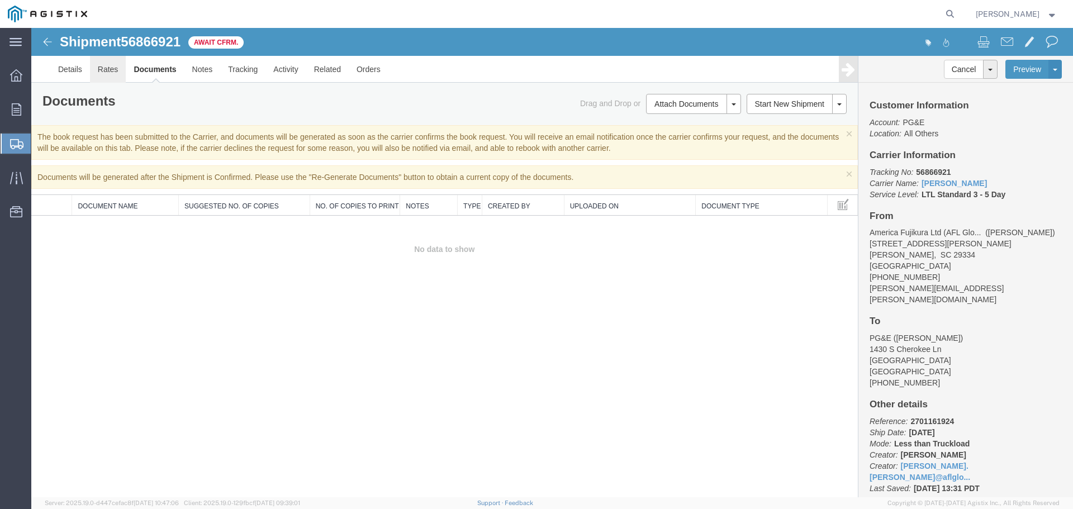
drag, startPoint x: 123, startPoint y: 75, endPoint x: 135, endPoint y: 77, distance: 11.3
click at [123, 75] on link "Rates" at bounding box center [108, 69] width 36 height 27
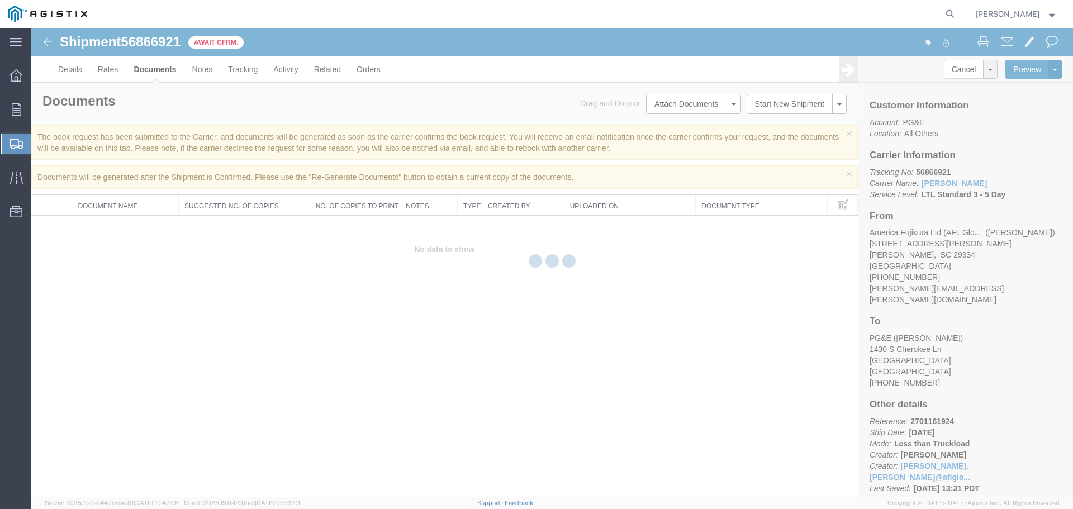
click at [158, 73] on div at bounding box center [551, 262] width 1041 height 469
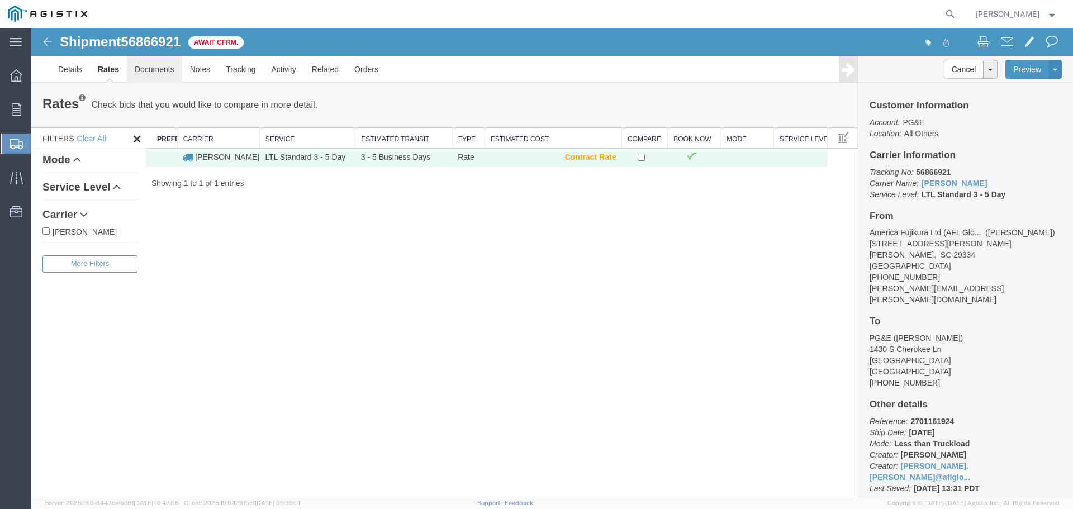
click at [158, 73] on link "Documents" at bounding box center [154, 69] width 55 height 27
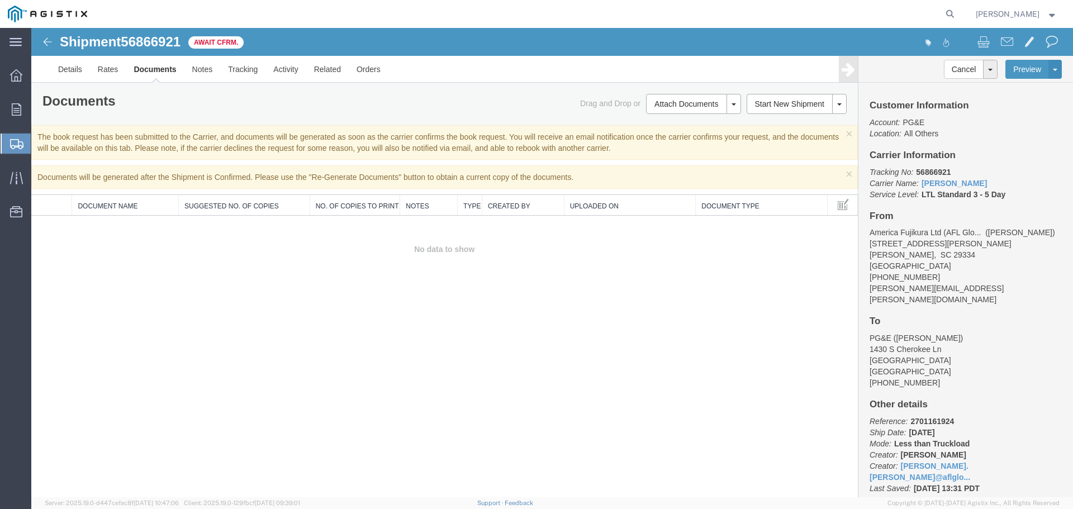
click at [153, 73] on link "Documents" at bounding box center [155, 69] width 58 height 27
